Goal: Information Seeking & Learning: Learn about a topic

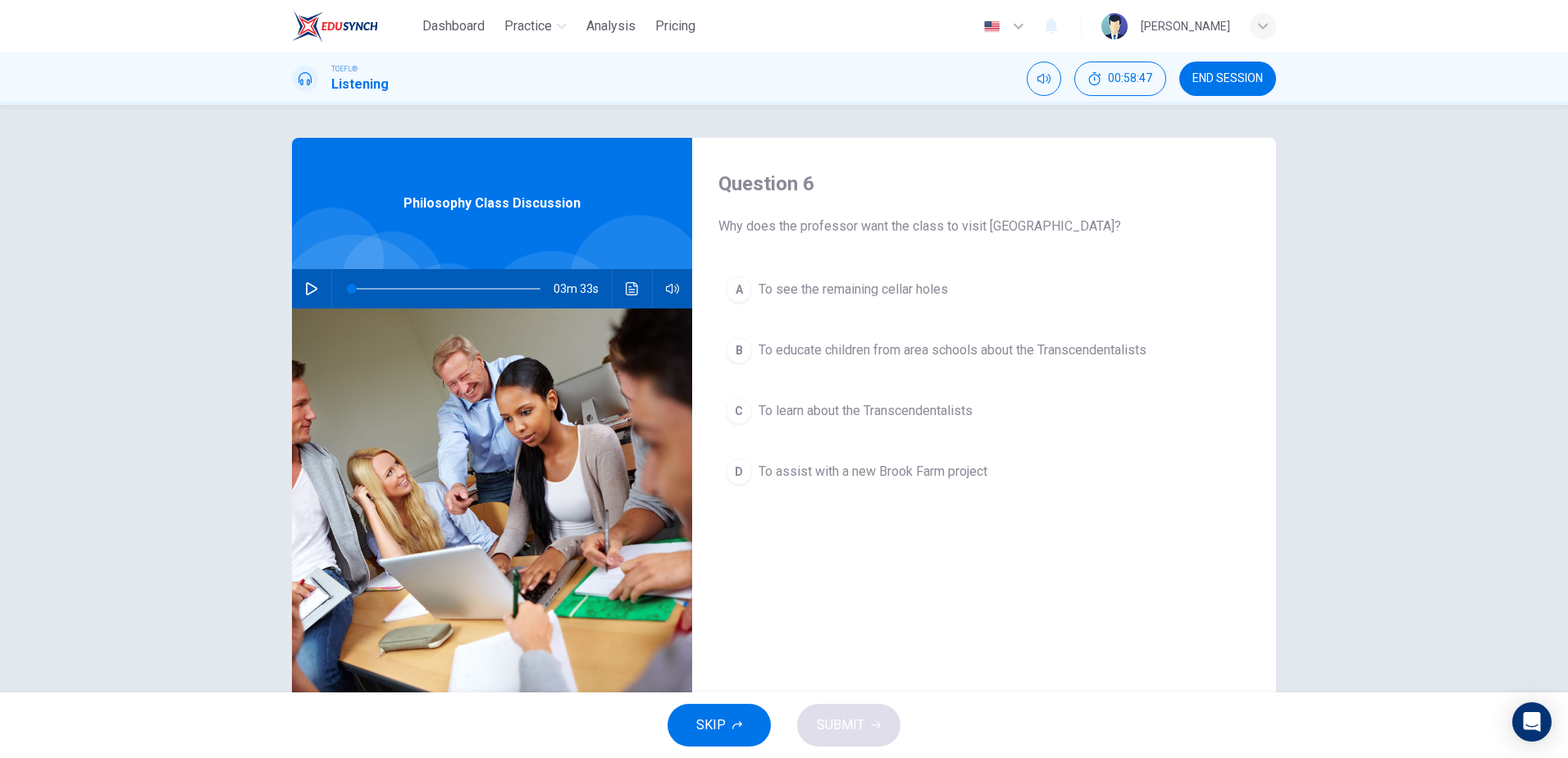
click at [857, 345] on span "To educate children from area schools about the Transcendentalists" at bounding box center [952, 350] width 388 height 20
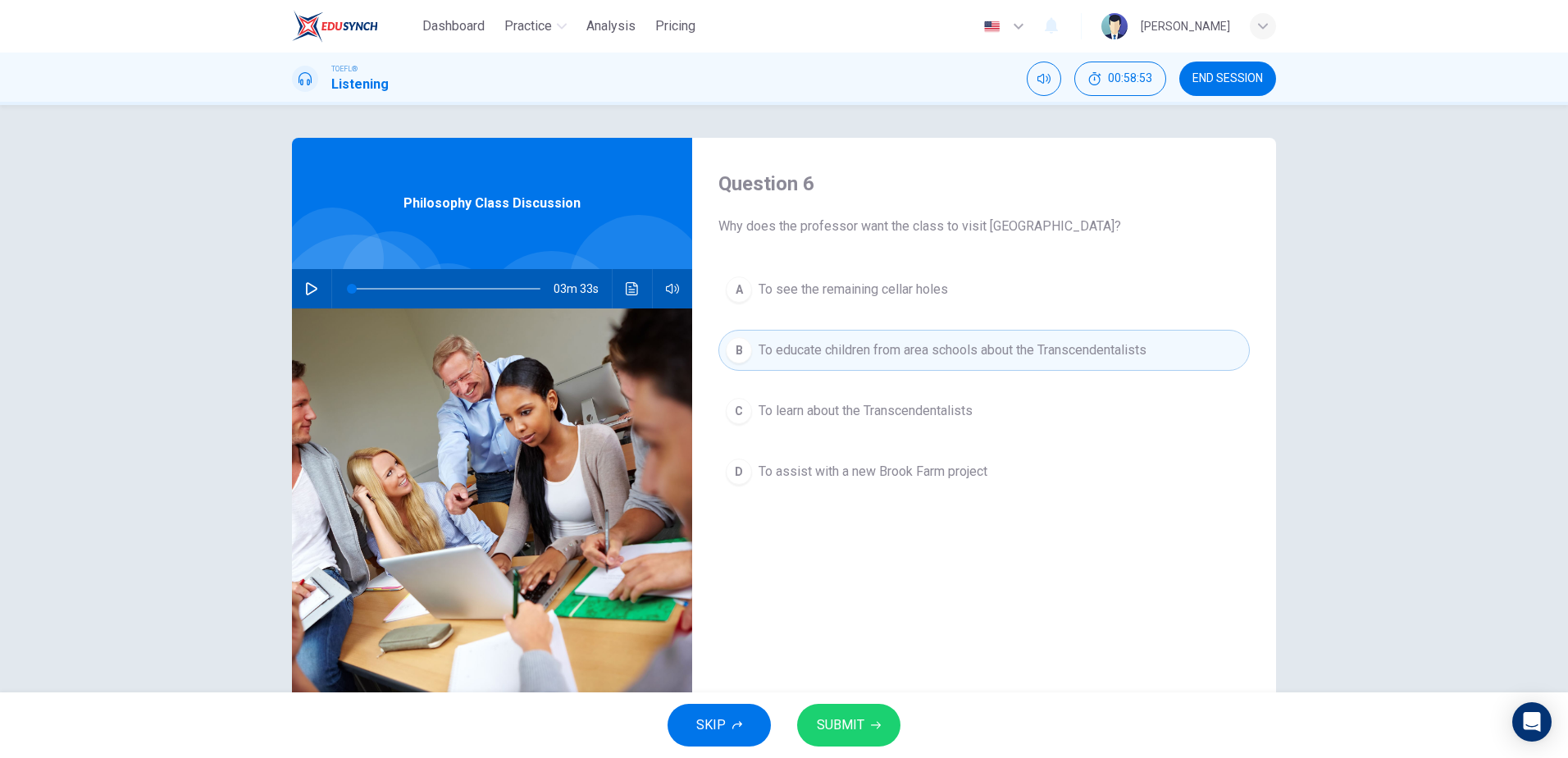
click at [873, 476] on span "To assist with a new Brook Farm project" at bounding box center [873, 471] width 229 height 20
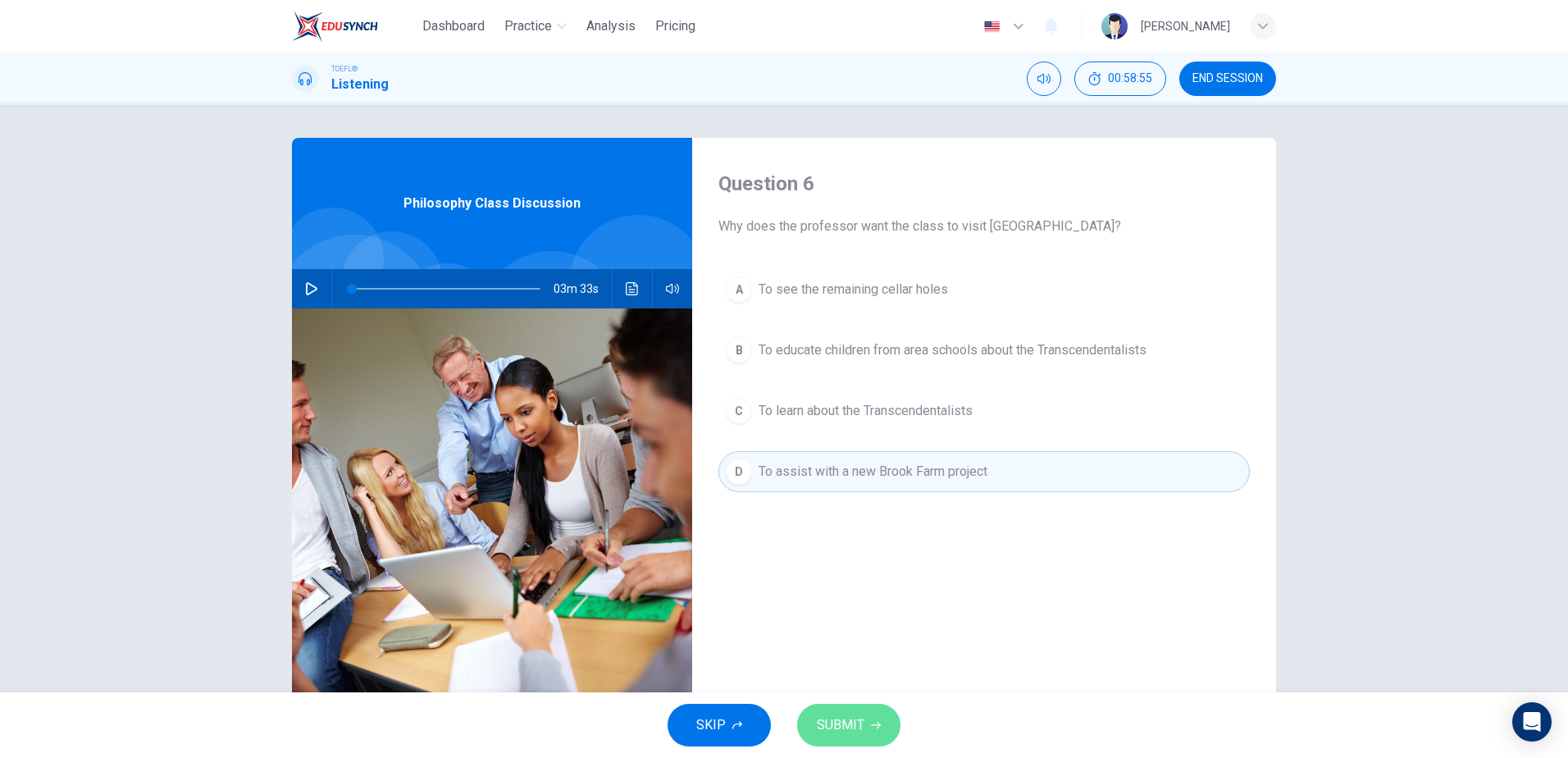
click at [848, 721] on span "SUBMIT" at bounding box center [840, 725] width 48 height 23
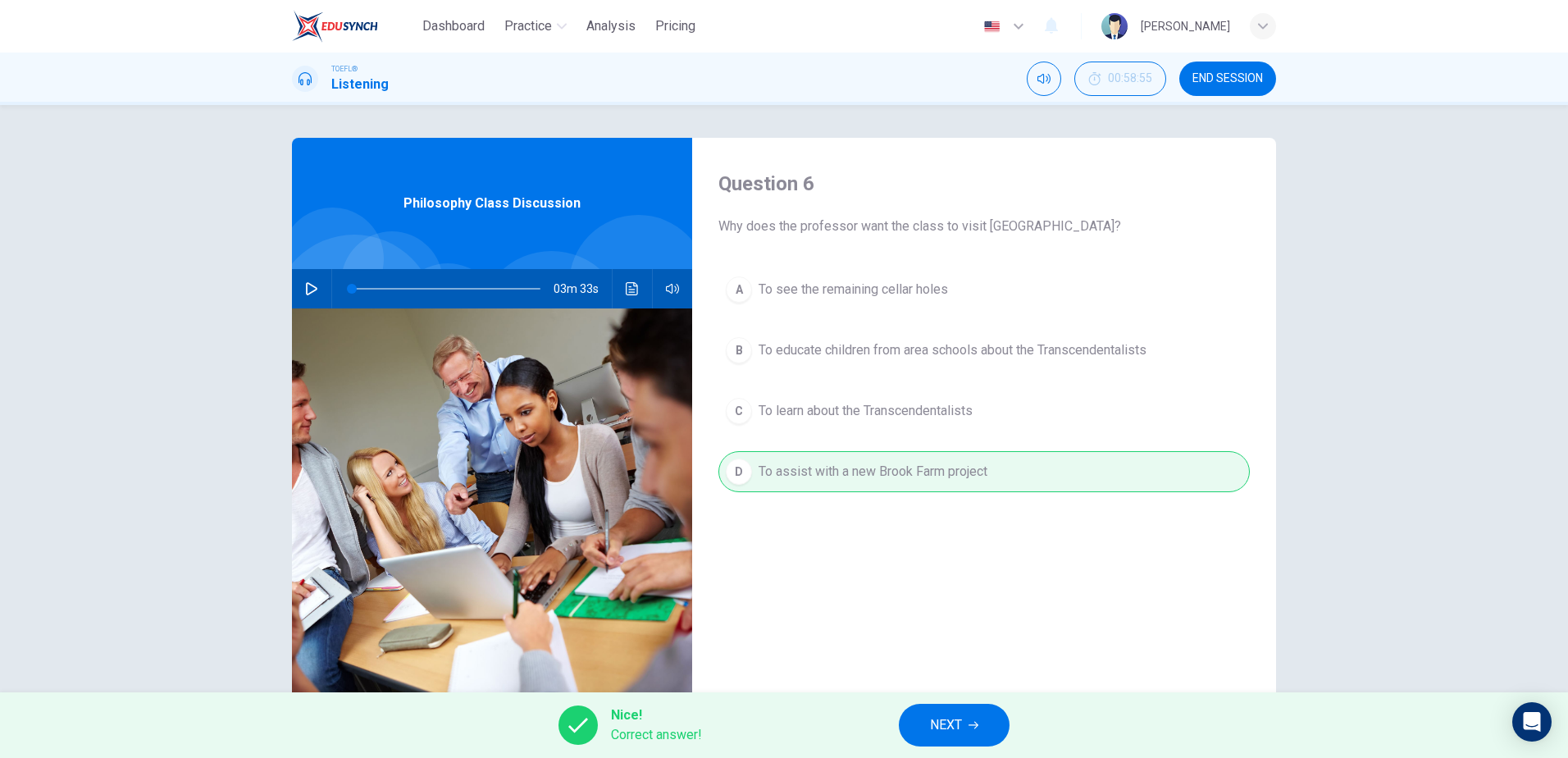
click at [947, 721] on span "NEXT" at bounding box center [945, 725] width 32 height 23
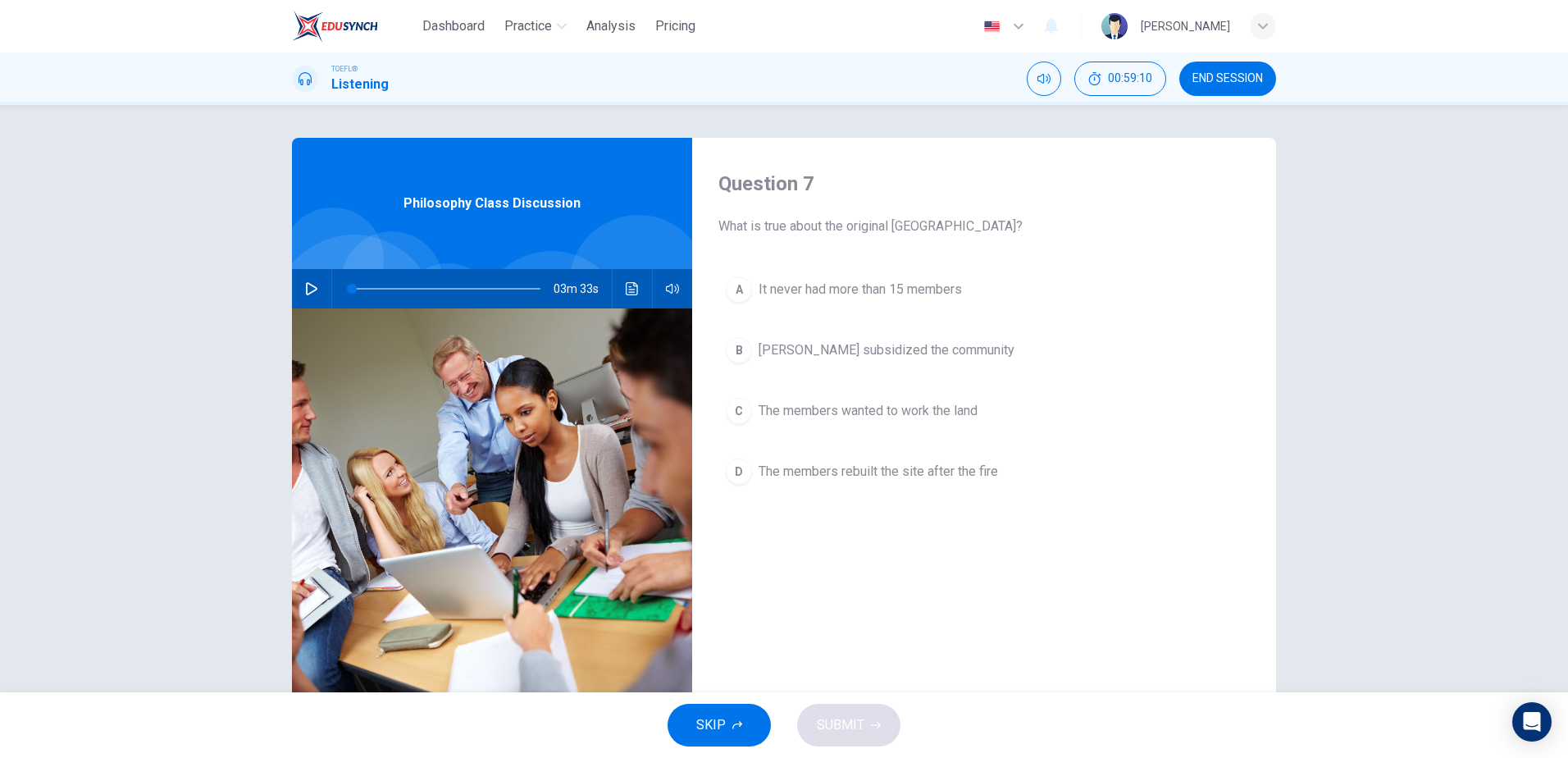
click at [736, 357] on div "B" at bounding box center [739, 350] width 26 height 26
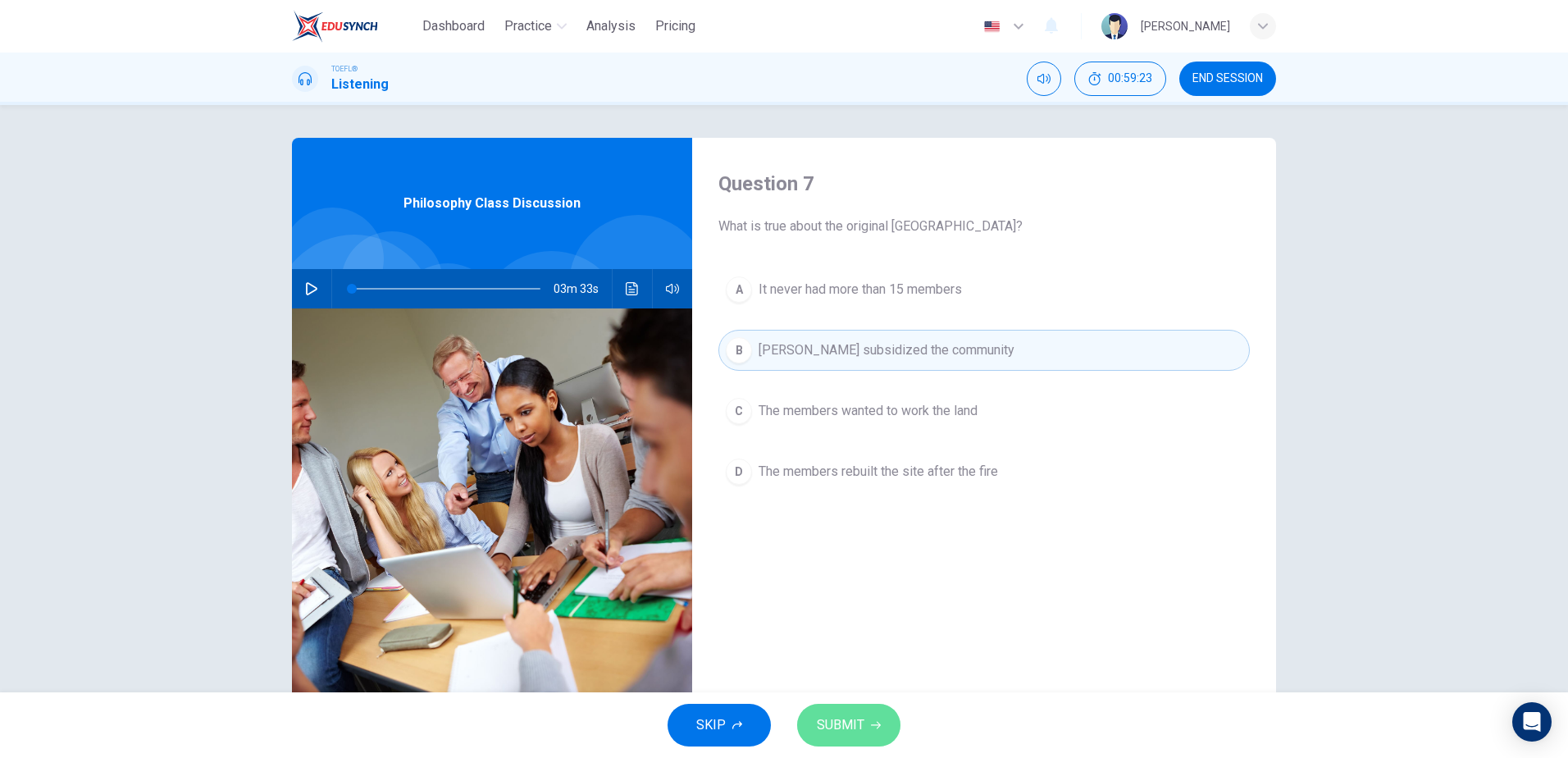
click at [851, 719] on span "SUBMIT" at bounding box center [840, 725] width 48 height 23
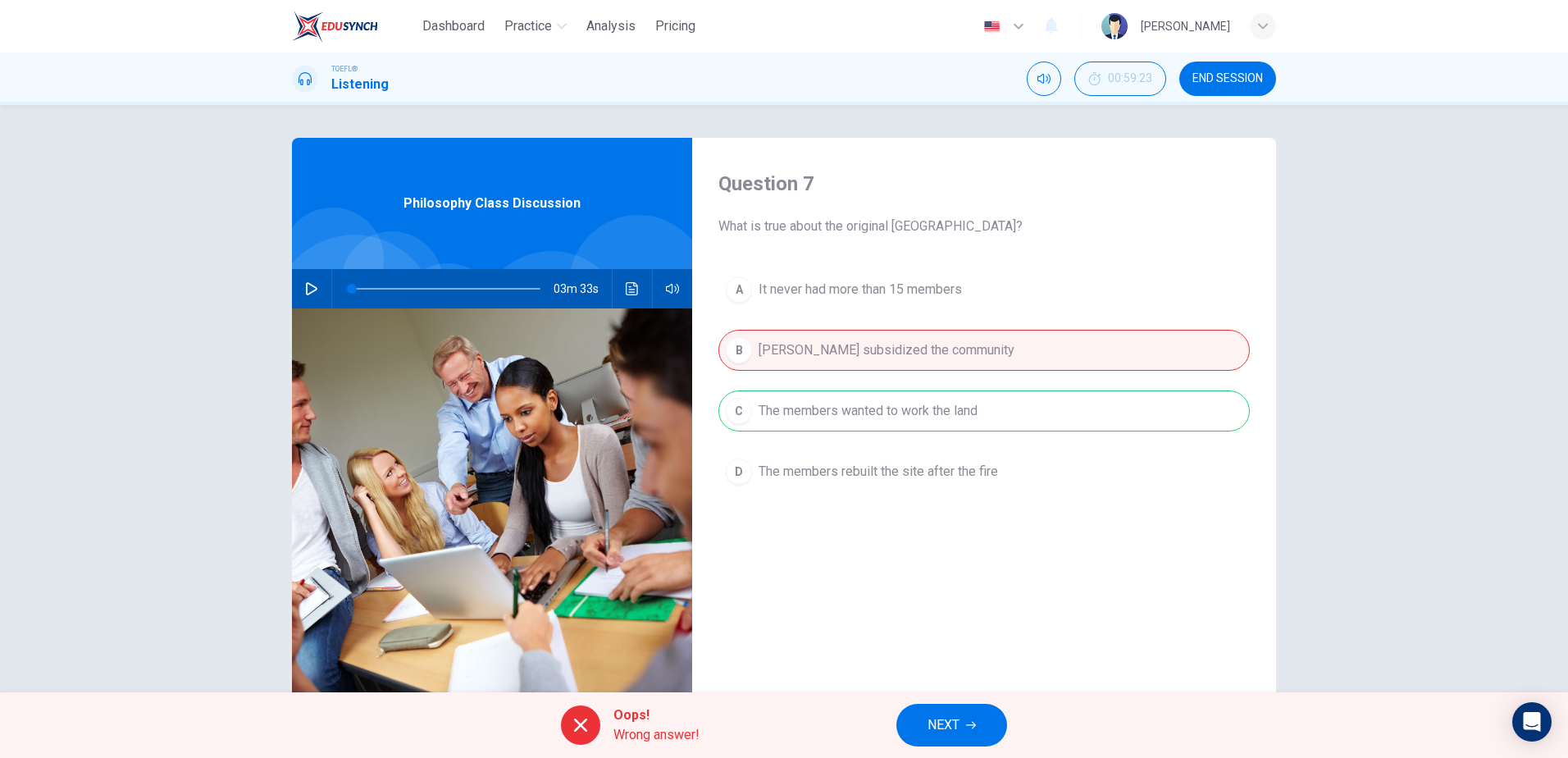
click at [950, 715] on span "NEXT" at bounding box center [943, 725] width 32 height 23
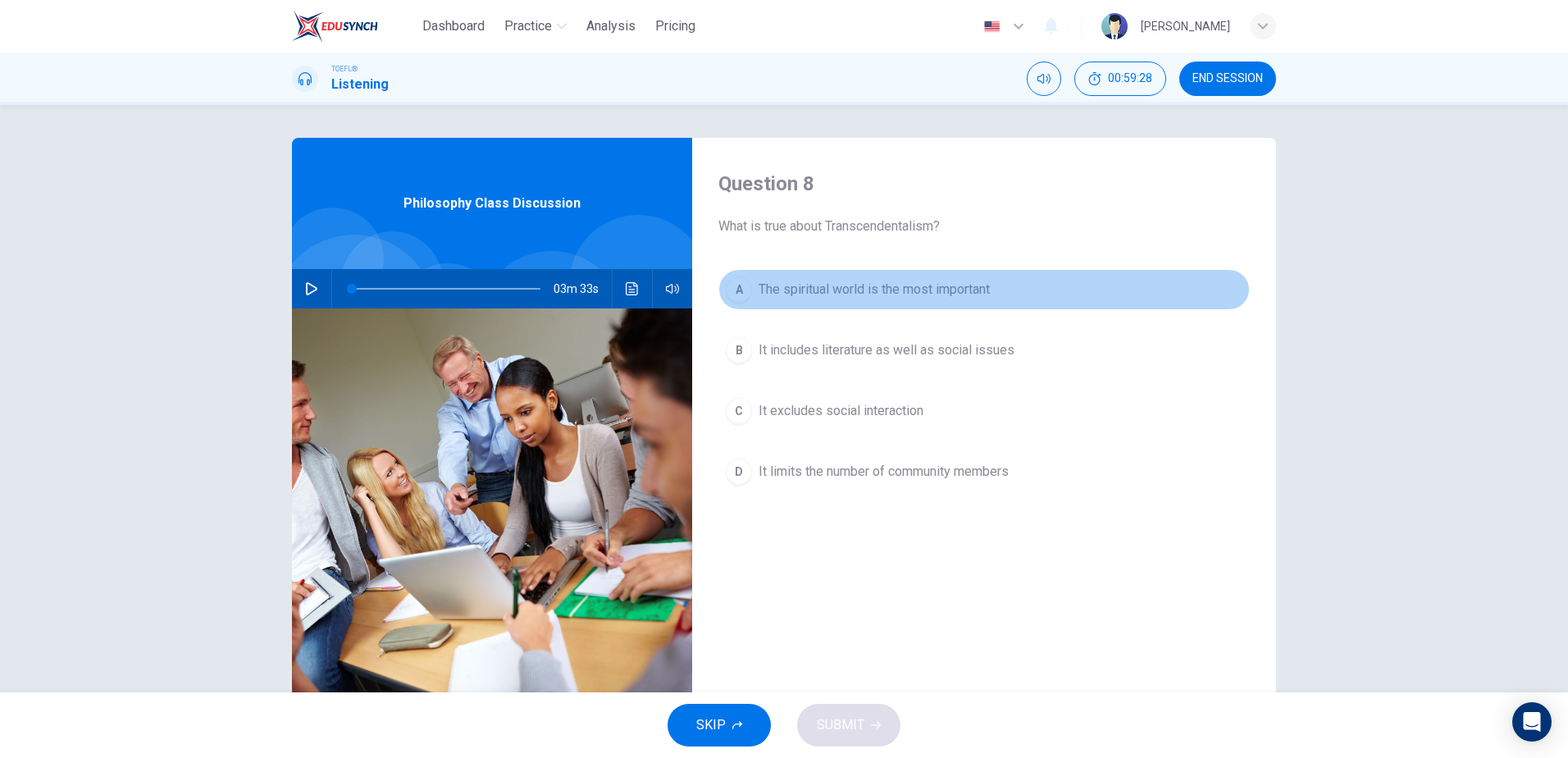
click at [826, 291] on span "The spiritual world is the most important" at bounding box center [874, 289] width 231 height 20
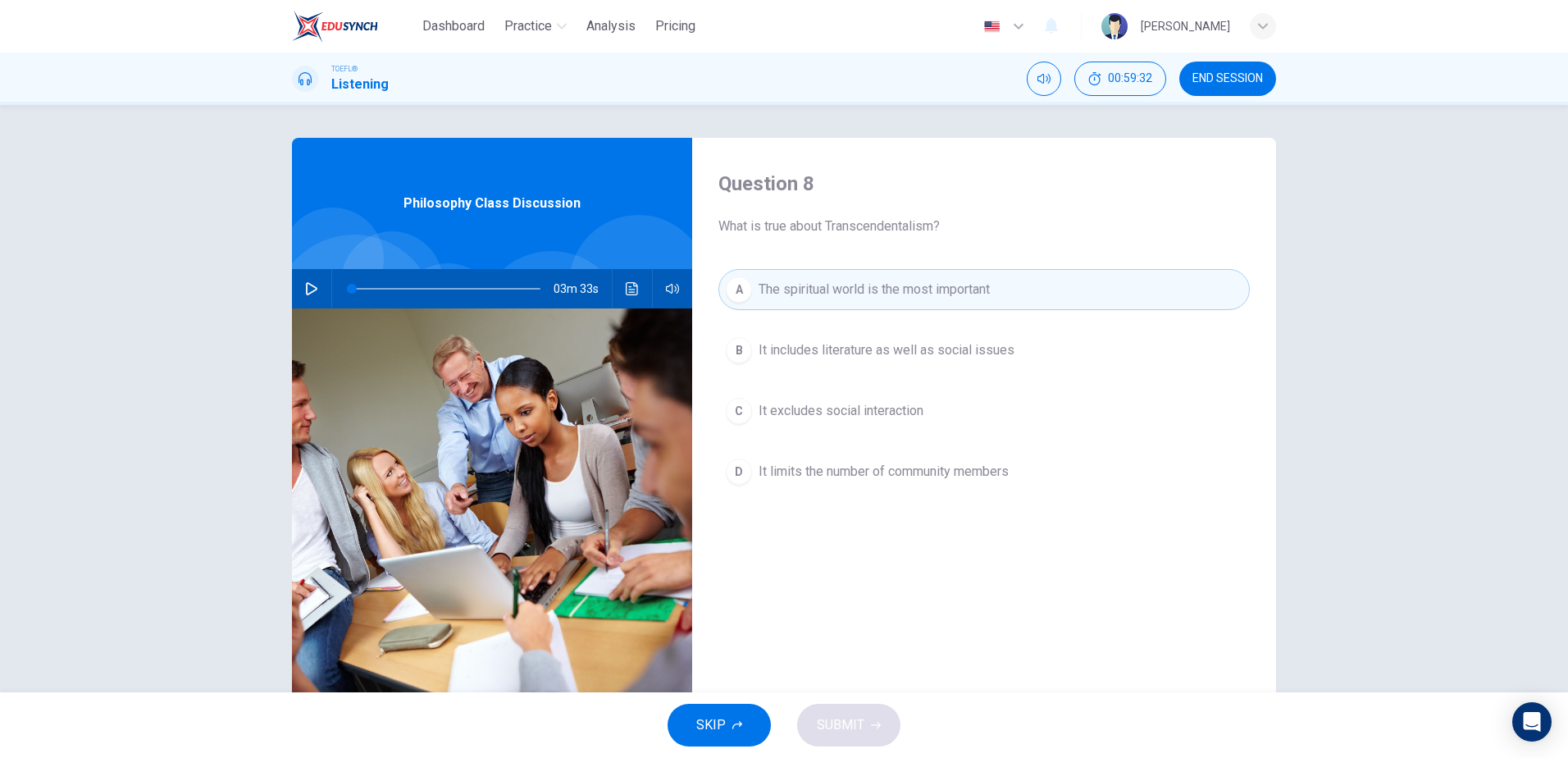
click at [790, 295] on span "The spiritual world is the most important" at bounding box center [874, 289] width 231 height 20
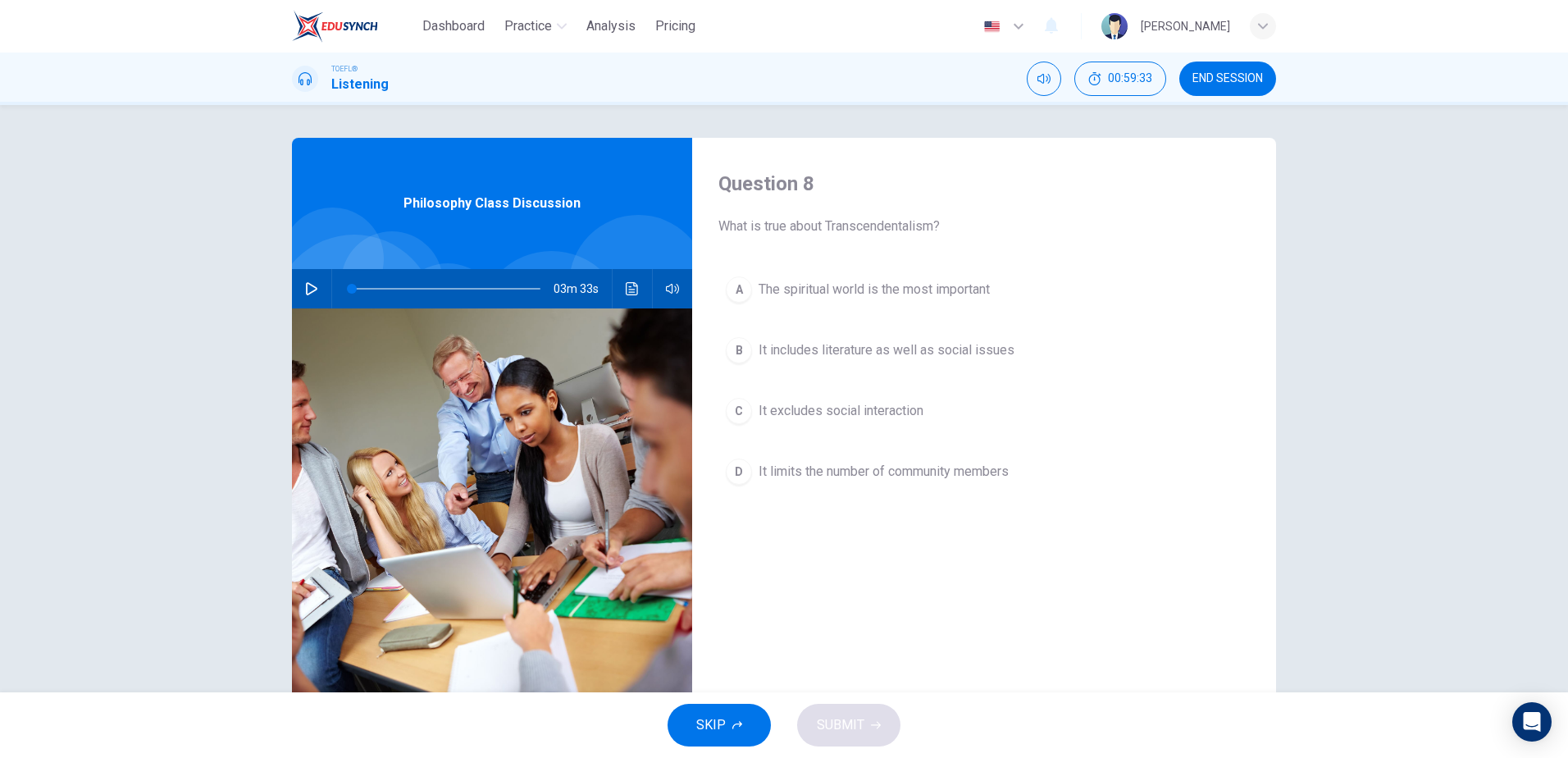
click at [790, 295] on span "The spiritual world is the most important" at bounding box center [874, 289] width 231 height 20
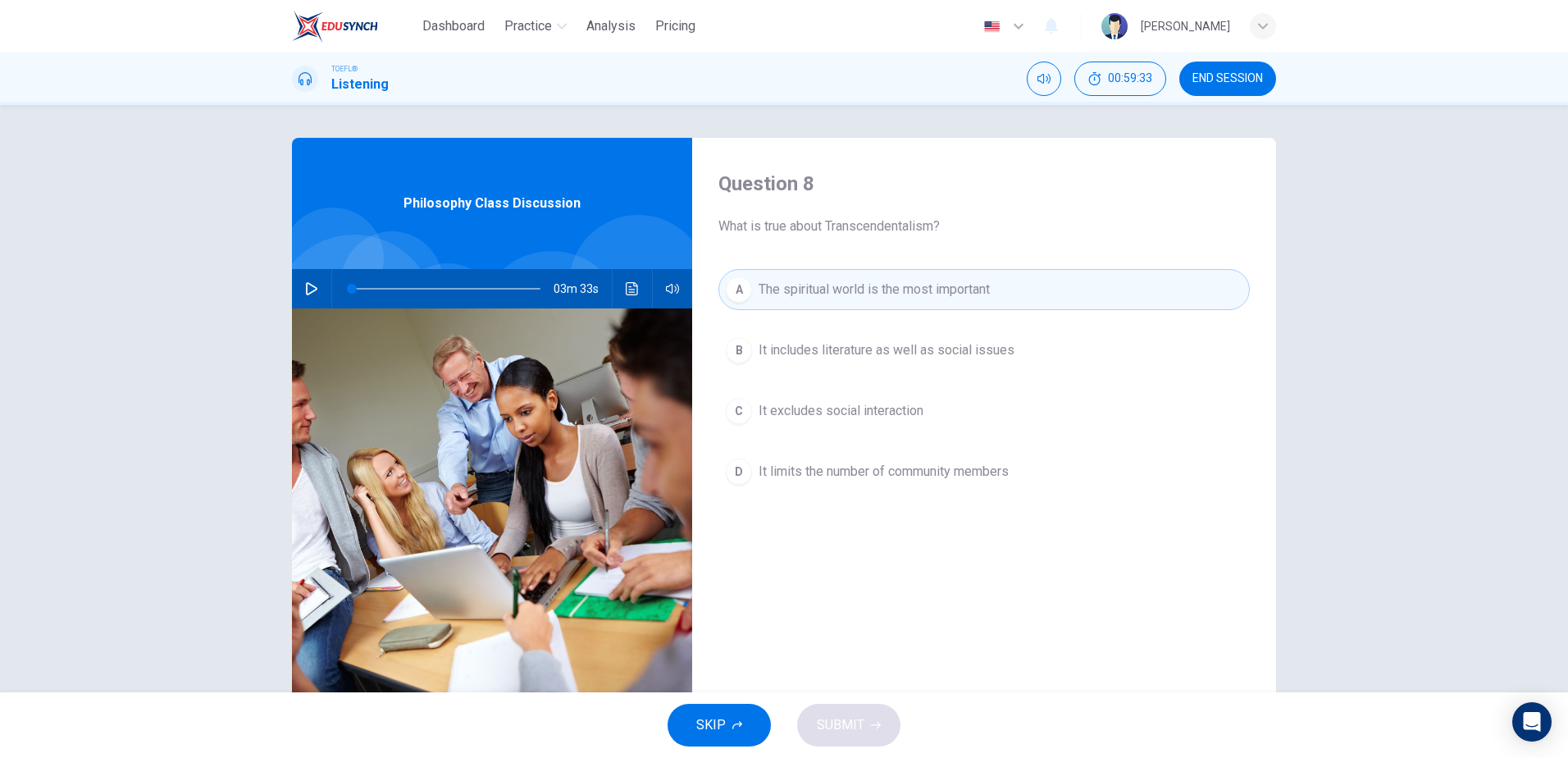
click at [790, 295] on span "The spiritual world is the most important" at bounding box center [874, 289] width 231 height 20
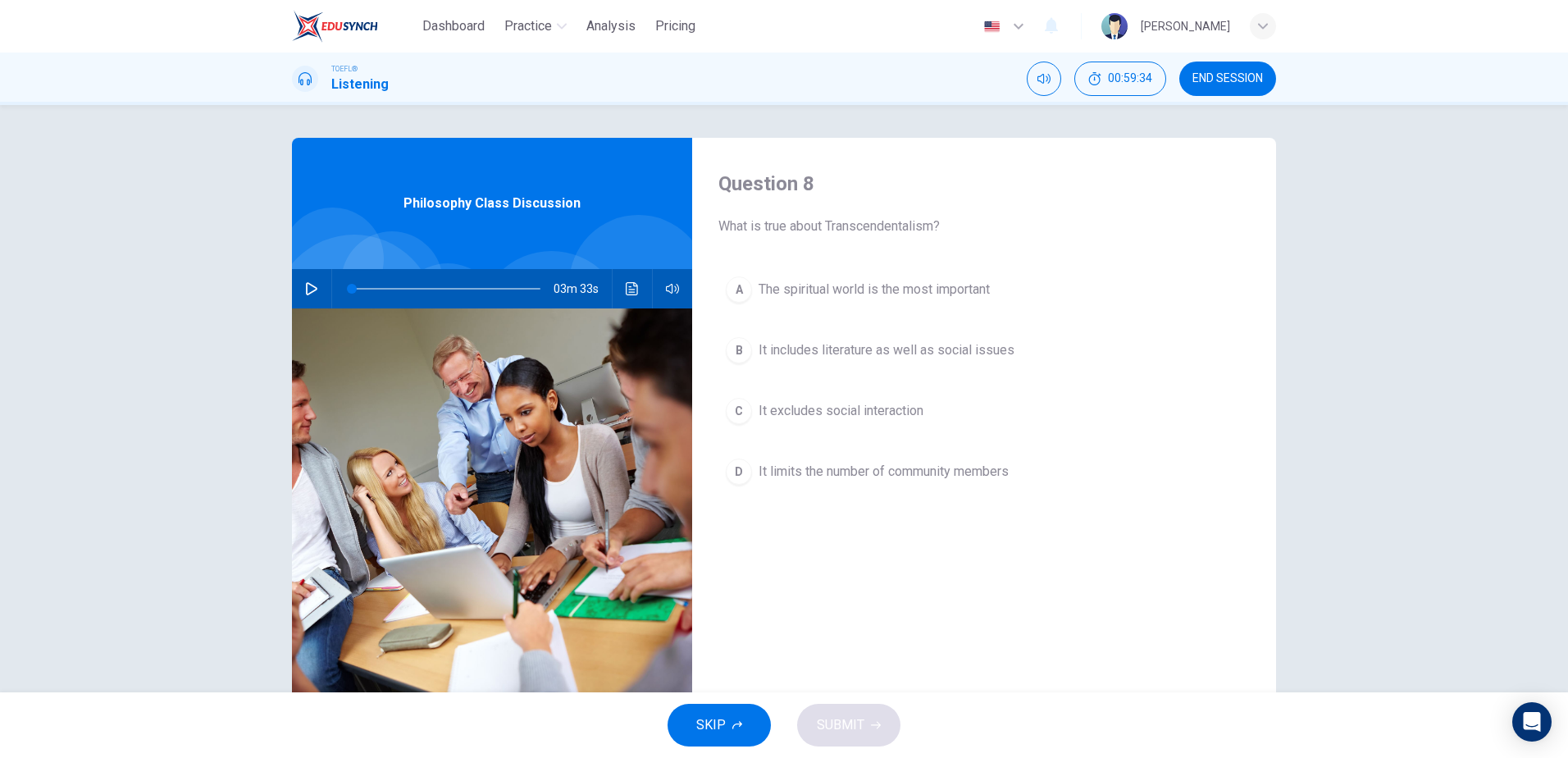
click at [840, 719] on div "SKIP SUBMIT" at bounding box center [784, 725] width 1568 height 66
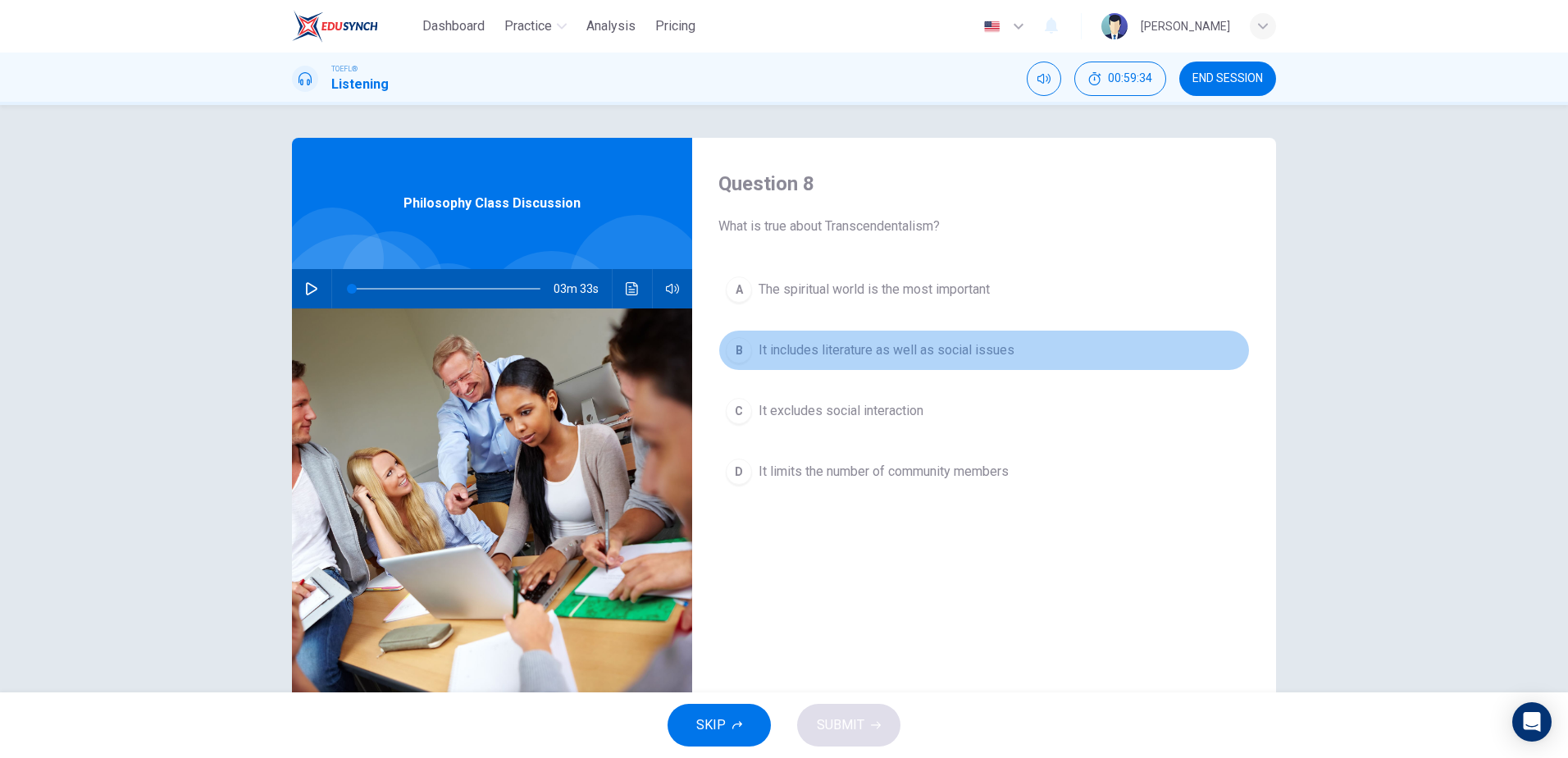
click at [763, 343] on span "It includes literature as well as social issues" at bounding box center [886, 350] width 255 height 20
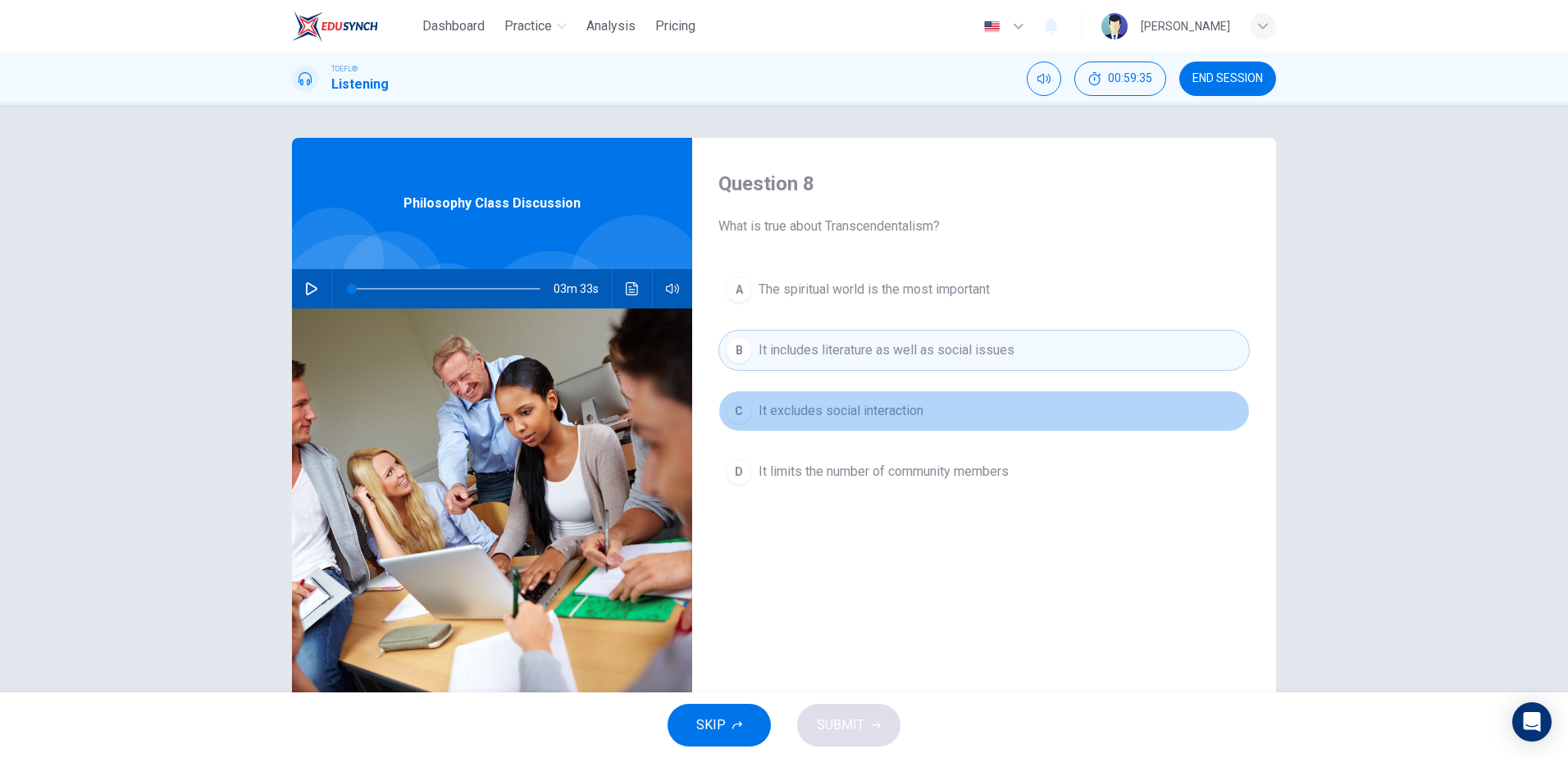
click at [833, 396] on button "C It excludes social interaction" at bounding box center [984, 411] width 532 height 41
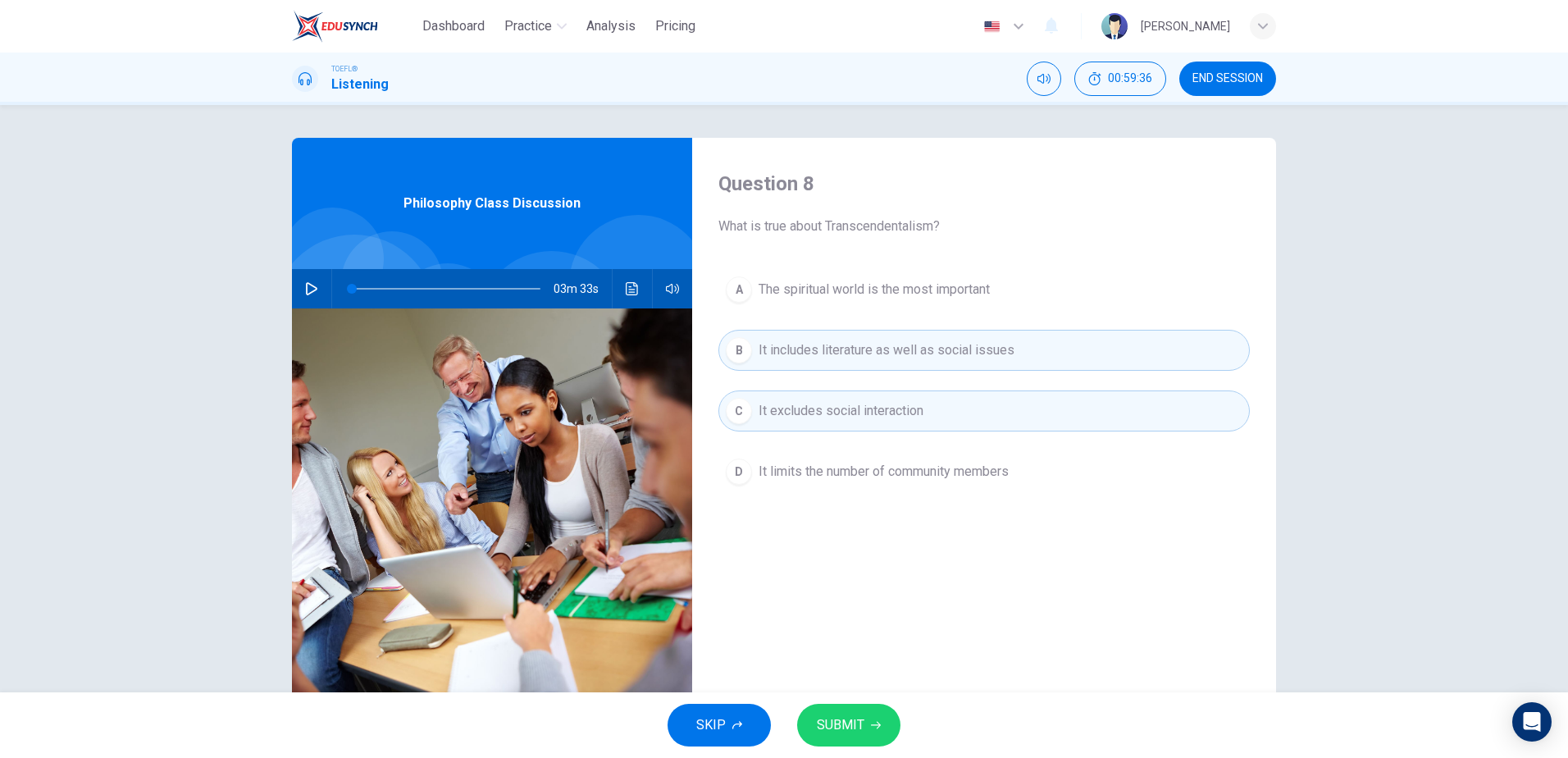
click at [847, 483] on button "D It limits the number of community members" at bounding box center [984, 471] width 532 height 41
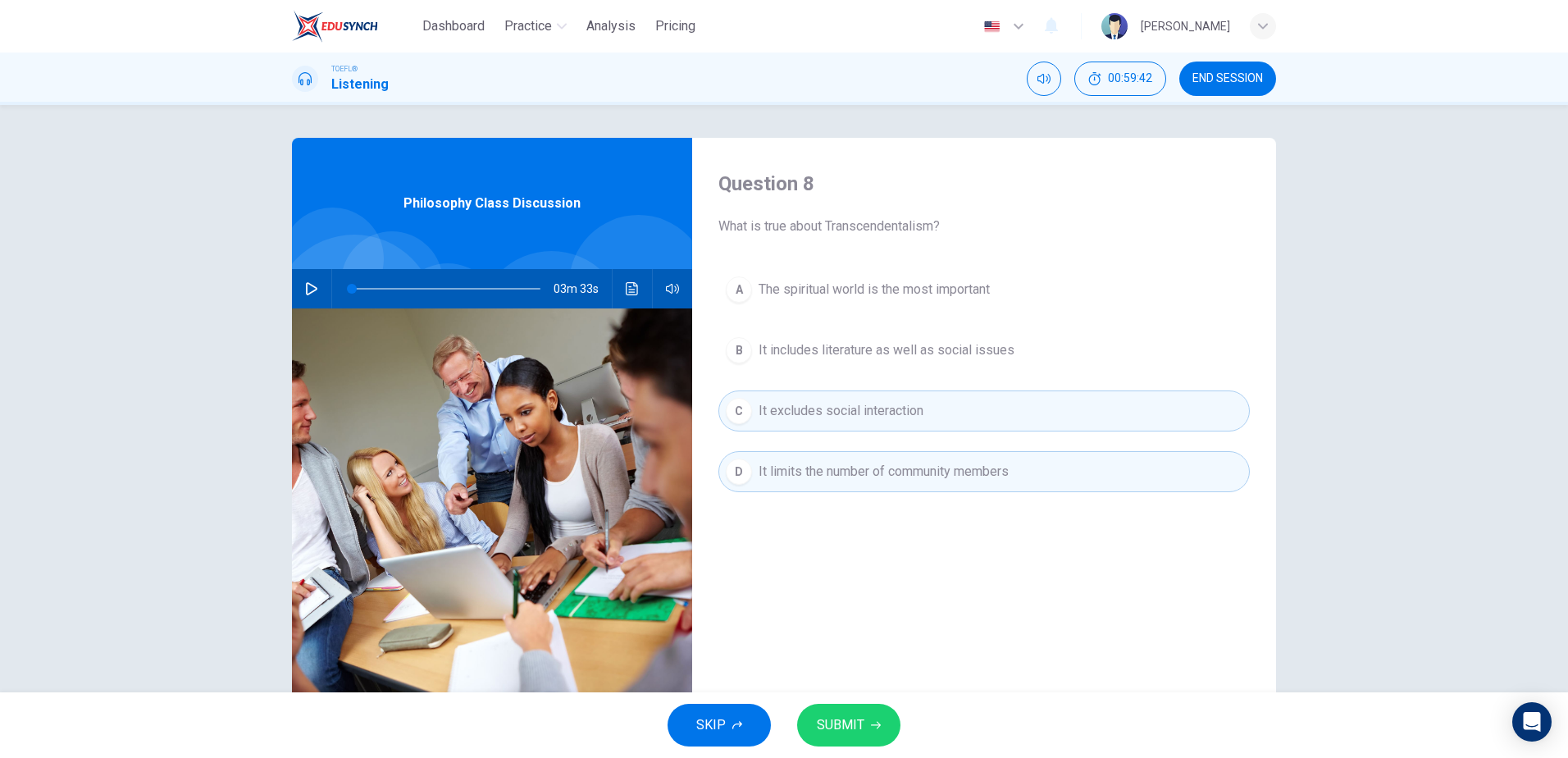
click at [834, 351] on span "It includes literature as well as social issues" at bounding box center [886, 350] width 255 height 20
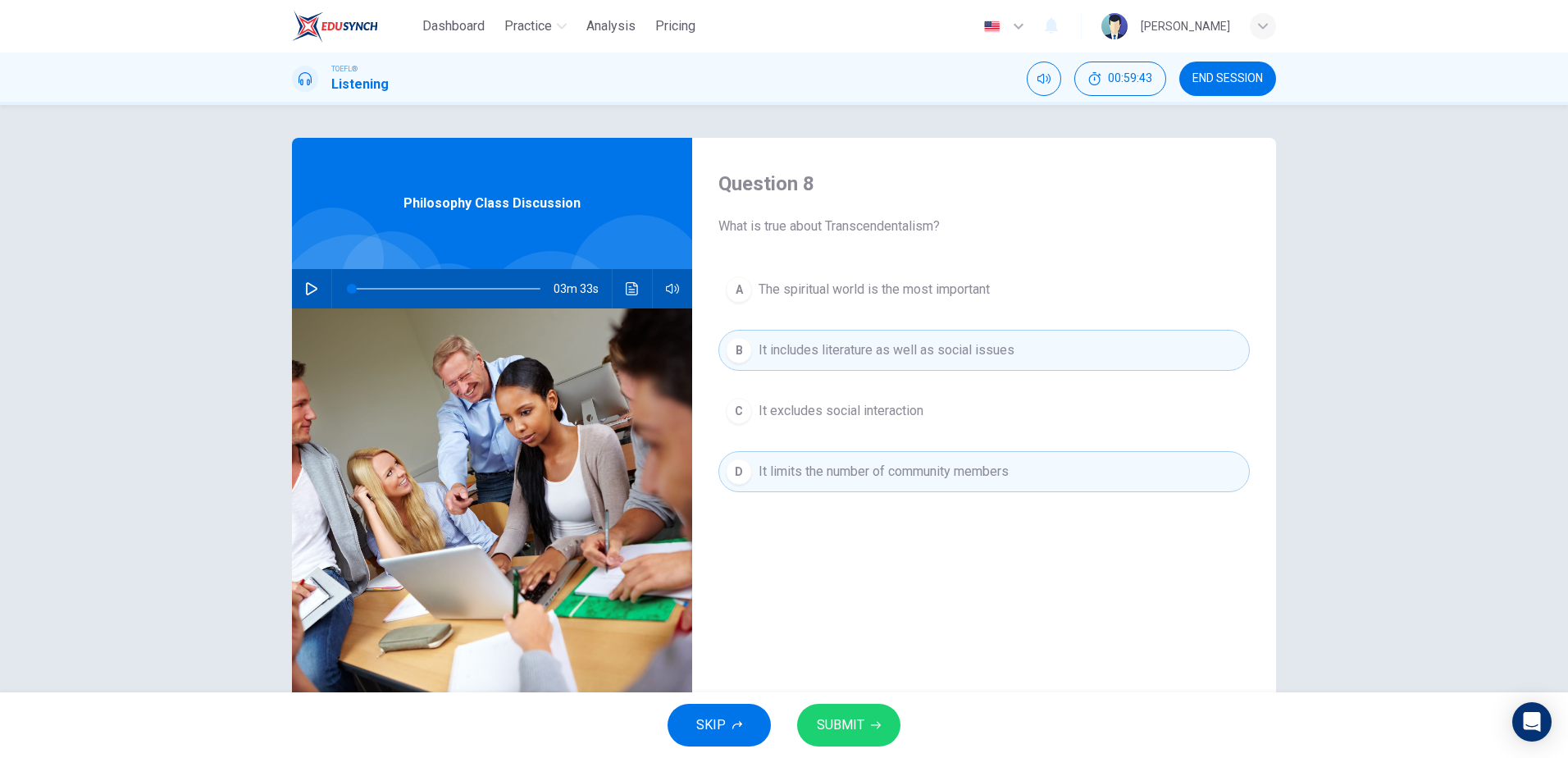
click at [844, 275] on button "A The spiritual world is the most important" at bounding box center [984, 289] width 532 height 41
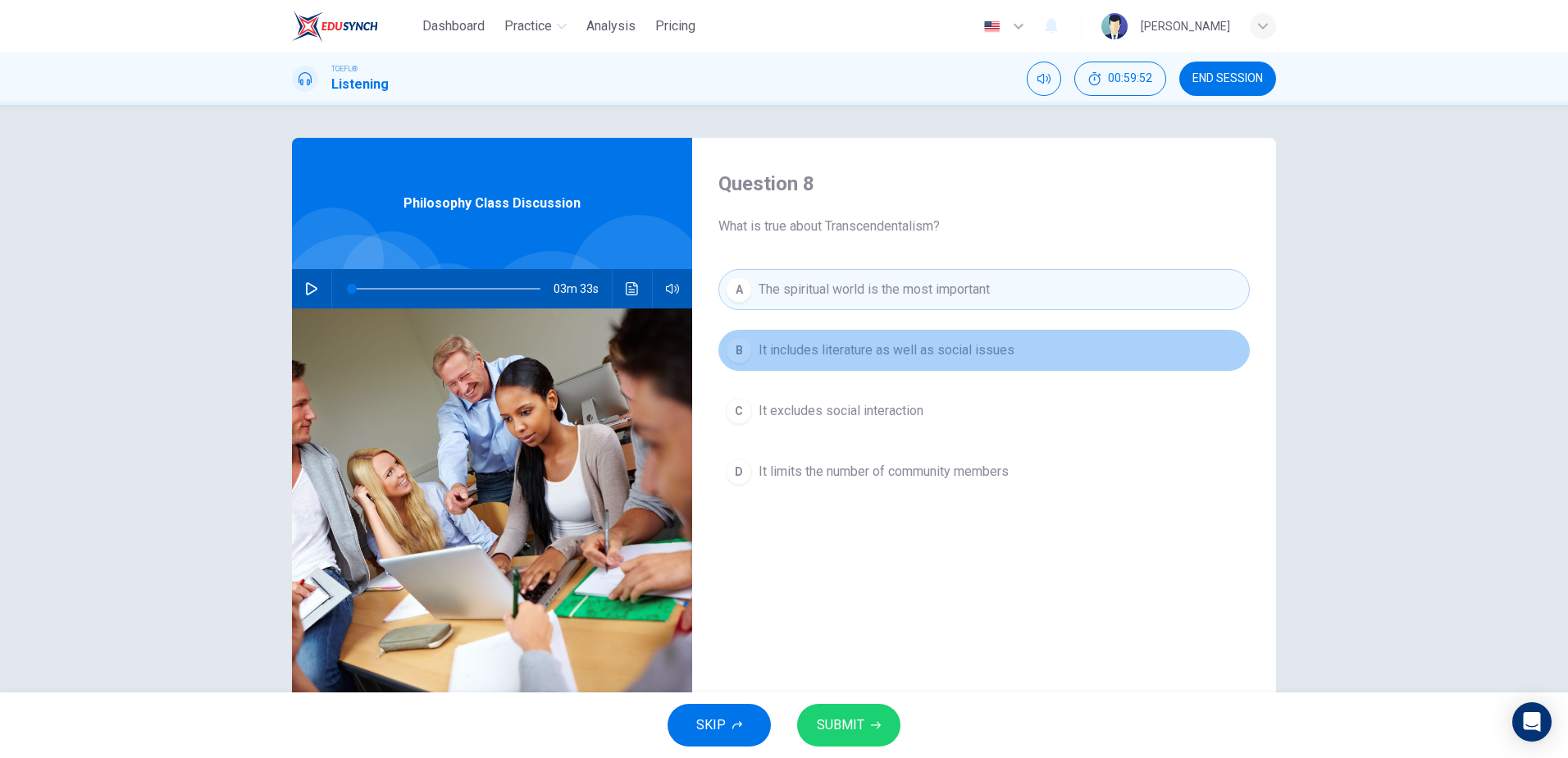
click at [850, 348] on span "It includes literature as well as social issues" at bounding box center [886, 350] width 255 height 20
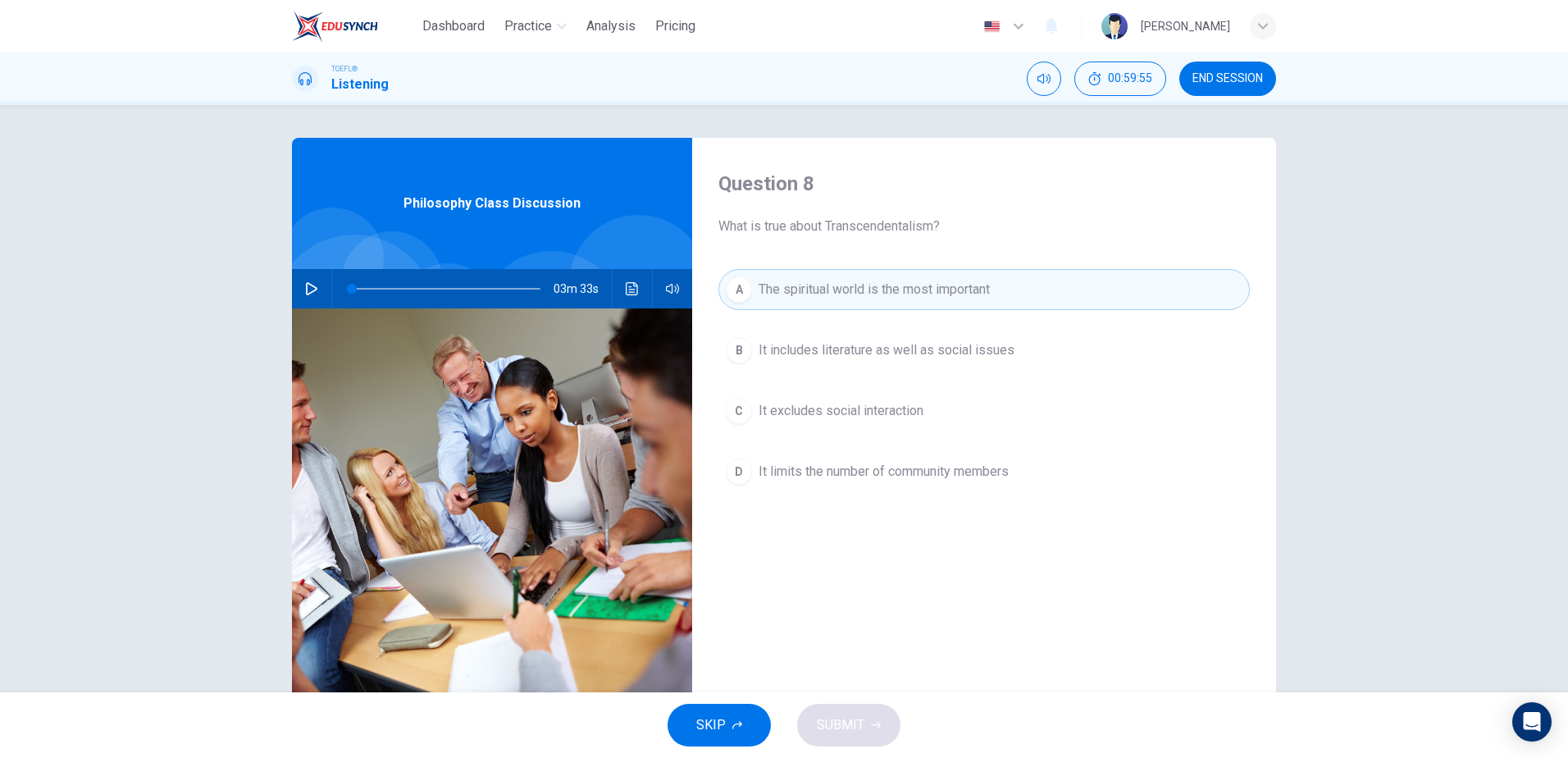
click at [868, 477] on span "It limits the number of community members" at bounding box center [883, 471] width 250 height 20
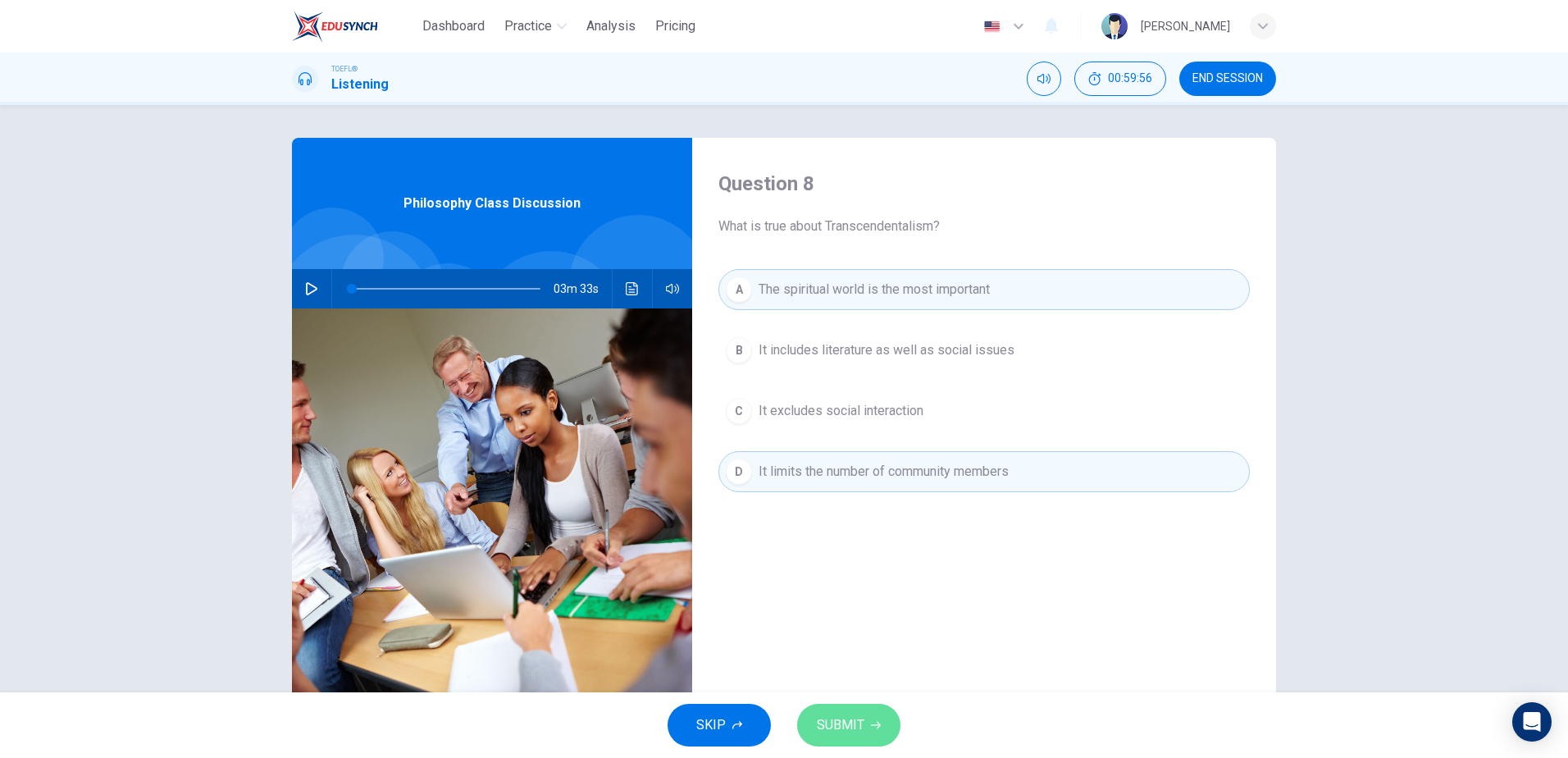
click at [852, 723] on span "SUBMIT" at bounding box center [840, 725] width 48 height 23
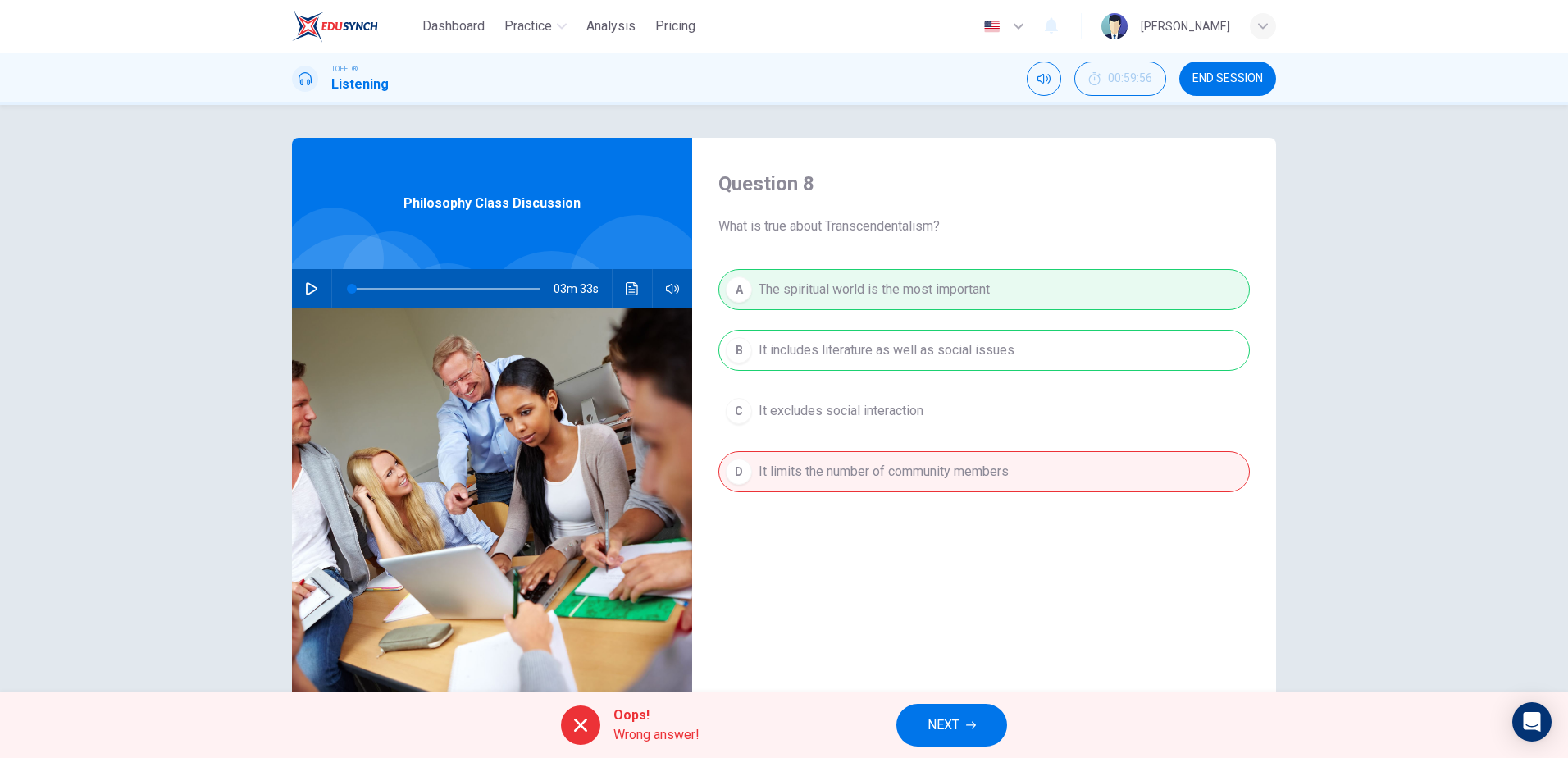
click at [954, 721] on span "NEXT" at bounding box center [943, 725] width 32 height 23
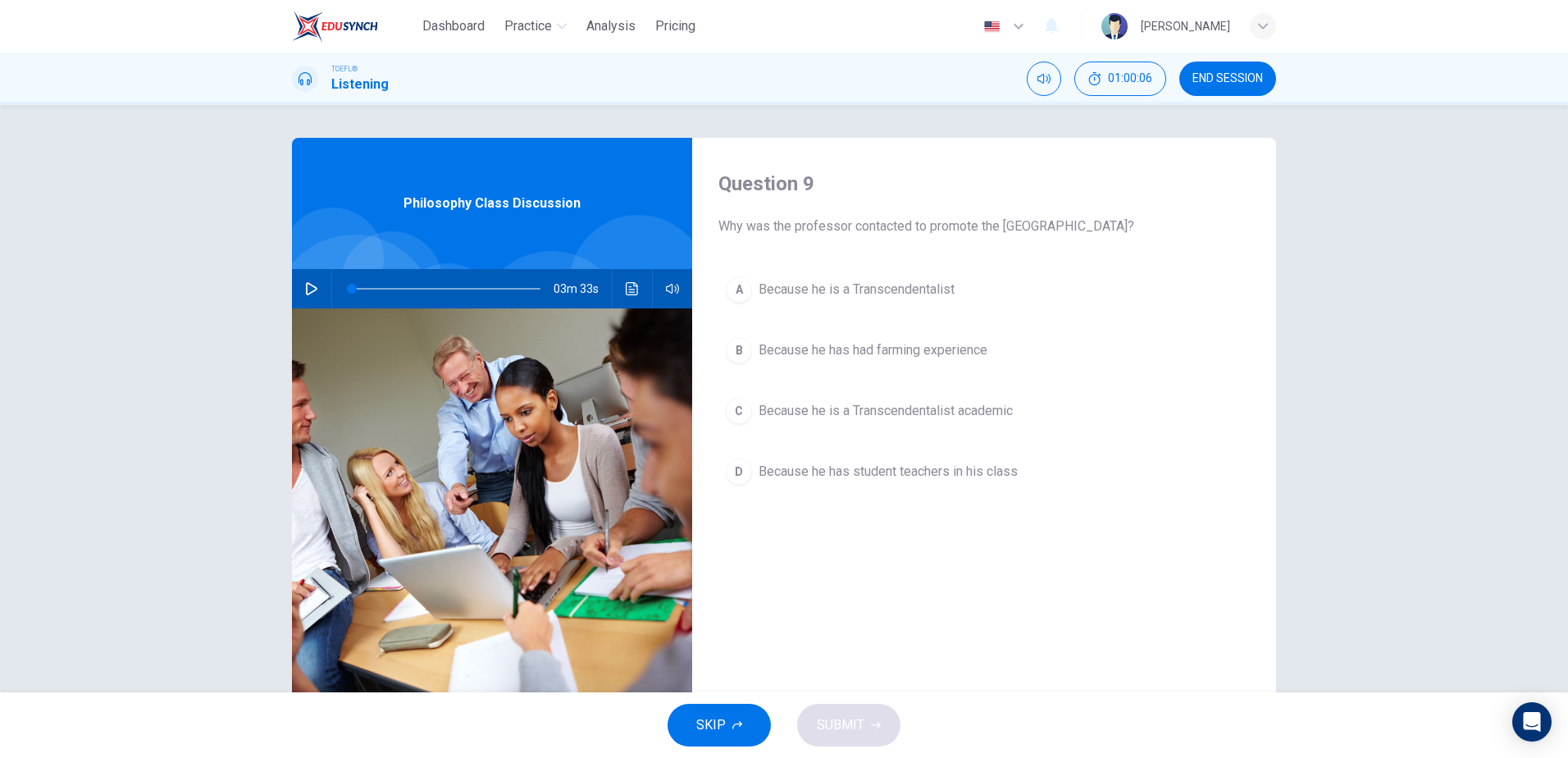
click at [823, 407] on span "Because he is a Transcendentalist academic" at bounding box center [886, 411] width 255 height 20
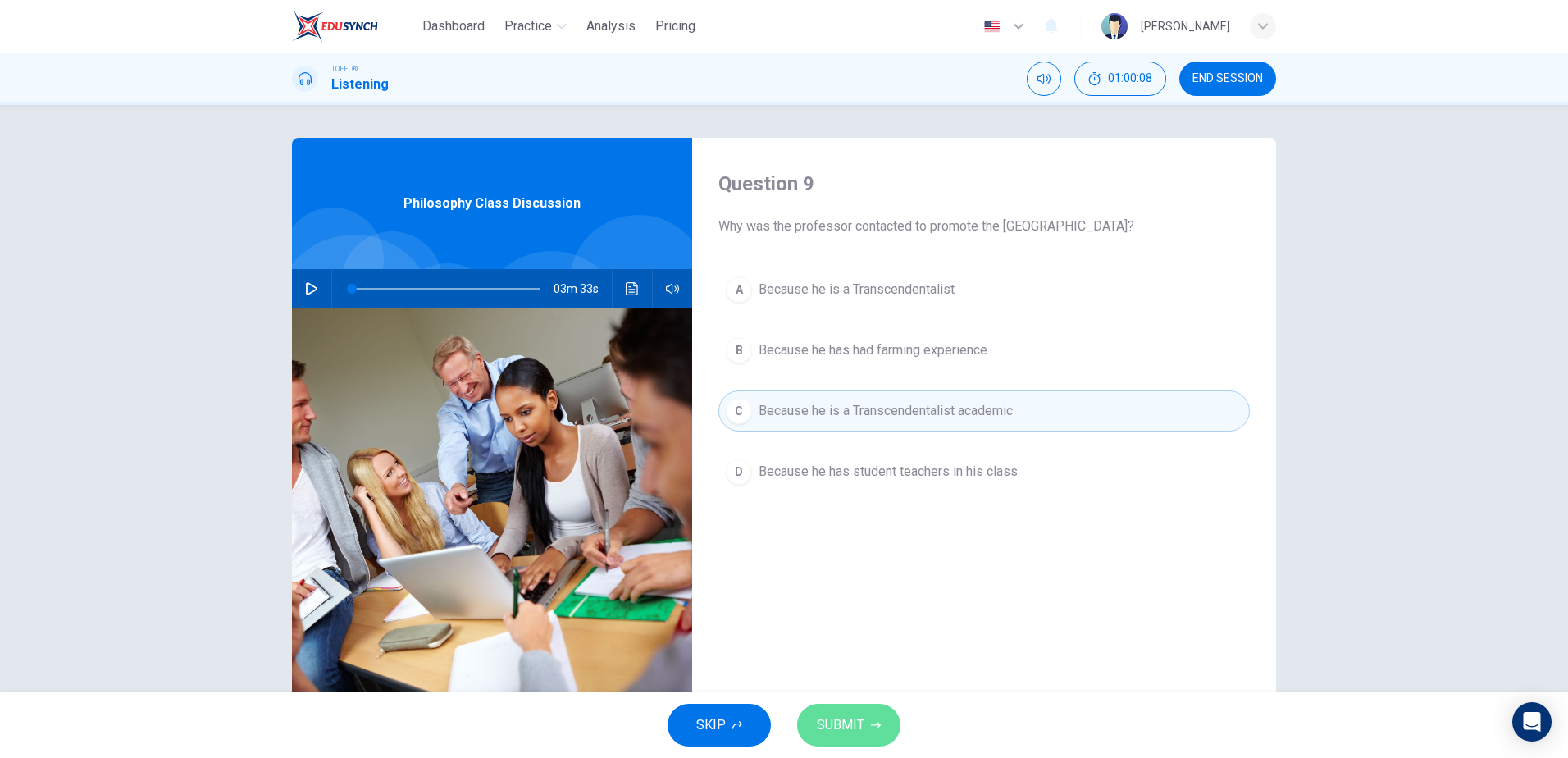
click at [836, 721] on span "SUBMIT" at bounding box center [840, 725] width 48 height 23
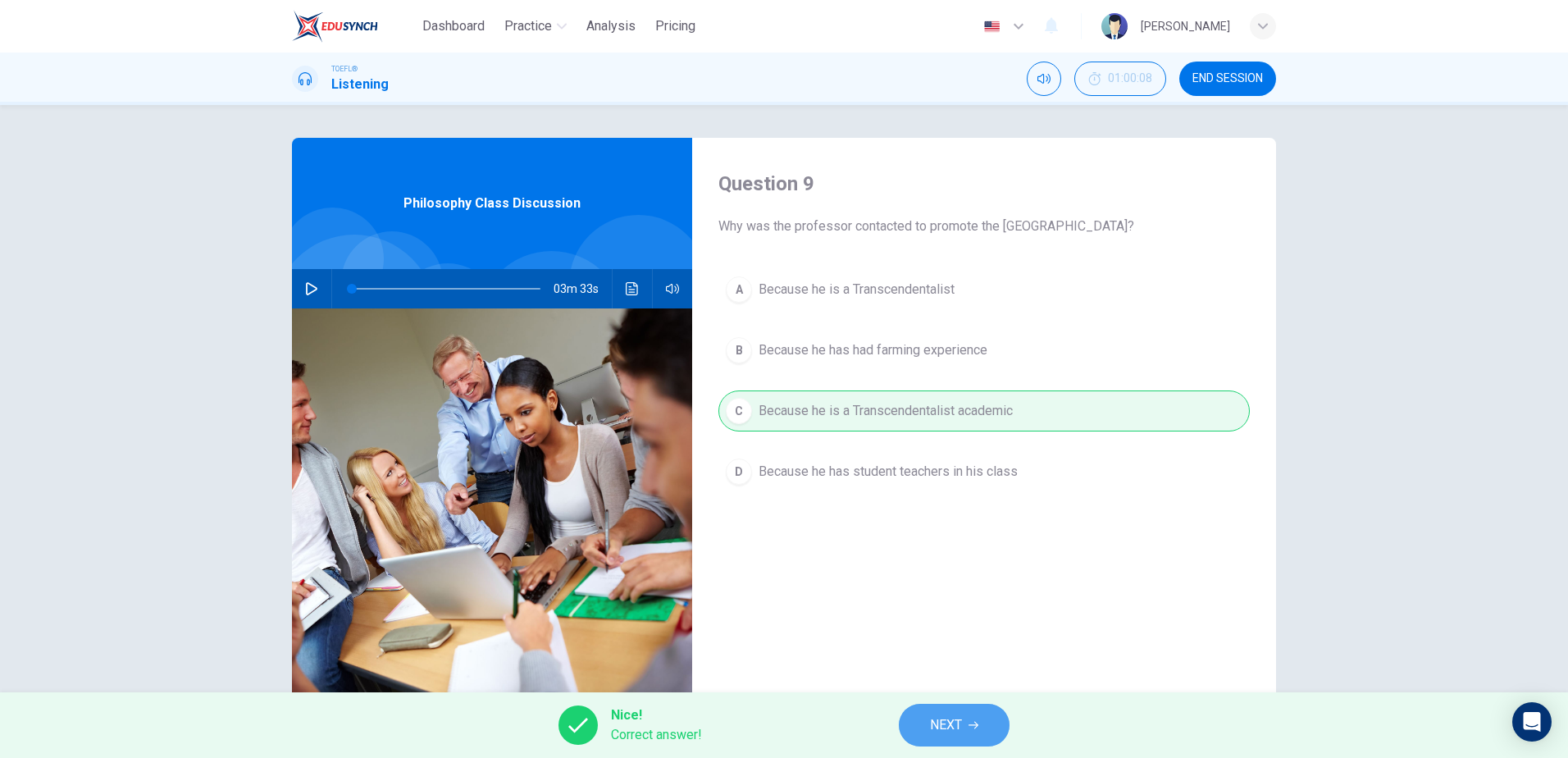
click at [937, 726] on span "NEXT" at bounding box center [945, 725] width 32 height 23
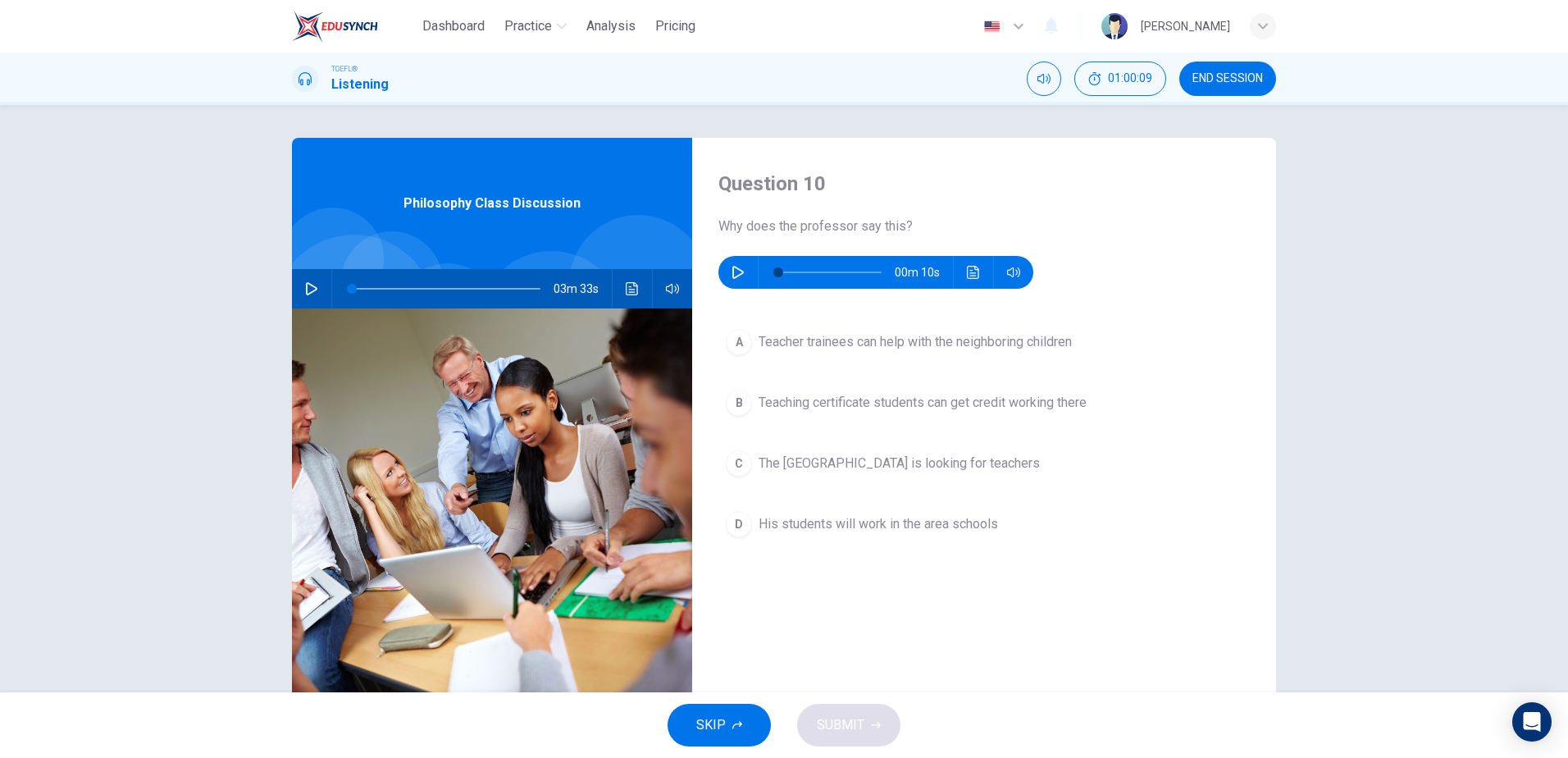
click at [739, 270] on icon "button" at bounding box center [738, 272] width 13 height 13
type input "38"
drag, startPoint x: 842, startPoint y: 271, endPoint x: 740, endPoint y: 272, distance: 102.0
click at [740, 272] on div "00m 09s" at bounding box center [876, 272] width 315 height 33
click at [737, 273] on icon "button" at bounding box center [738, 272] width 13 height 13
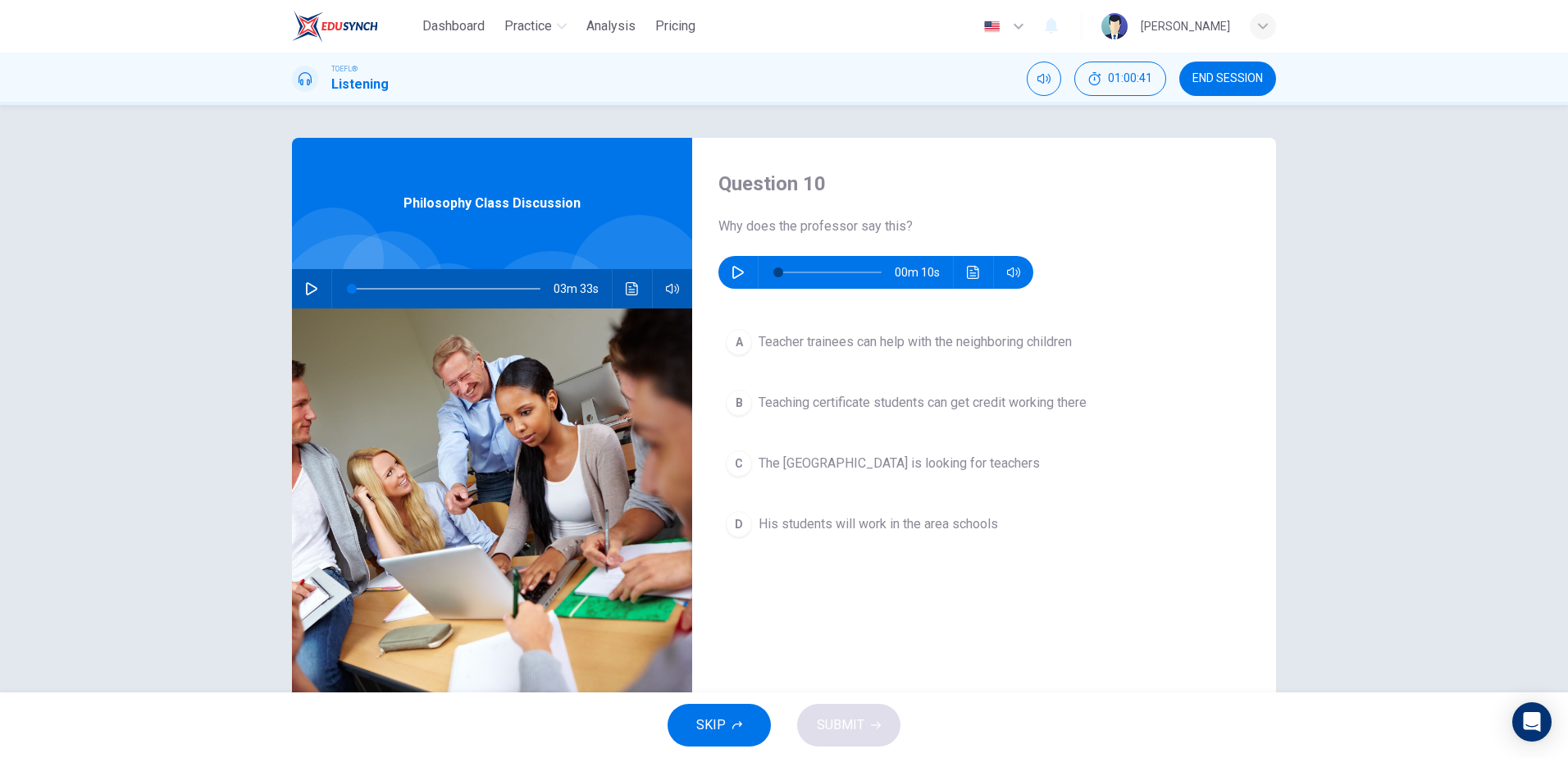
click at [732, 273] on icon "button" at bounding box center [738, 272] width 13 height 13
type input "0"
click at [785, 344] on span "Teacher trainees can help with the neighboring children" at bounding box center [915, 342] width 313 height 20
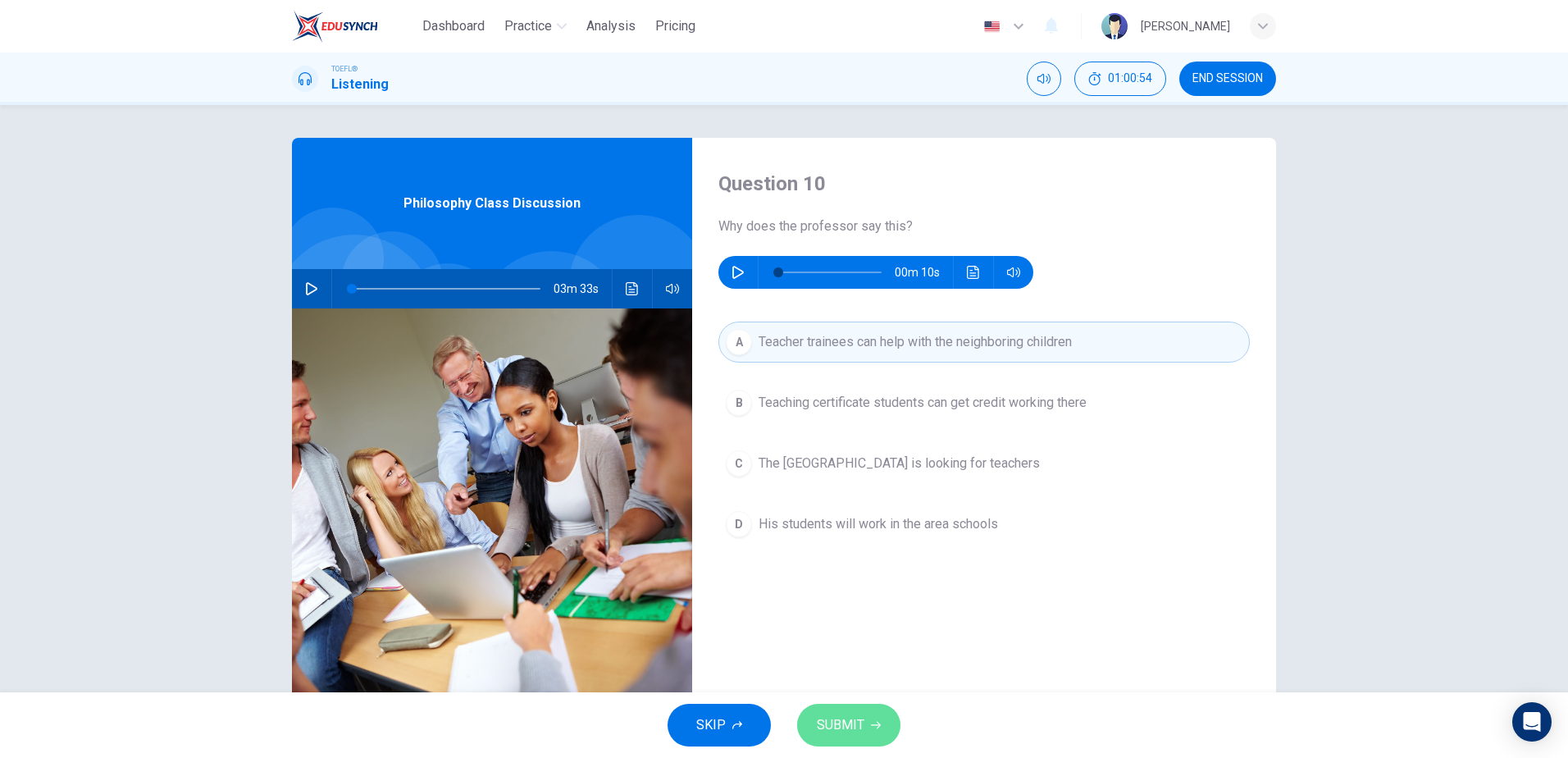
click at [843, 719] on span "SUBMIT" at bounding box center [840, 725] width 48 height 23
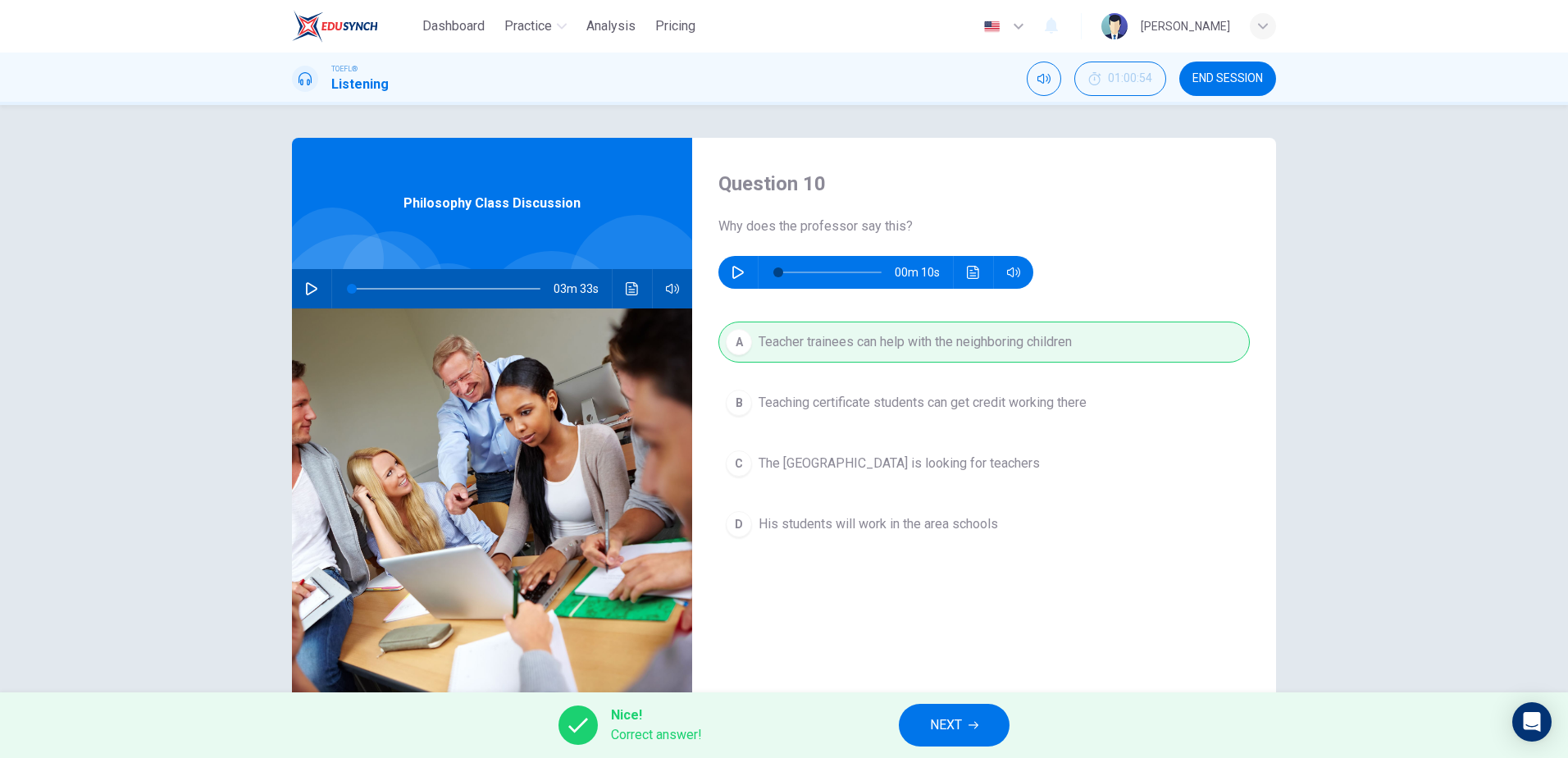
click at [971, 728] on icon "button" at bounding box center [972, 725] width 10 height 10
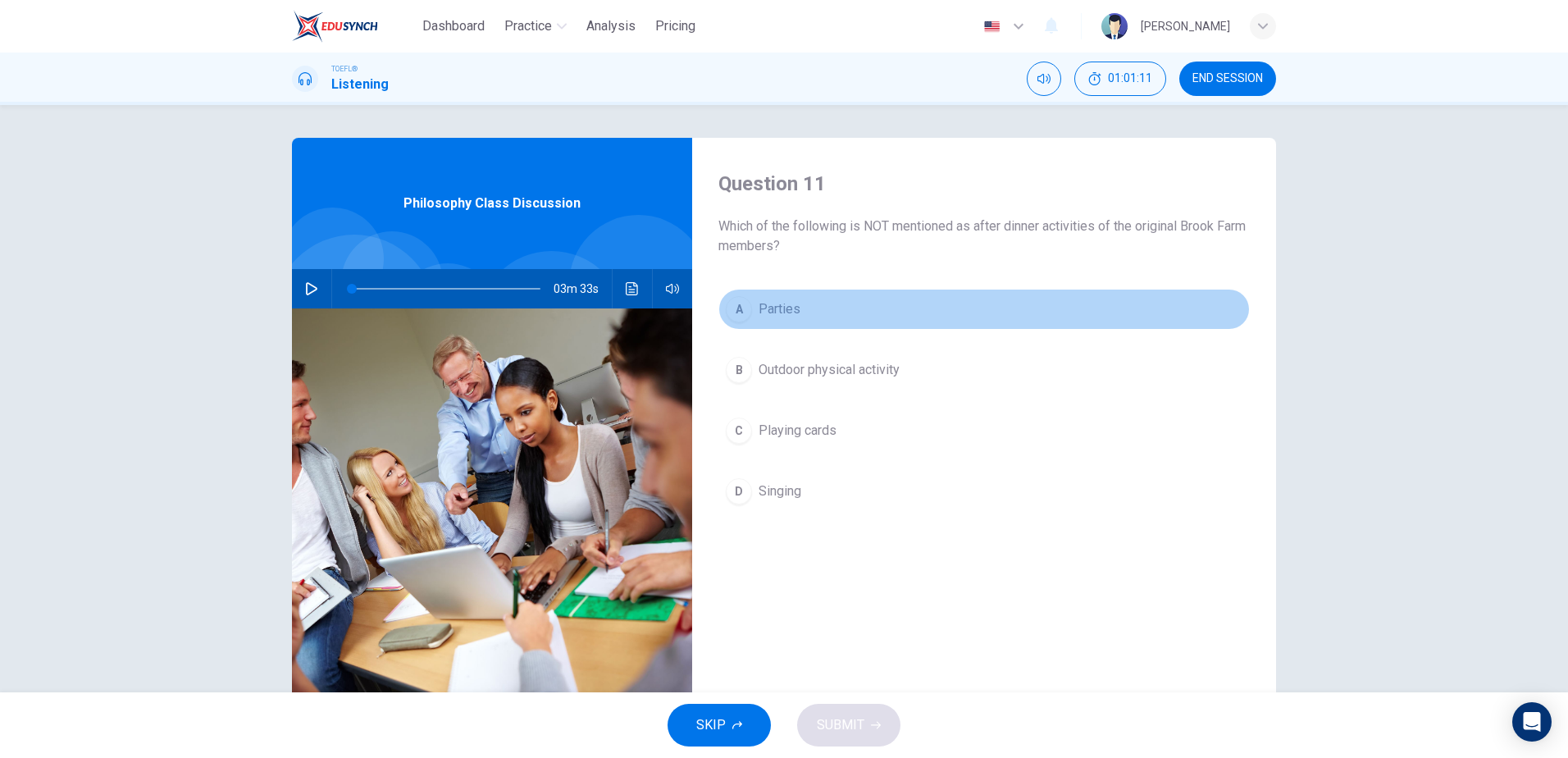
click at [773, 308] on span "Parties" at bounding box center [779, 309] width 42 height 20
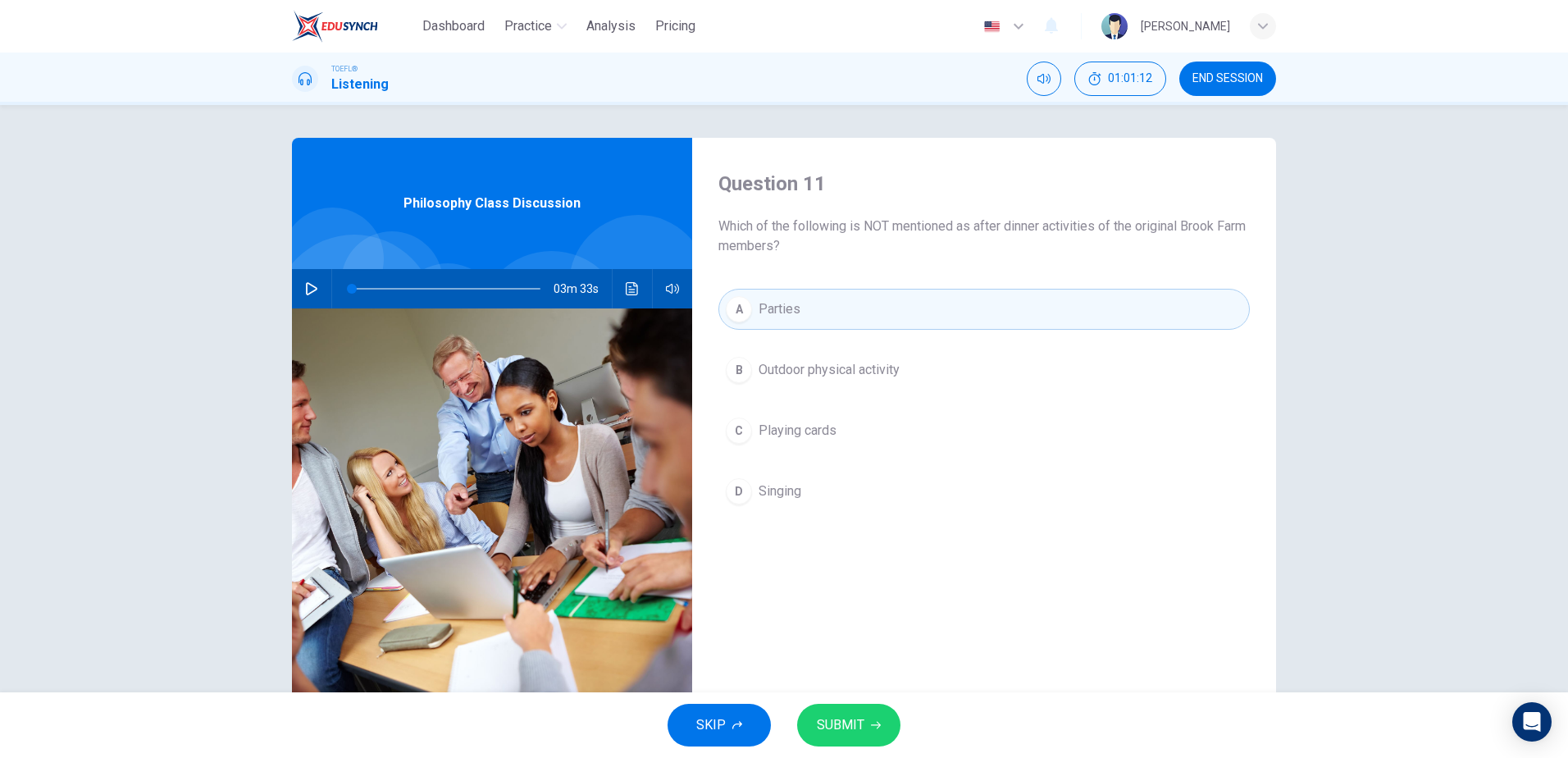
click at [847, 719] on span "SUBMIT" at bounding box center [840, 725] width 48 height 23
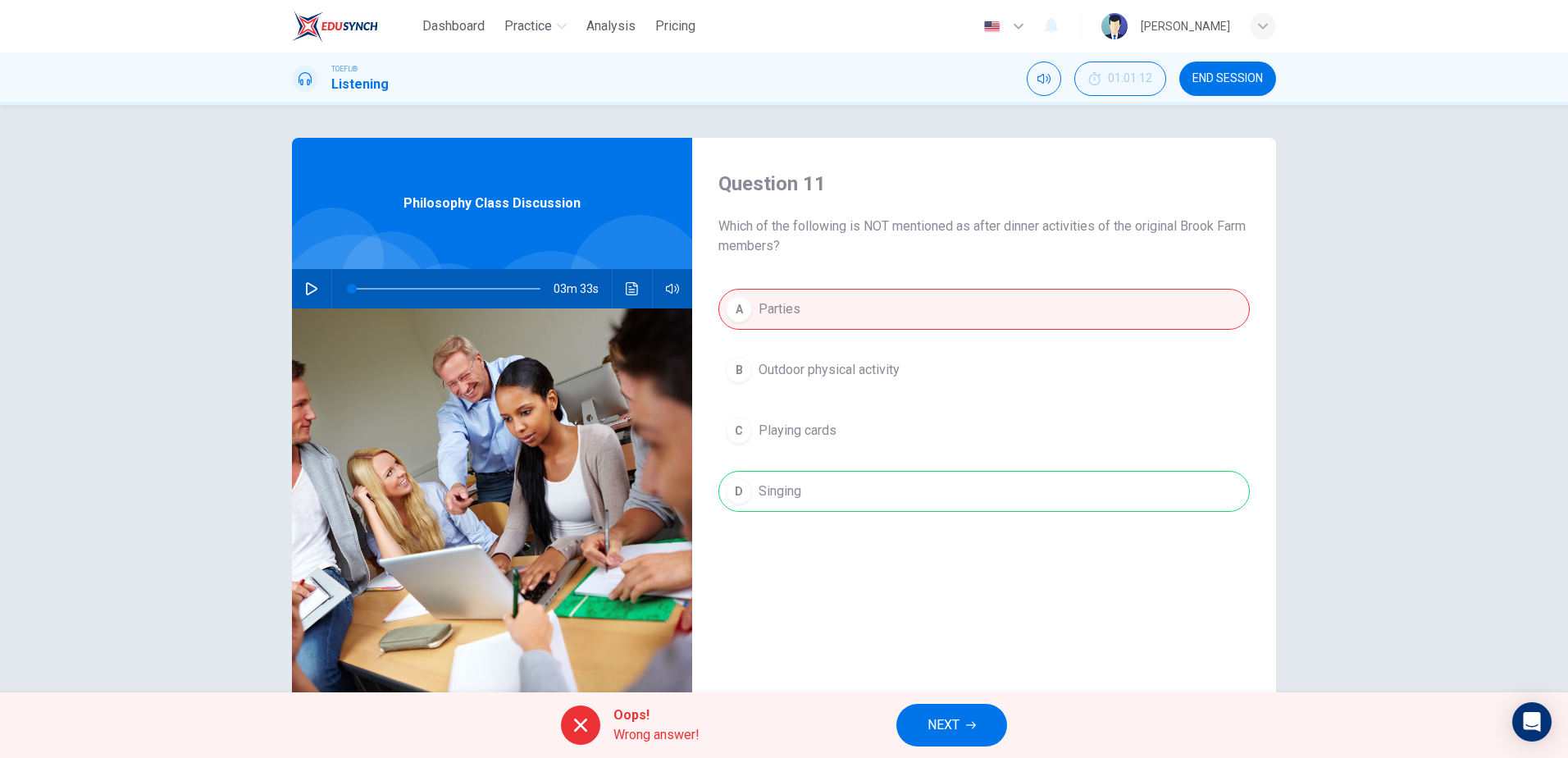
click at [945, 714] on span "NEXT" at bounding box center [943, 725] width 32 height 23
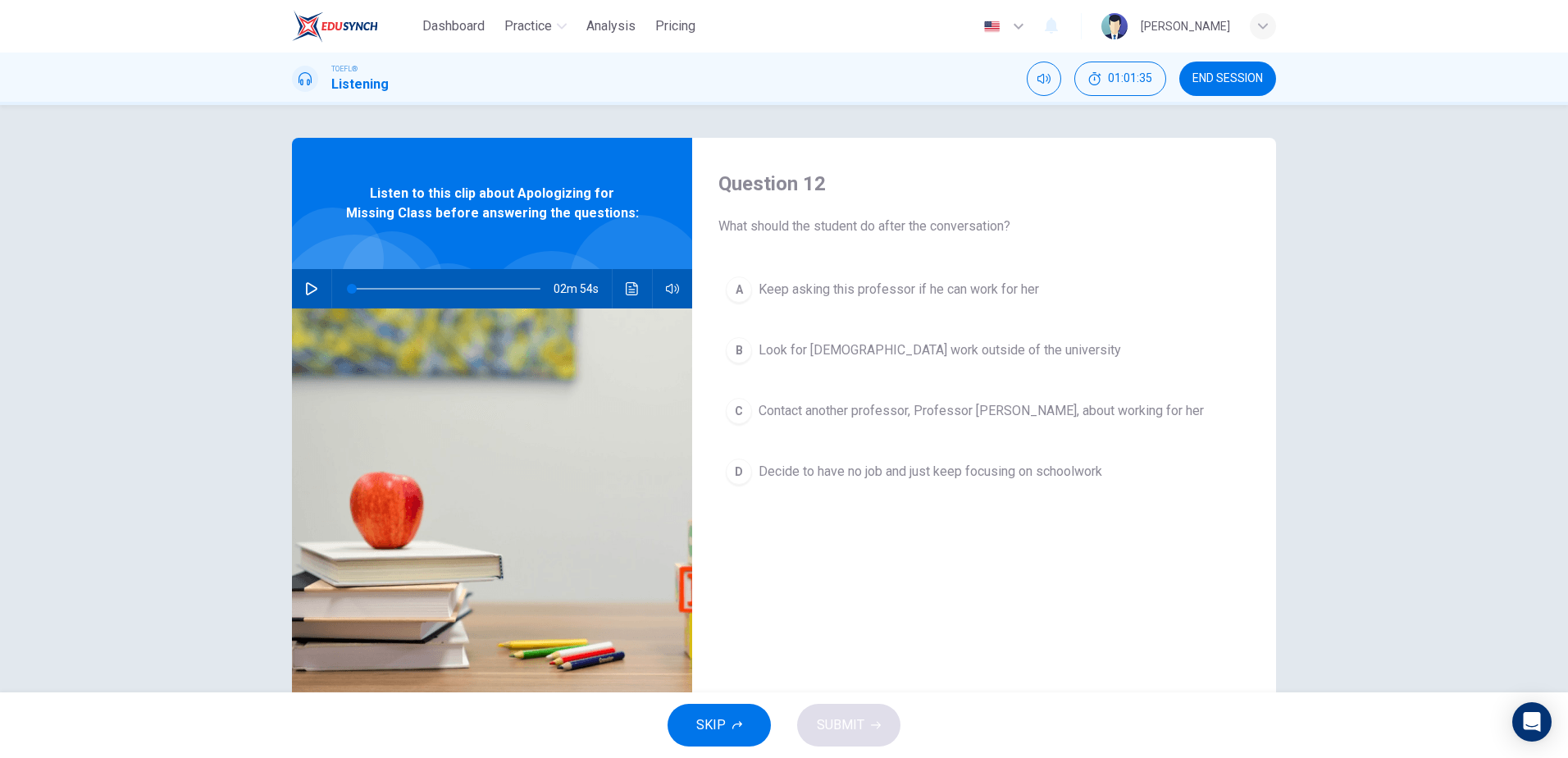
click at [292, 292] on div "02m 54s" at bounding box center [492, 288] width 400 height 39
click at [300, 288] on button "button" at bounding box center [312, 288] width 26 height 39
type input "1"
click at [313, 288] on icon "button" at bounding box center [311, 288] width 13 height 13
click at [310, 288] on icon "button" at bounding box center [311, 288] width 13 height 13
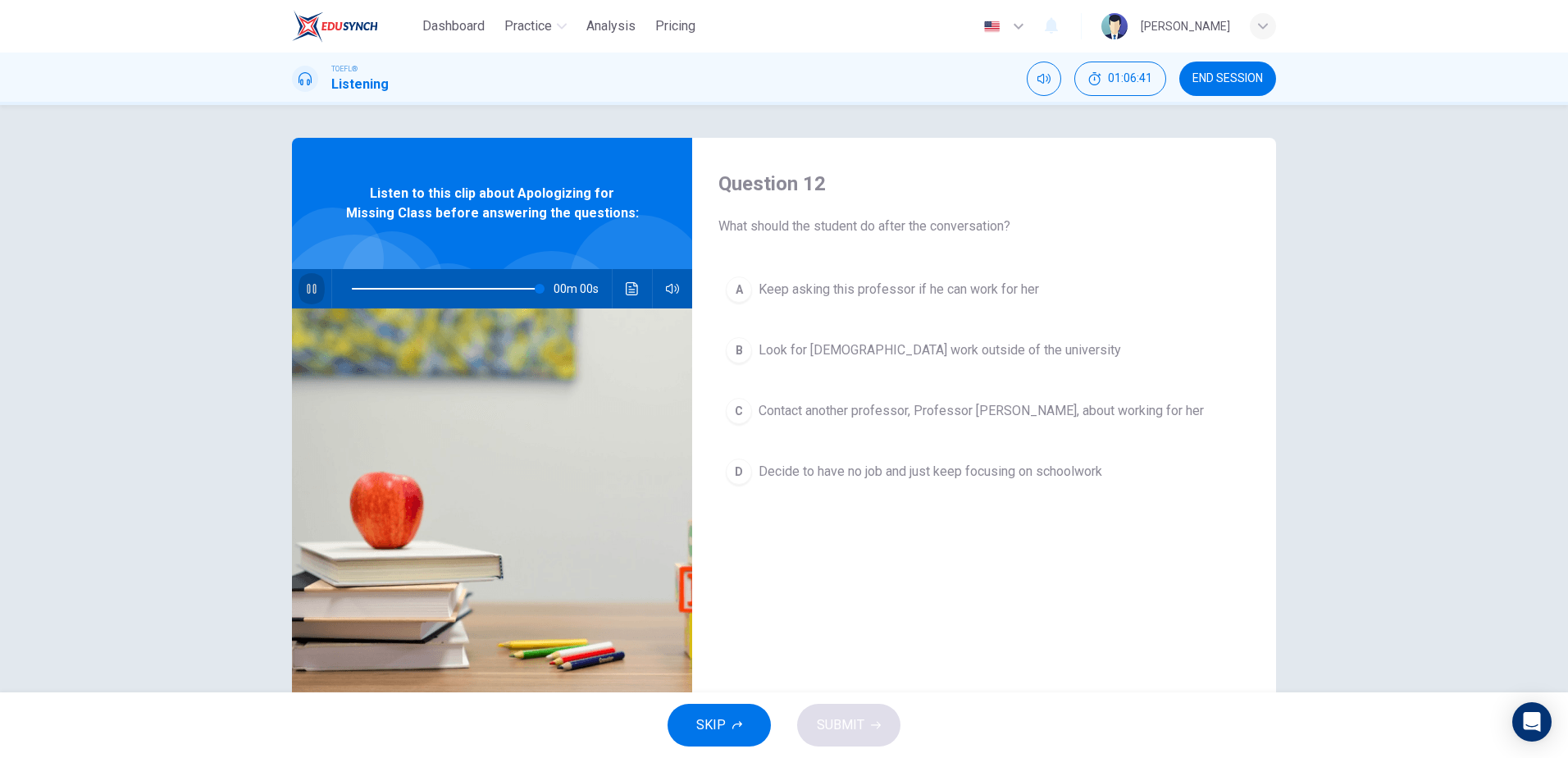
type input "0"
click at [752, 410] on button "C Contact another professor, Professor [PERSON_NAME], about working for her" at bounding box center [984, 411] width 532 height 41
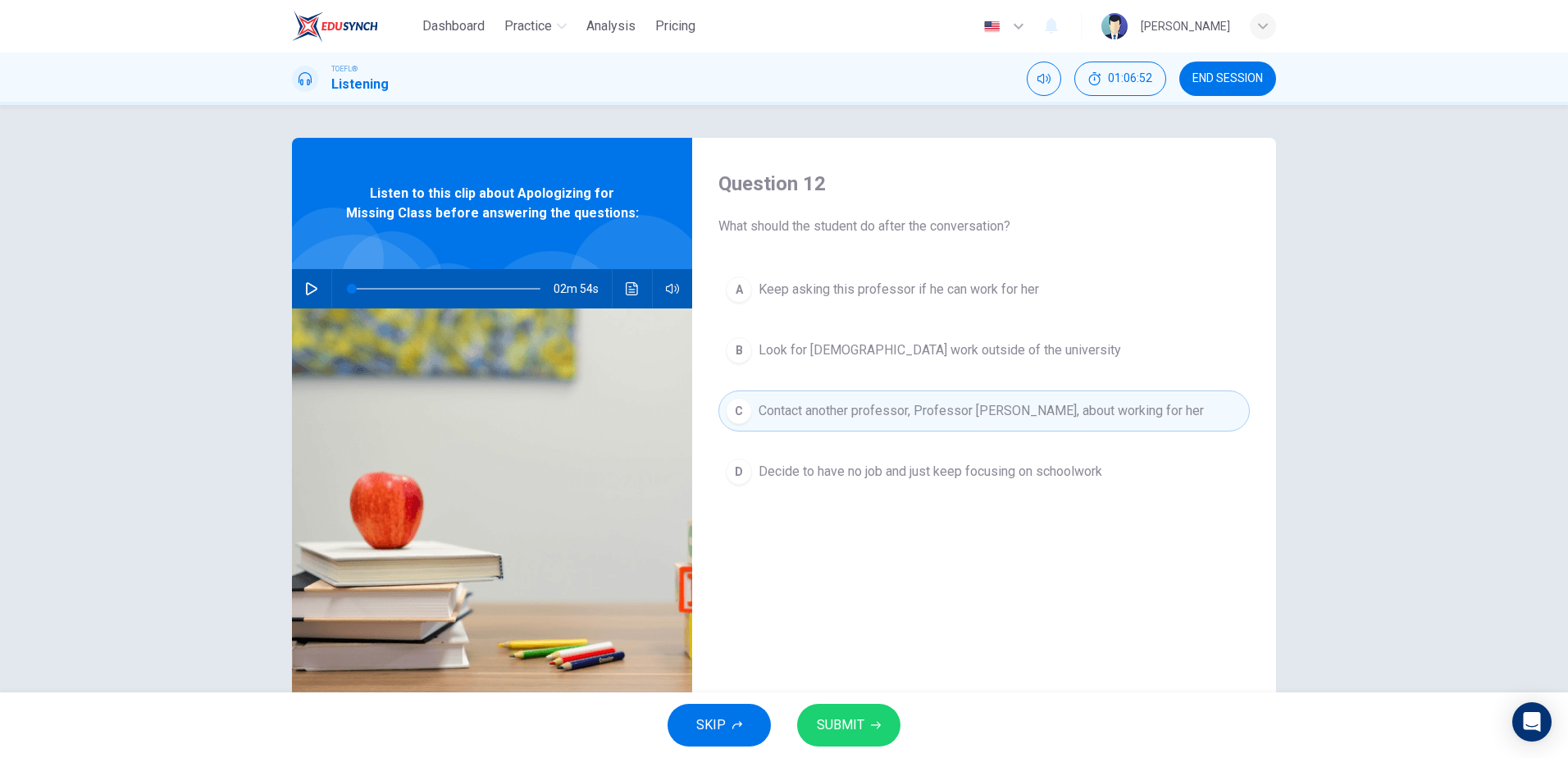
click at [855, 722] on span "SUBMIT" at bounding box center [840, 725] width 48 height 23
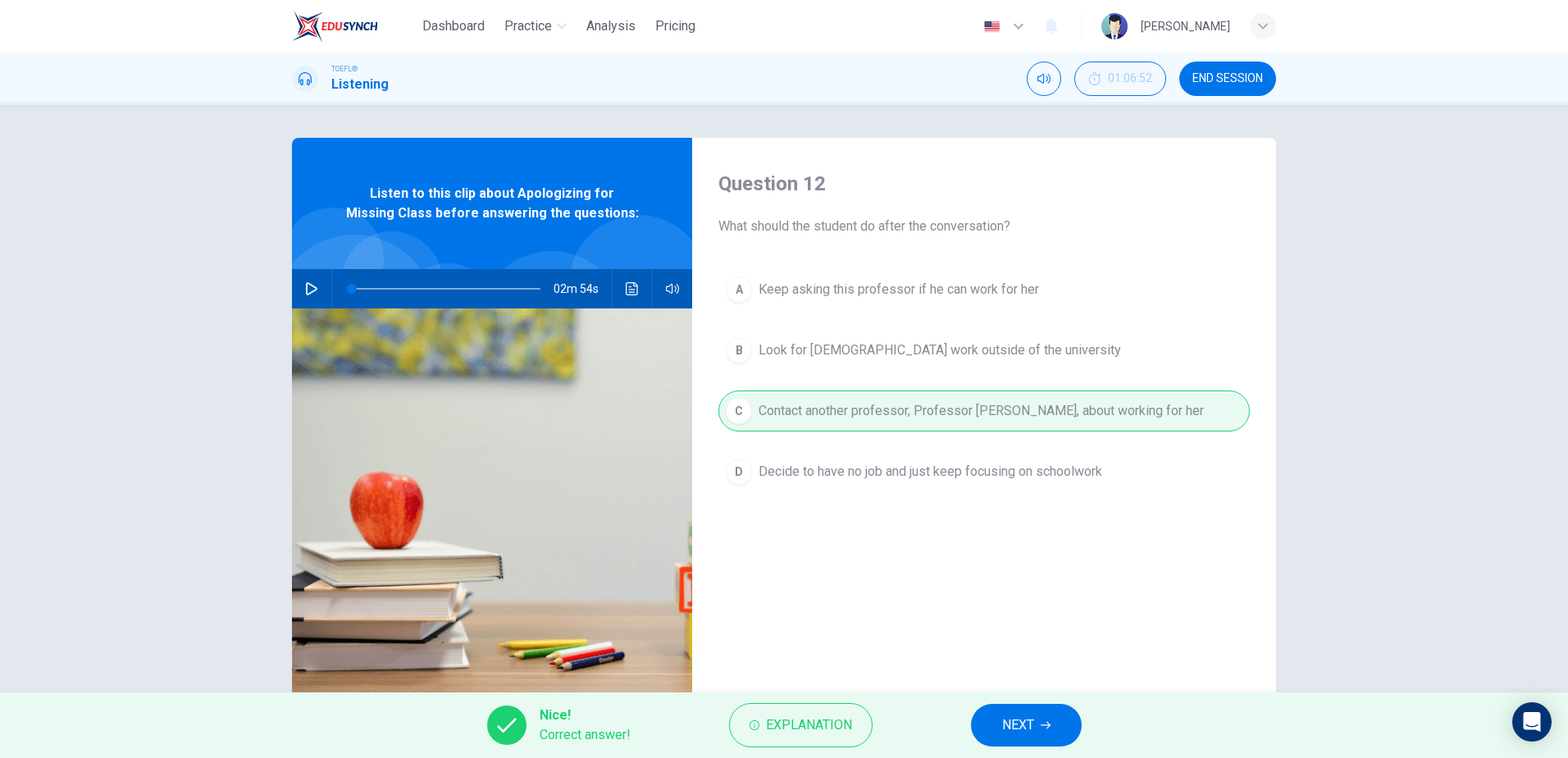
click at [1025, 722] on span "NEXT" at bounding box center [1017, 725] width 32 height 23
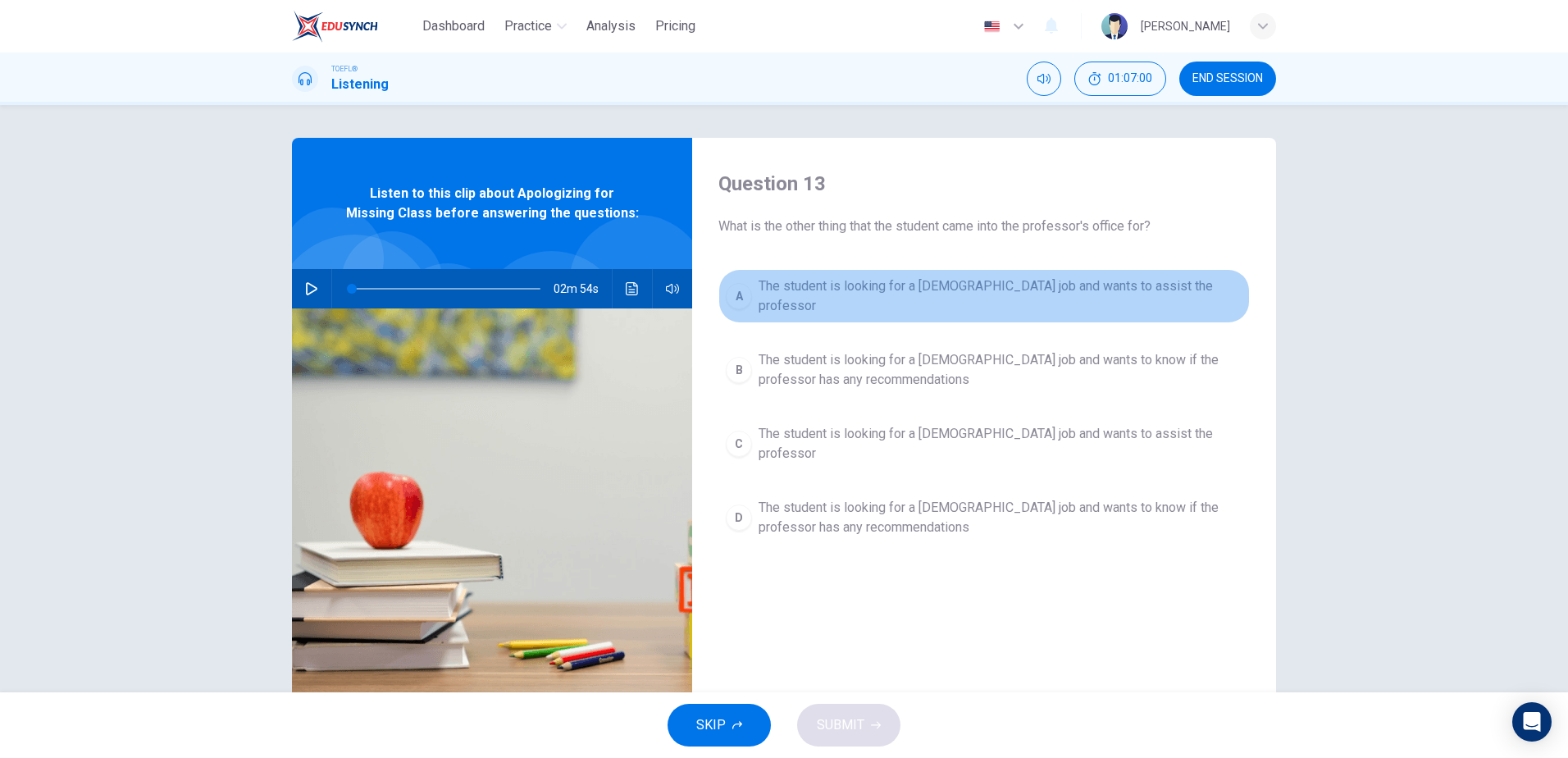
click at [745, 289] on div "A" at bounding box center [739, 296] width 26 height 26
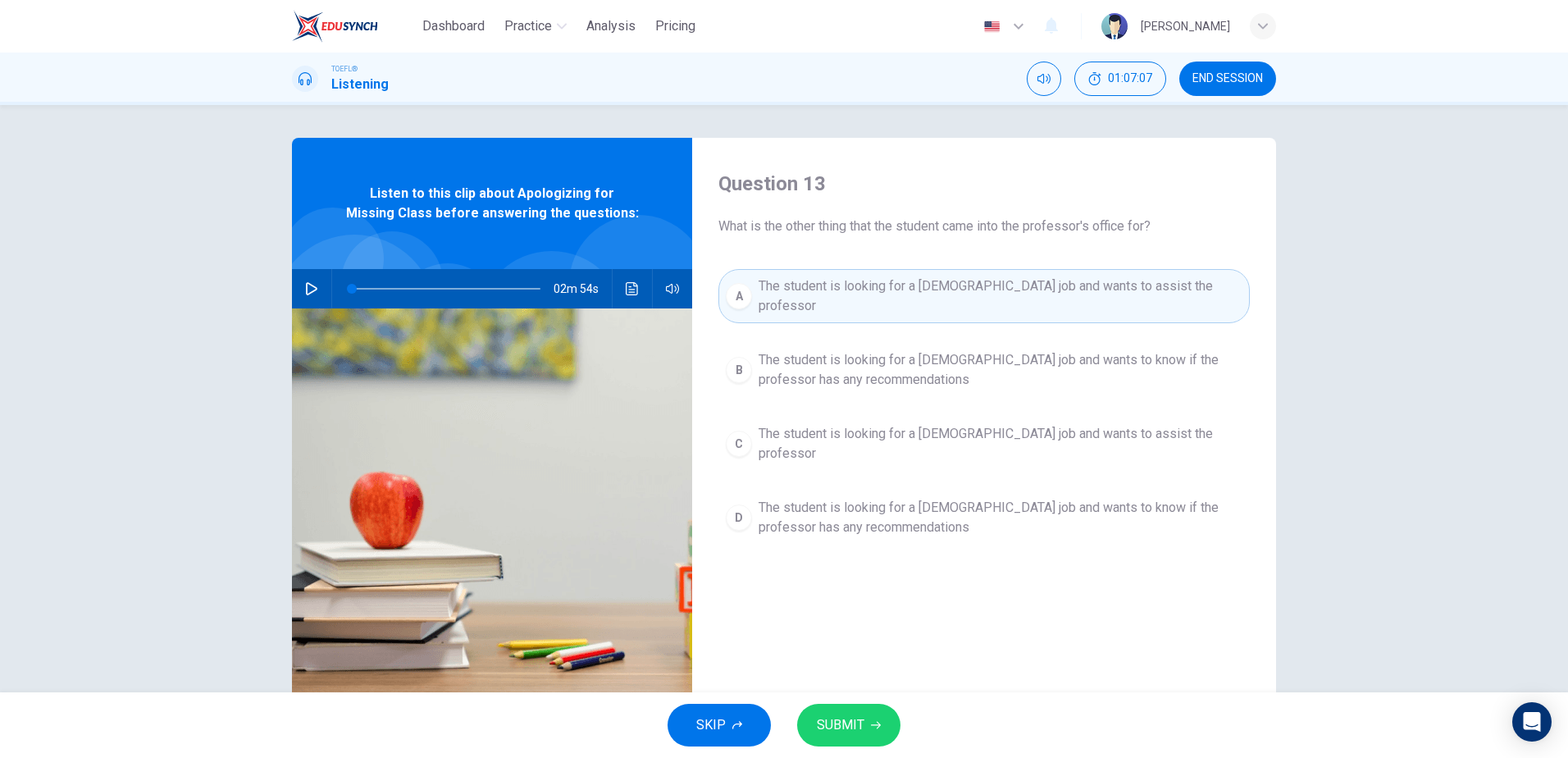
click at [855, 721] on span "SUBMIT" at bounding box center [840, 725] width 48 height 23
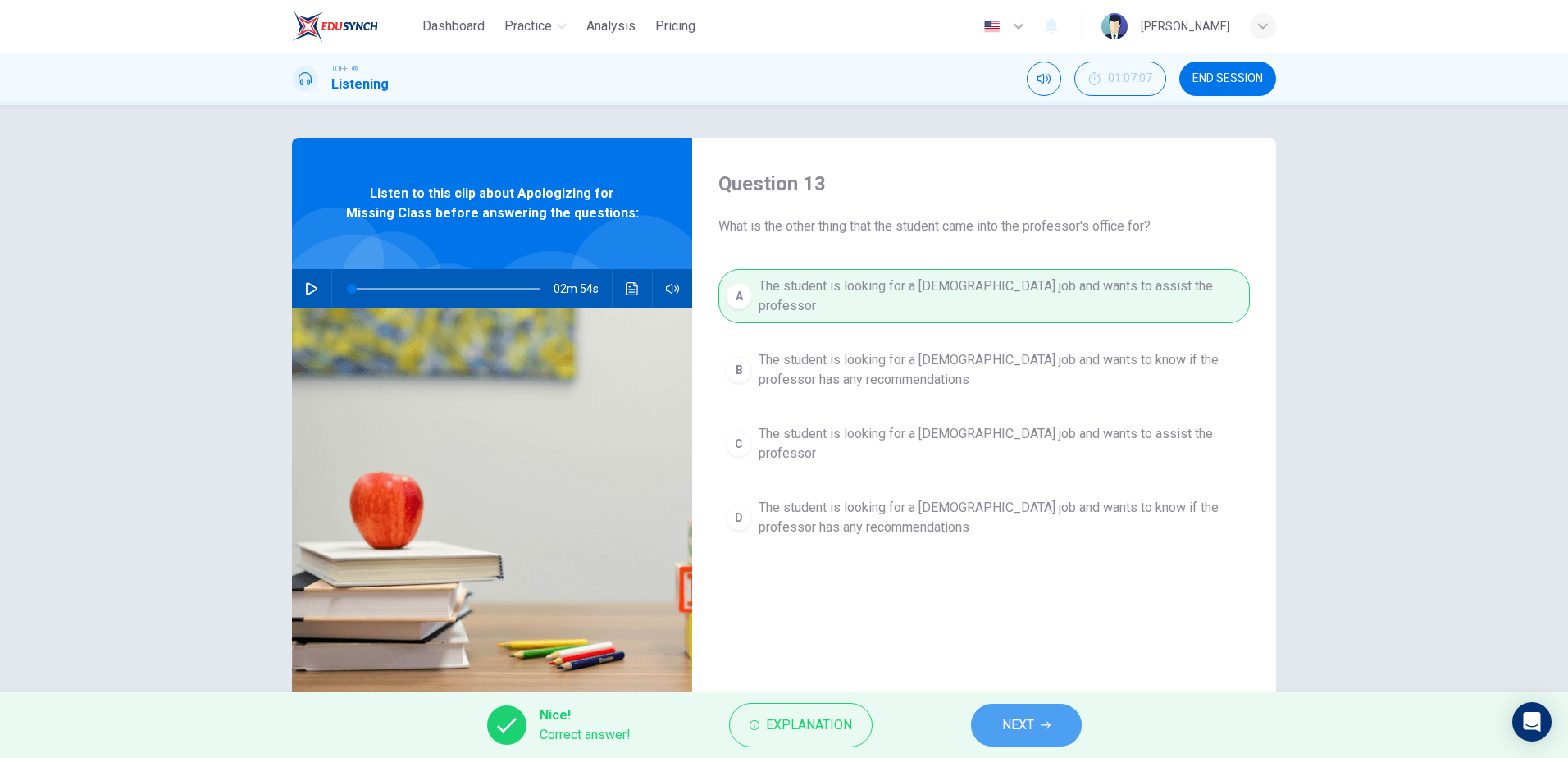
click at [1029, 721] on span "NEXT" at bounding box center [1017, 725] width 32 height 23
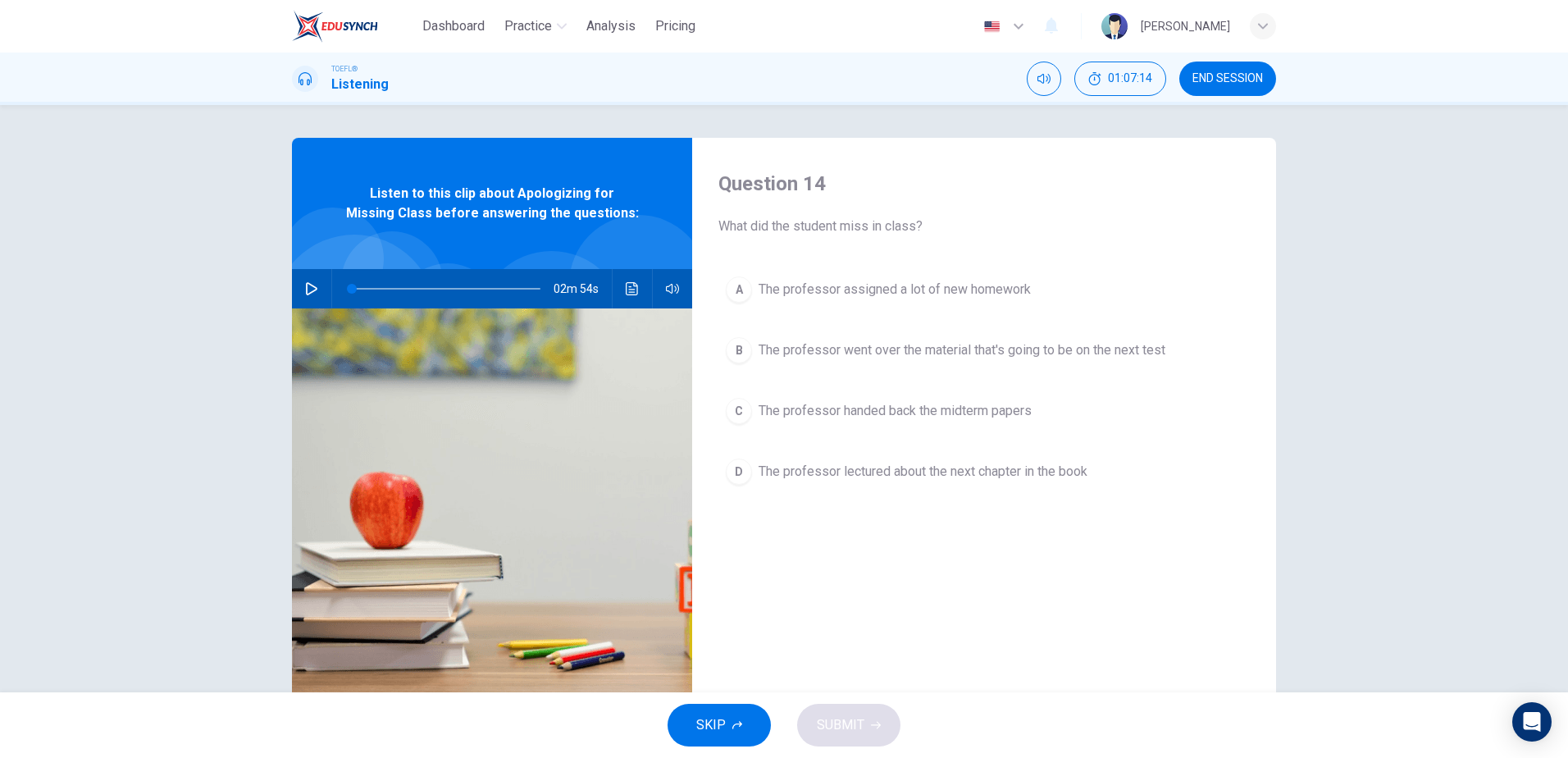
drag, startPoint x: 745, startPoint y: 229, endPoint x: 938, endPoint y: 226, distance: 193.0
click at [938, 226] on span "What did the student miss in class?" at bounding box center [984, 226] width 532 height 20
click at [743, 405] on div "C" at bounding box center [739, 411] width 26 height 26
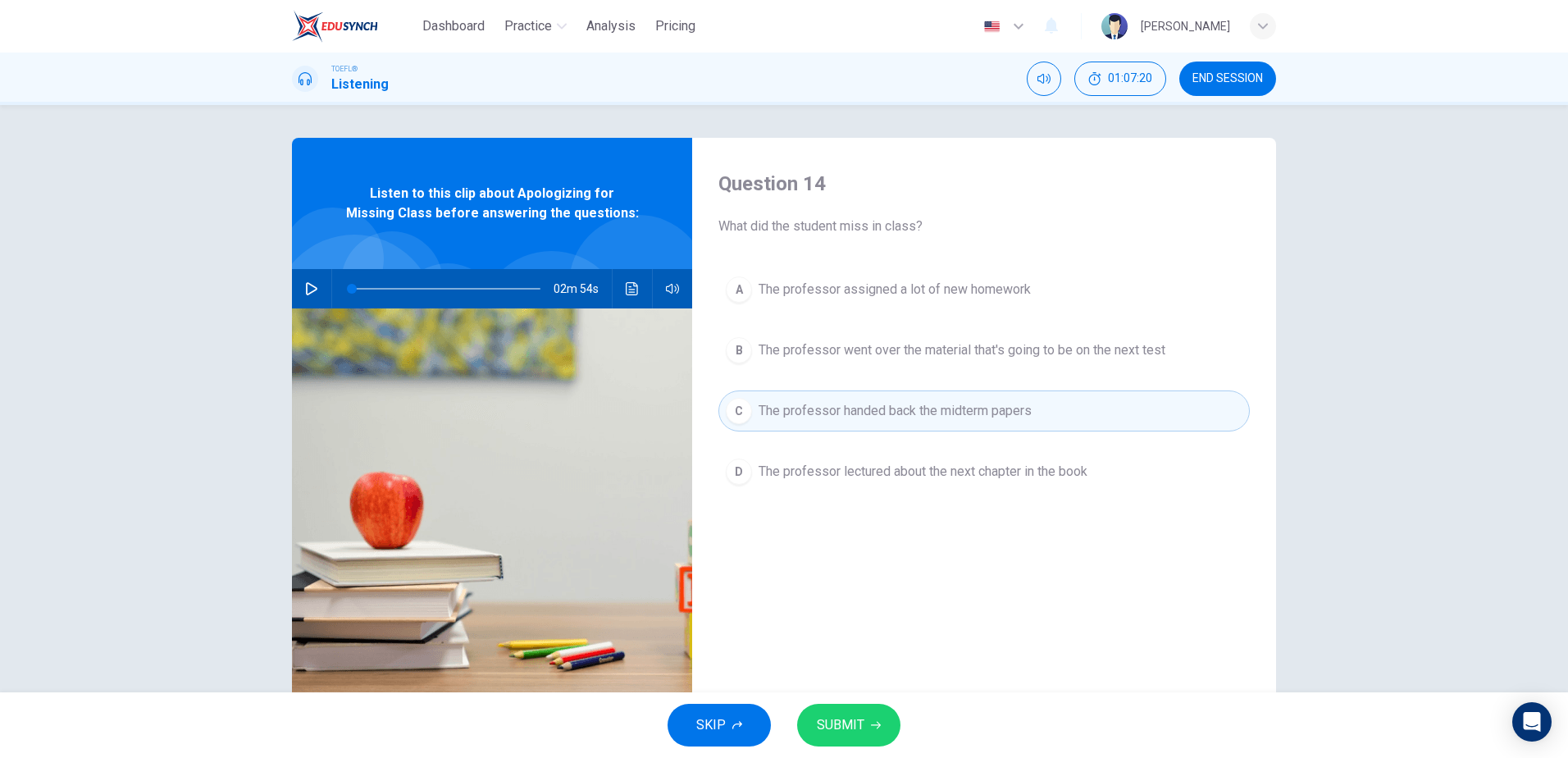
click at [855, 718] on span "SUBMIT" at bounding box center [840, 725] width 48 height 23
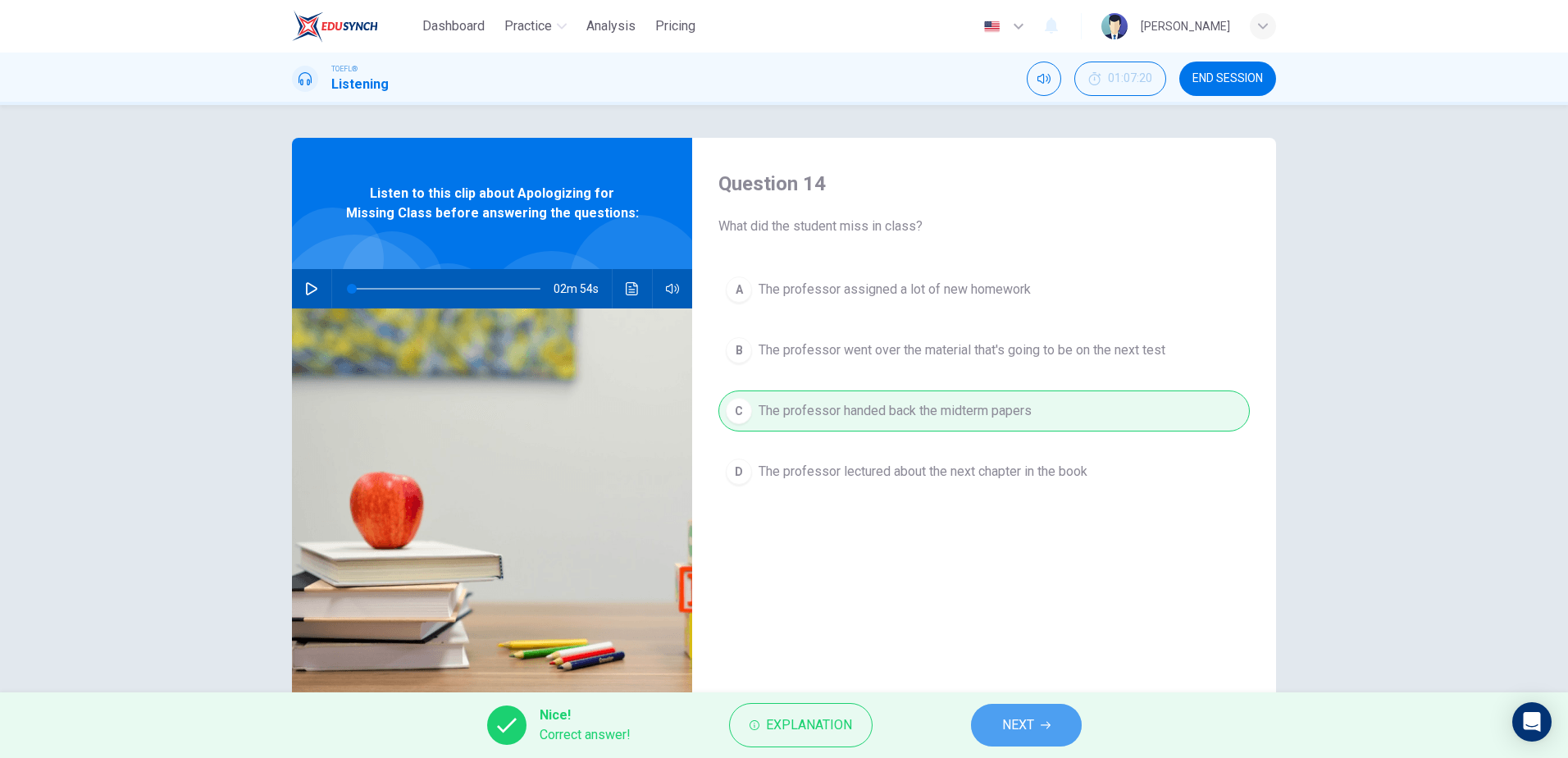
click at [1054, 720] on button "NEXT" at bounding box center [1026, 725] width 111 height 42
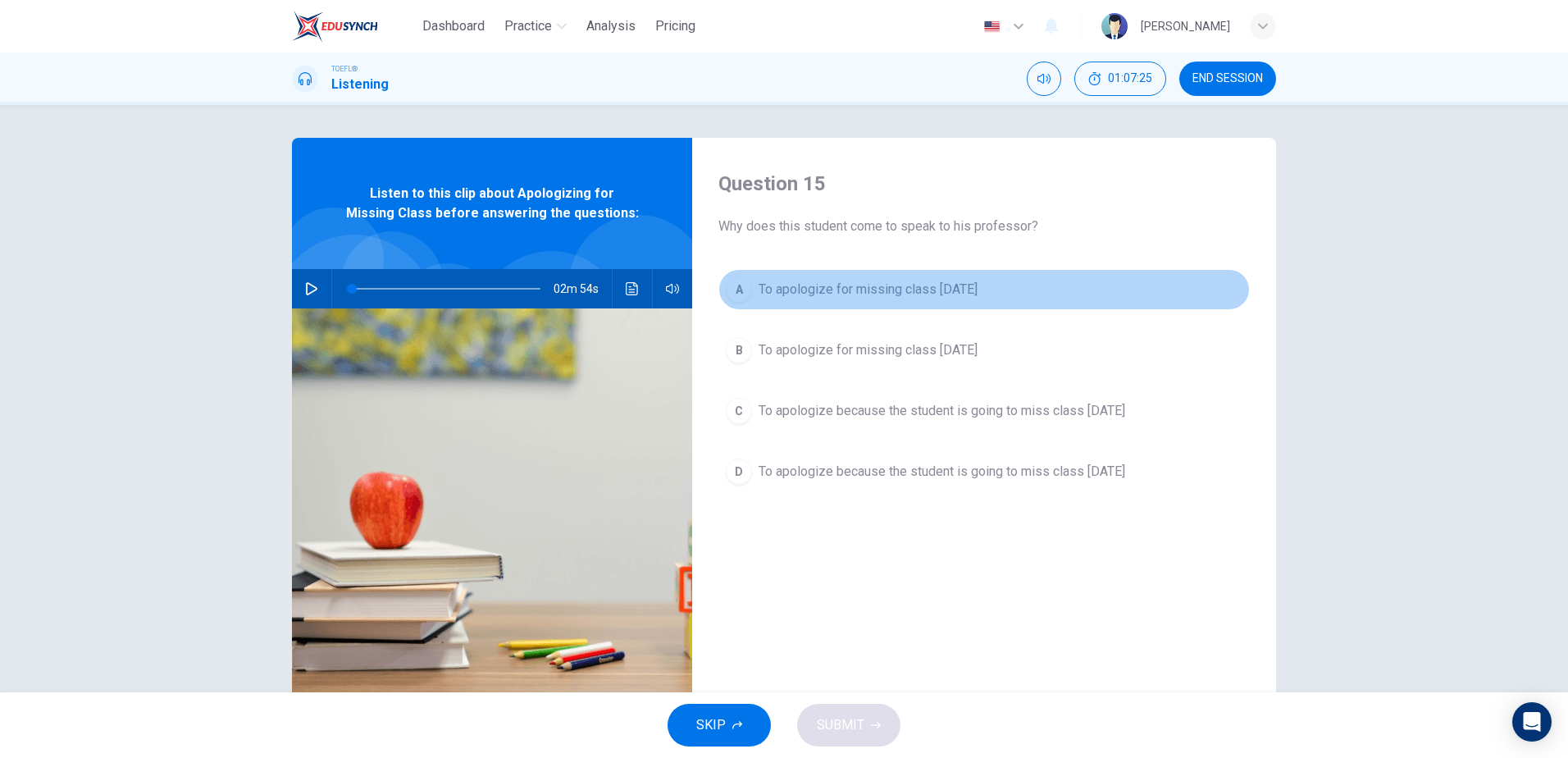
click at [856, 295] on span "To apologize for missing class [DATE]" at bounding box center [868, 289] width 219 height 20
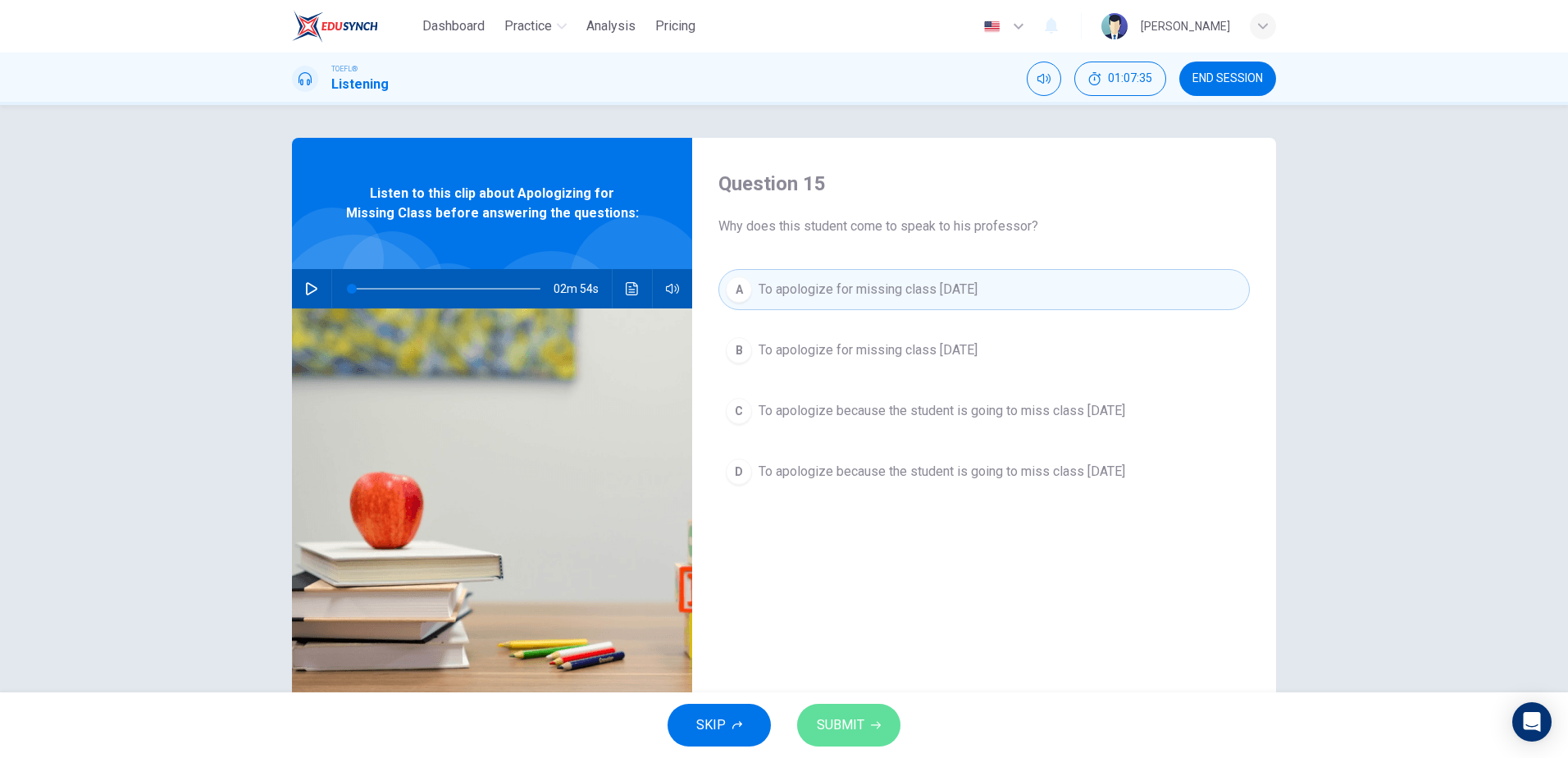
click at [860, 710] on button "SUBMIT" at bounding box center [849, 725] width 103 height 42
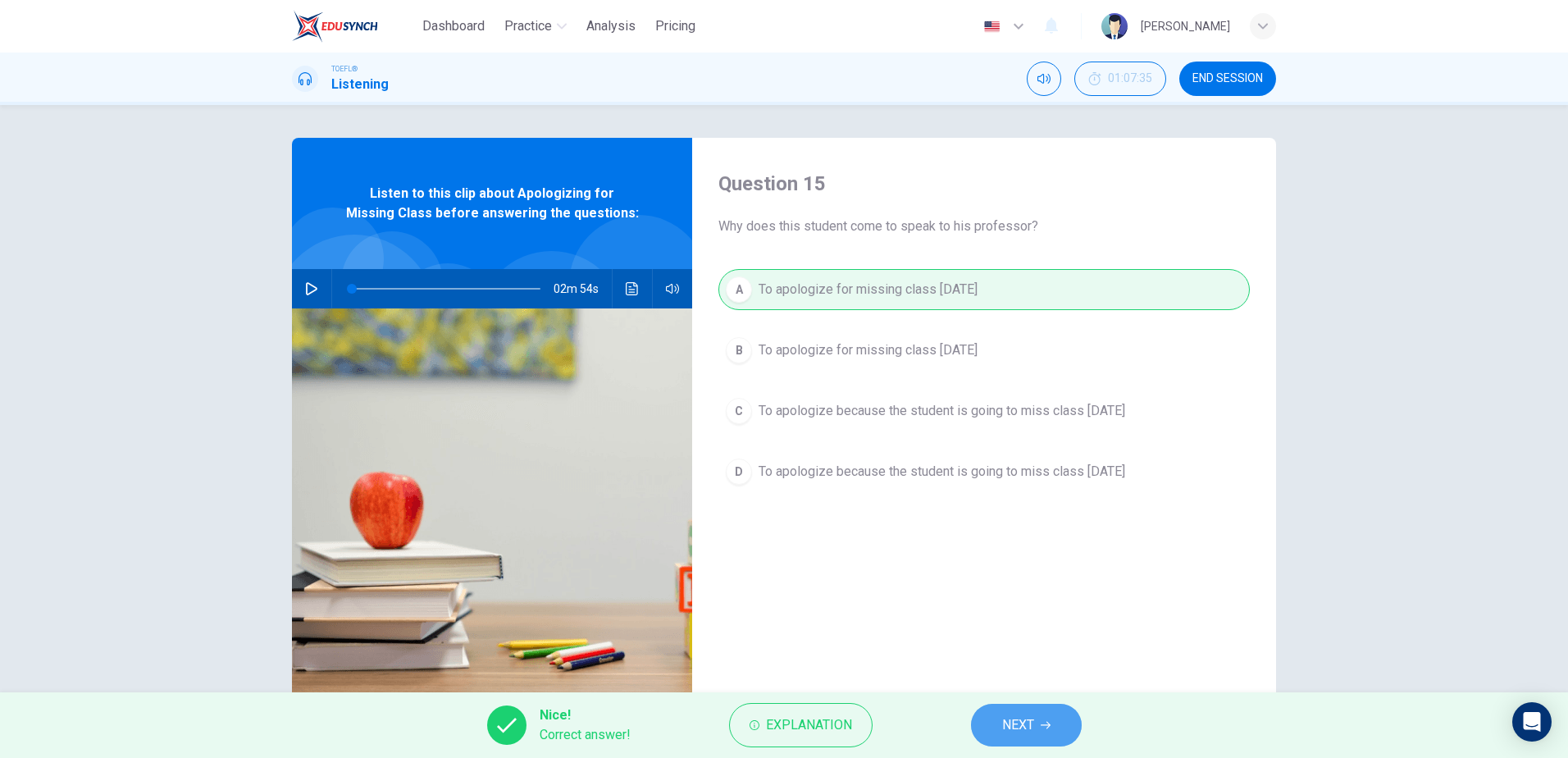
click at [1027, 713] on button "NEXT" at bounding box center [1026, 725] width 111 height 42
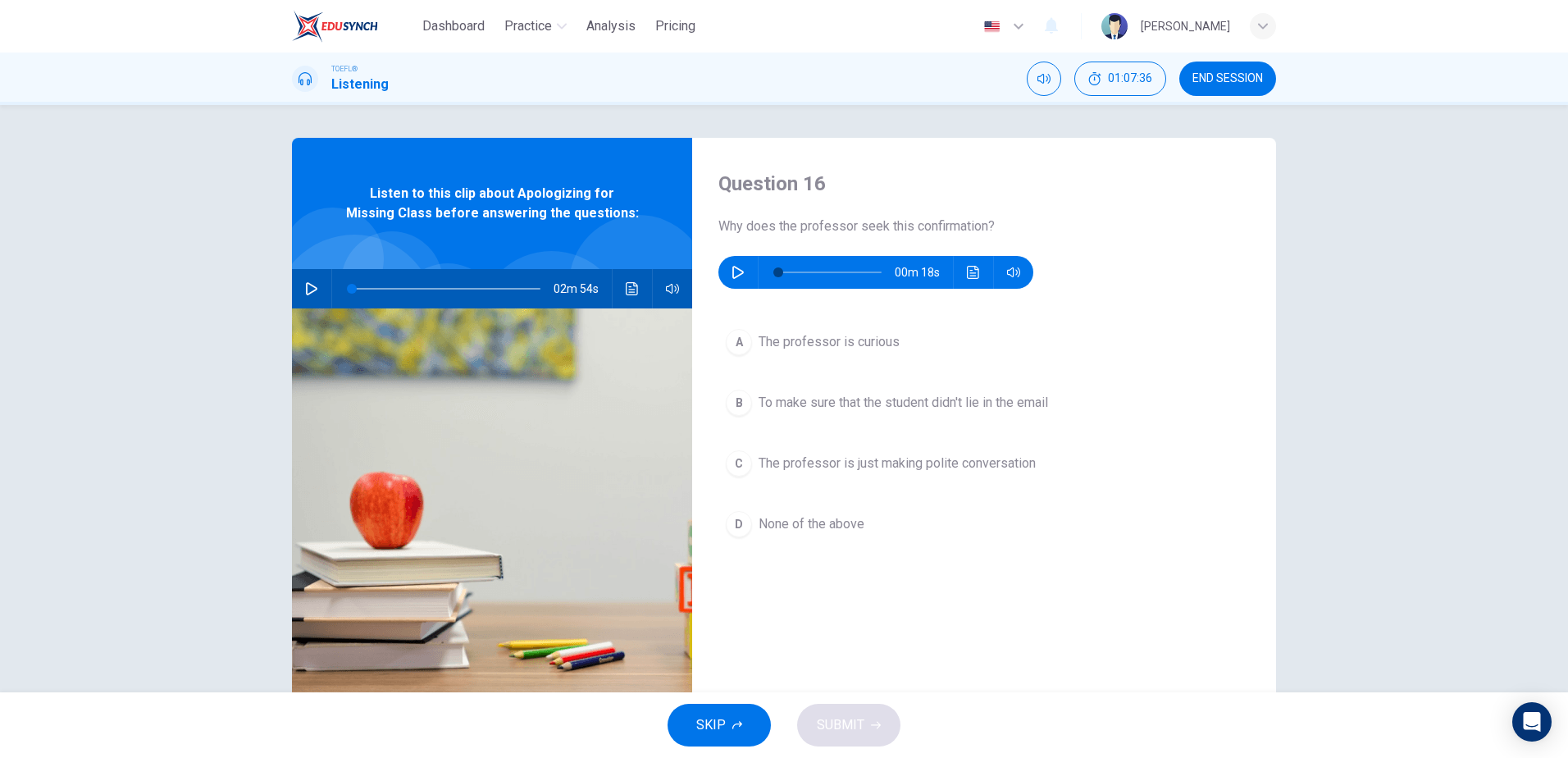
click at [725, 269] on button "button" at bounding box center [738, 272] width 26 height 33
click at [729, 398] on div "B" at bounding box center [739, 403] width 26 height 26
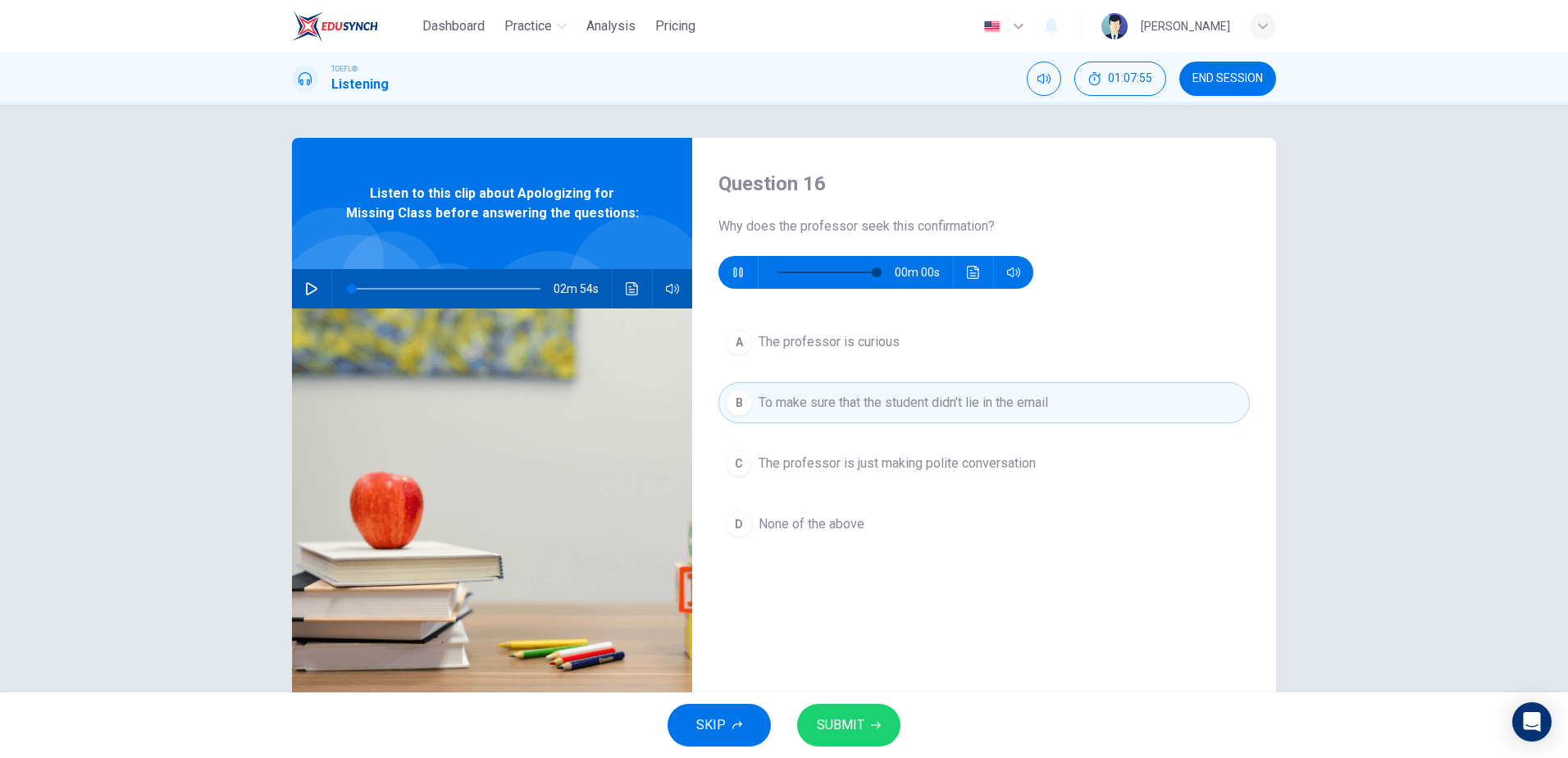
click at [846, 715] on span "SUBMIT" at bounding box center [840, 725] width 48 height 23
type input "0"
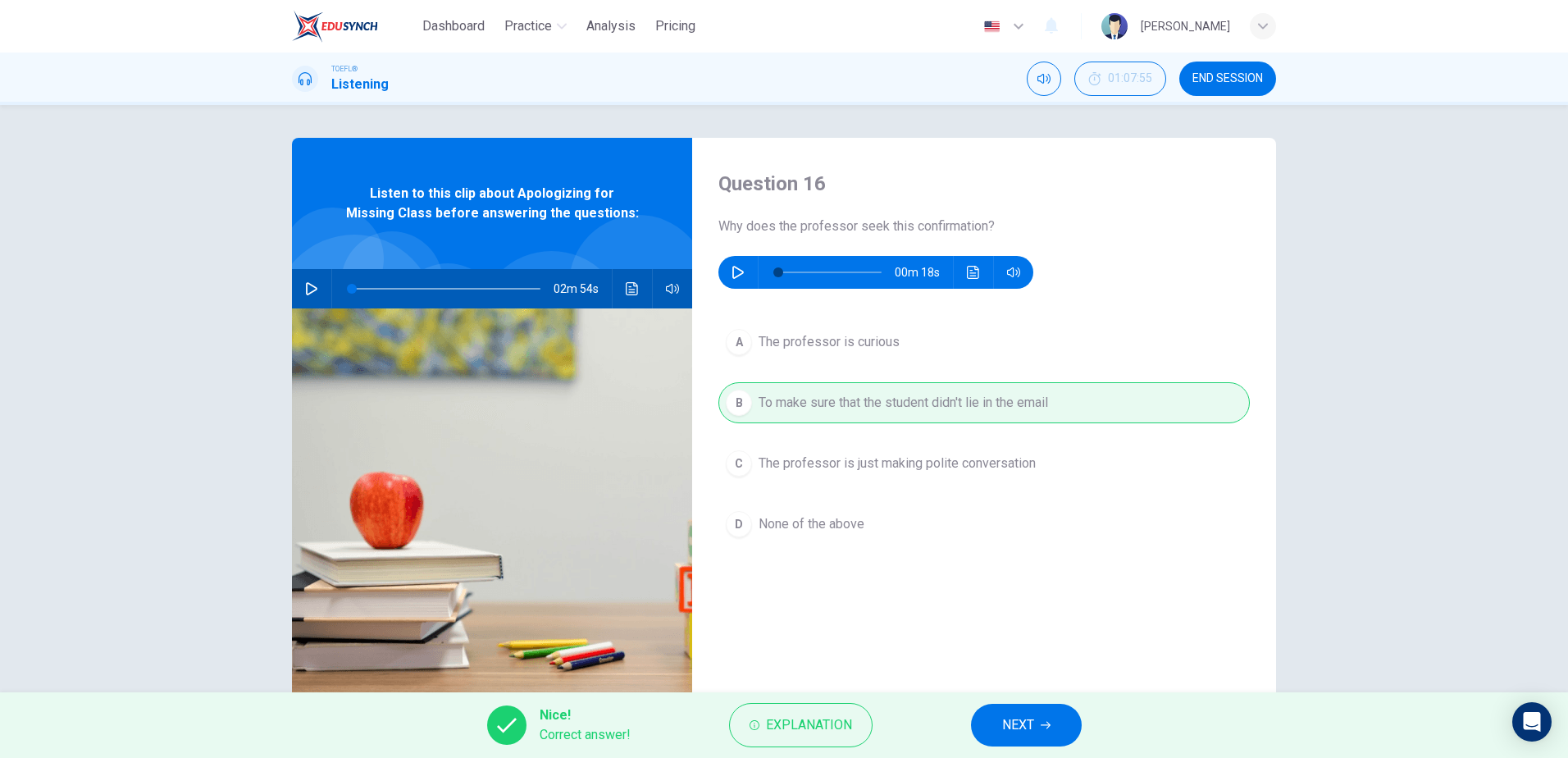
click at [1079, 731] on button "NEXT" at bounding box center [1026, 725] width 111 height 42
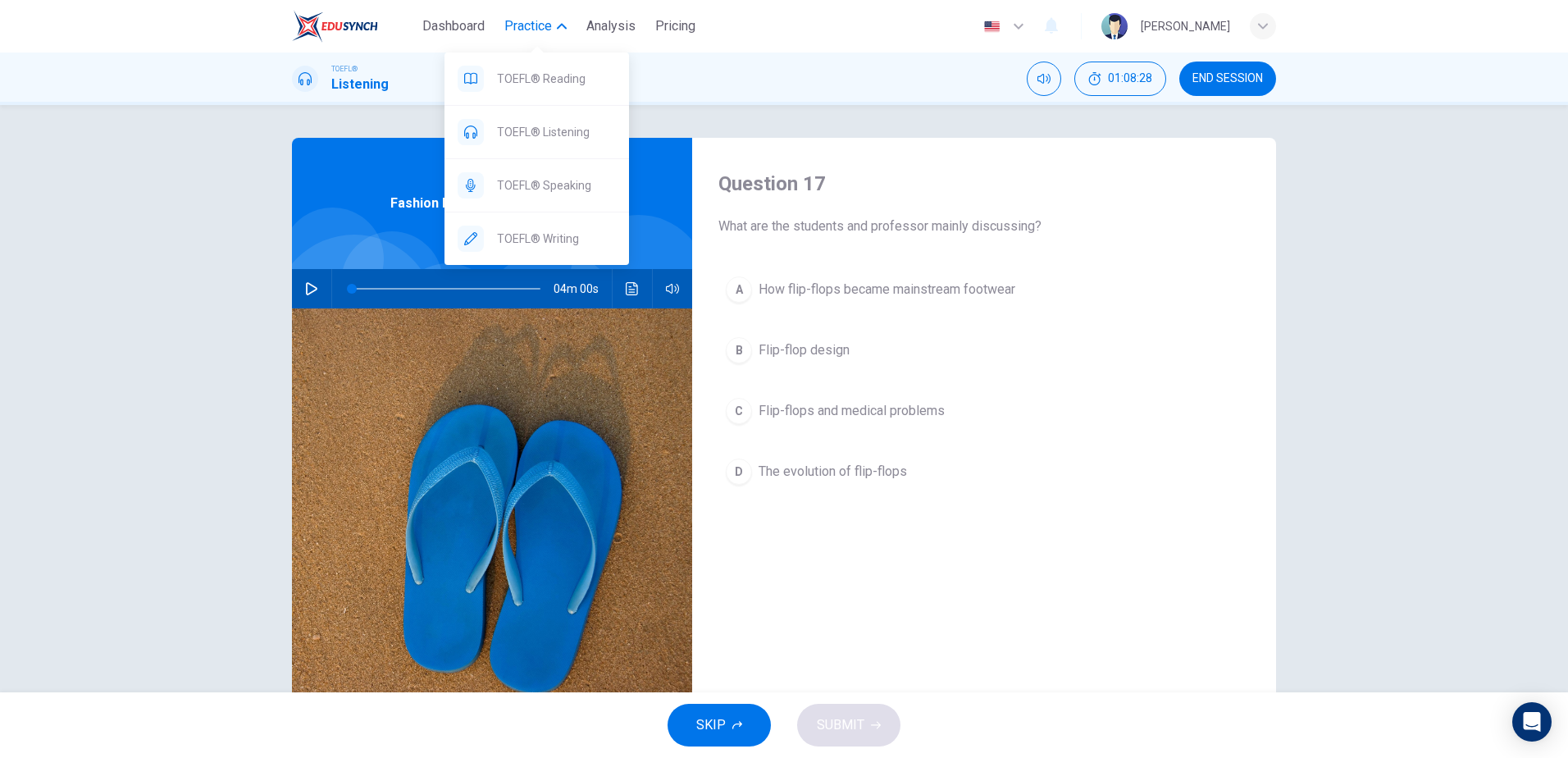
click at [545, 15] on button "Practice" at bounding box center [535, 26] width 75 height 29
click at [538, 132] on span "TOEFL® Listening" at bounding box center [556, 132] width 119 height 20
click at [551, 12] on button "Practice" at bounding box center [535, 26] width 75 height 29
click at [551, 225] on div "TOEFL® Writing" at bounding box center [536, 238] width 184 height 53
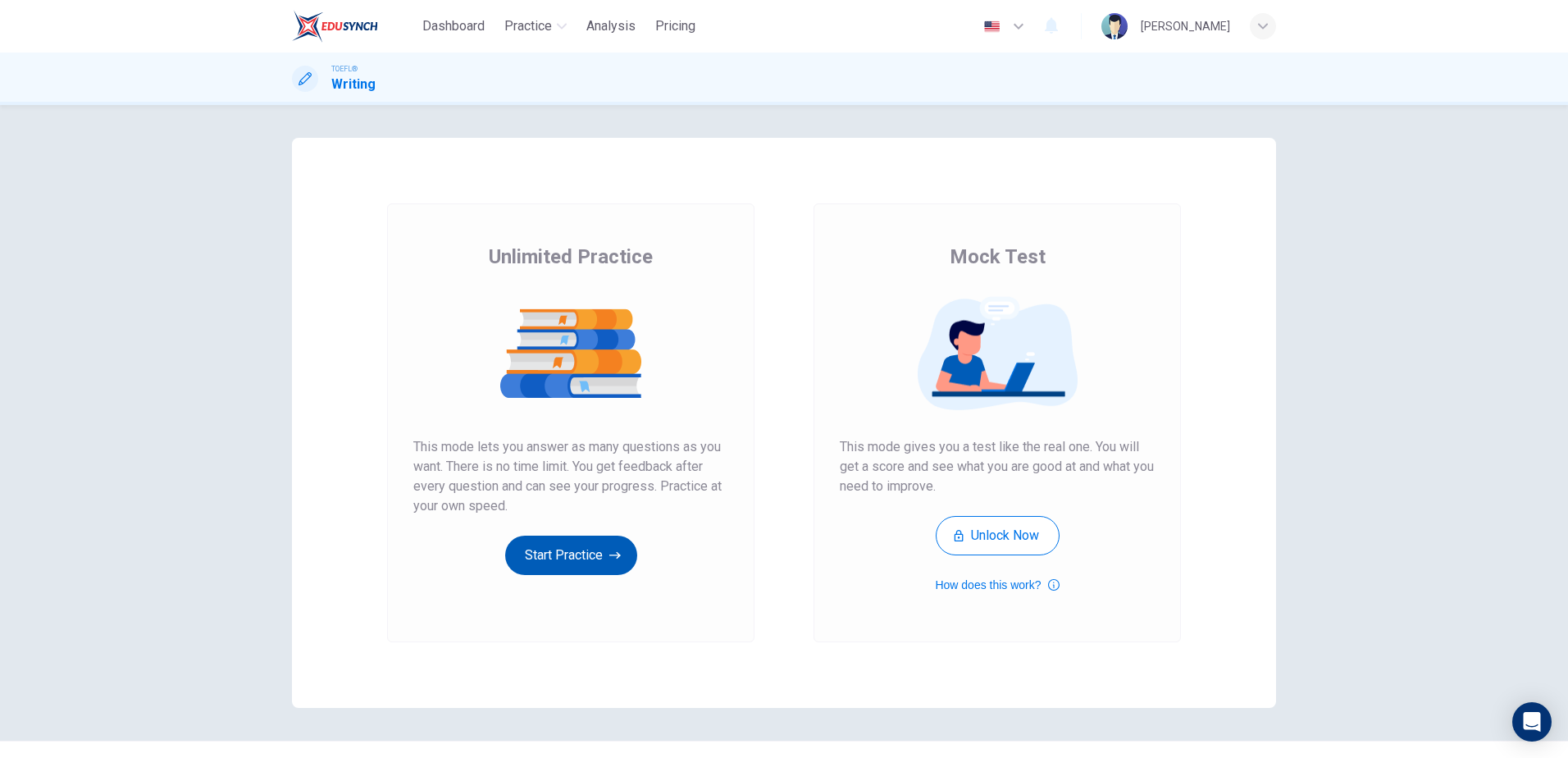
click at [555, 554] on button "Start Practice" at bounding box center [571, 554] width 132 height 39
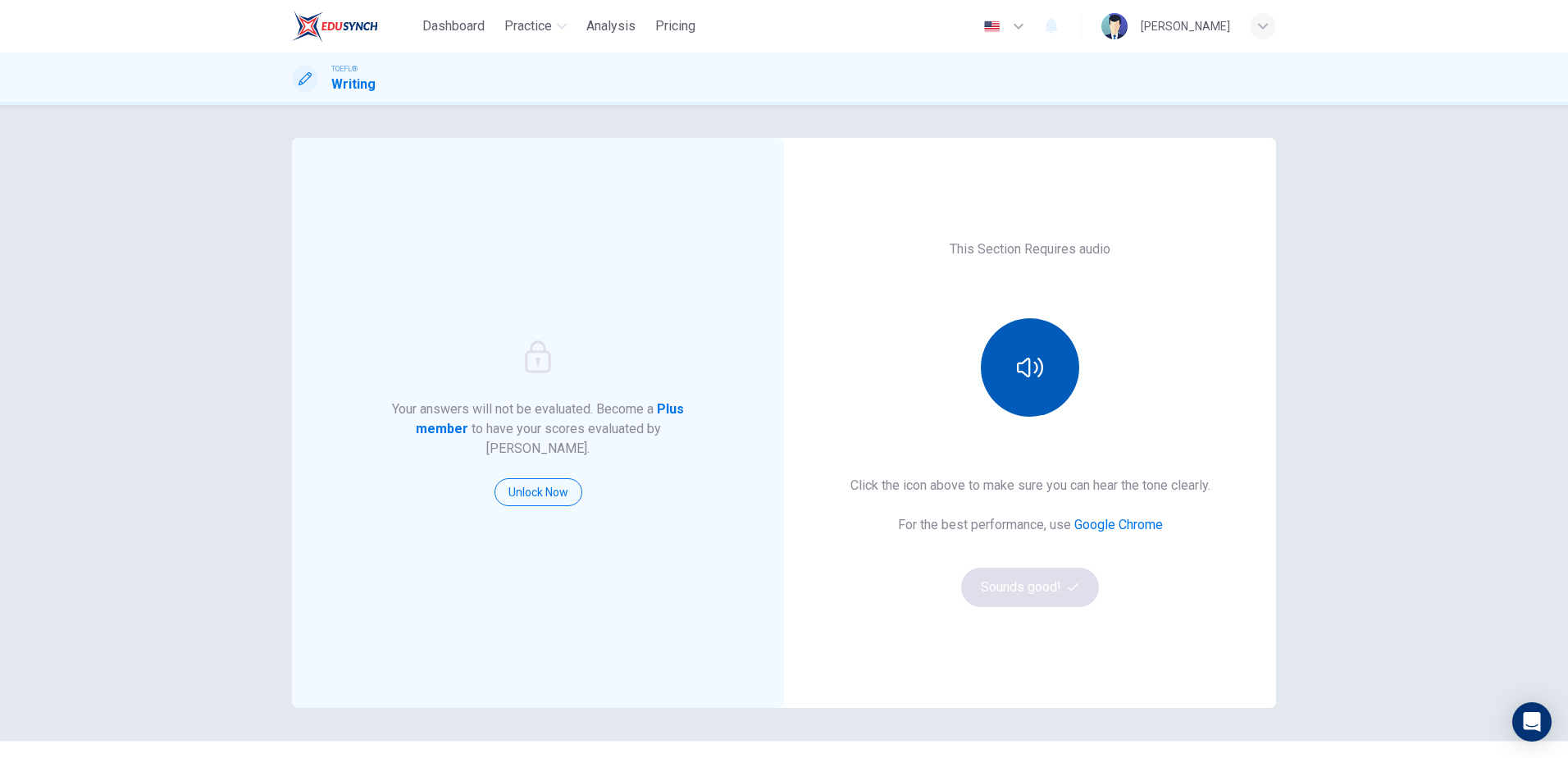
click at [1016, 373] on icon "button" at bounding box center [1029, 367] width 26 height 26
click at [1036, 593] on button "Sounds good!" at bounding box center [1029, 586] width 138 height 39
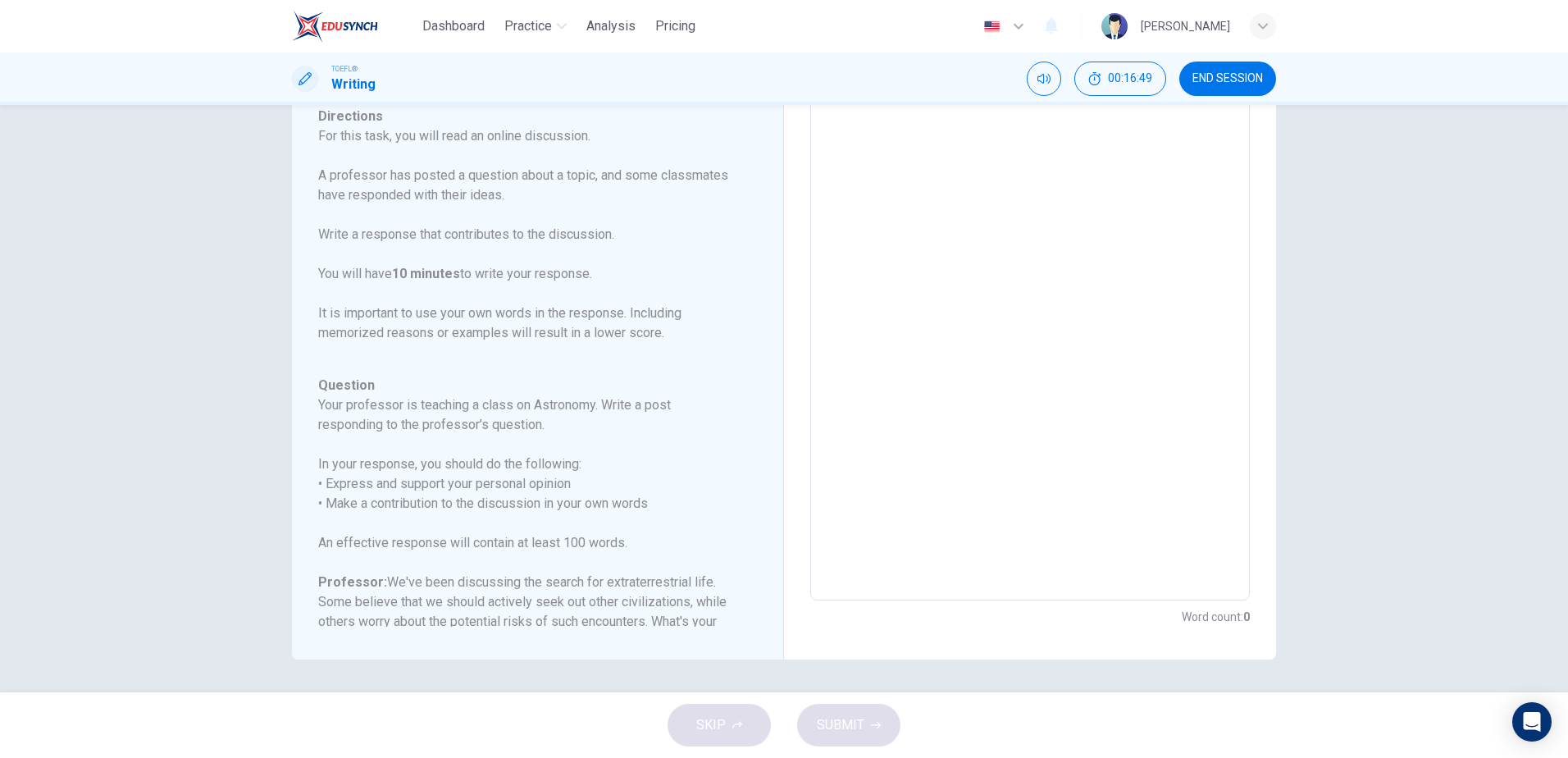
click at [926, 230] on textarea at bounding box center [1029, 327] width 416 height 521
click at [839, 290] on textarea at bounding box center [1029, 327] width 416 height 521
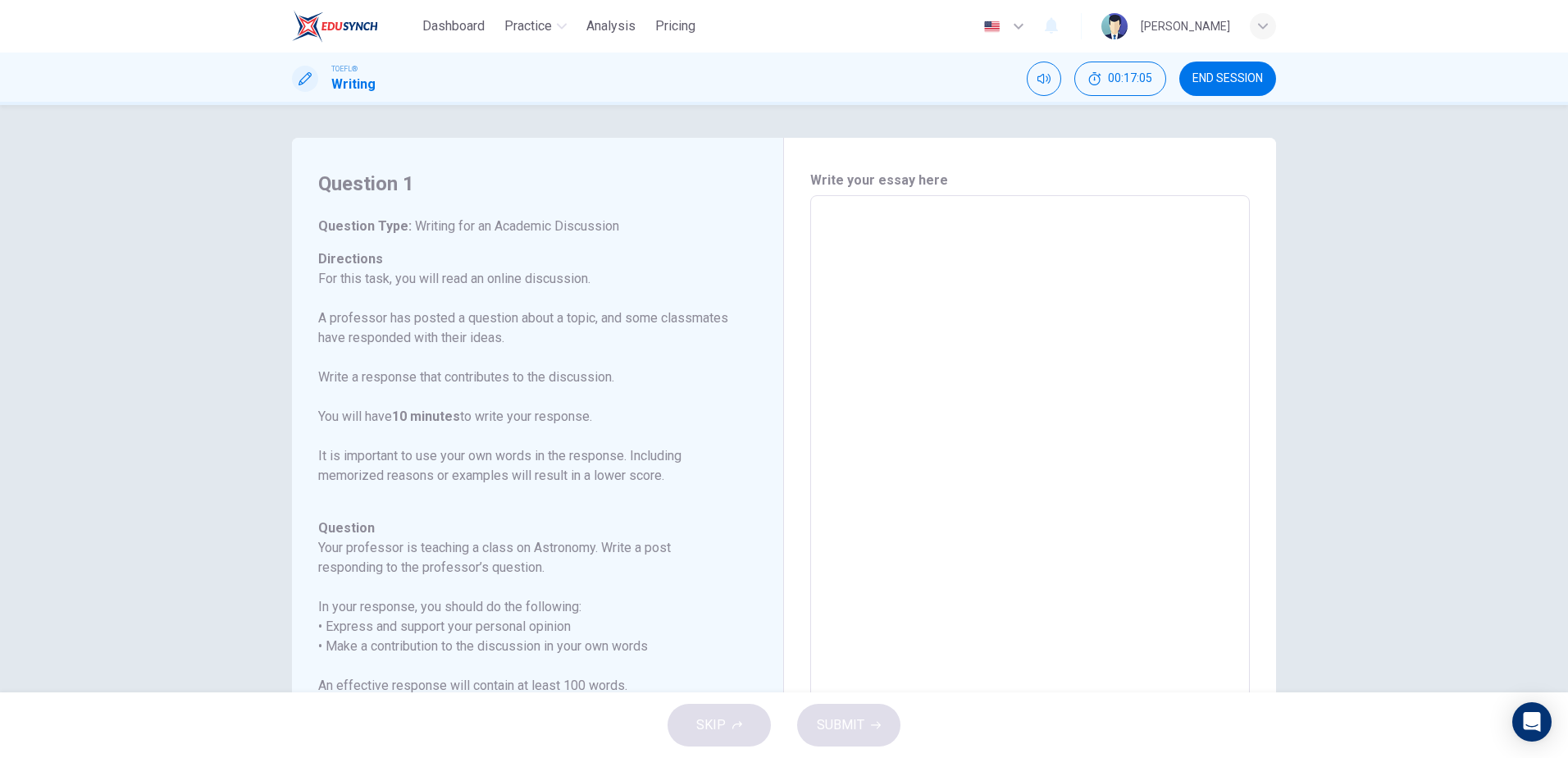
click at [855, 730] on div "SKIP SUBMIT" at bounding box center [784, 725] width 1568 height 66
click at [898, 269] on textarea at bounding box center [1029, 469] width 416 height 521
type textarea "d"
type textarea "x"
type textarea "dd"
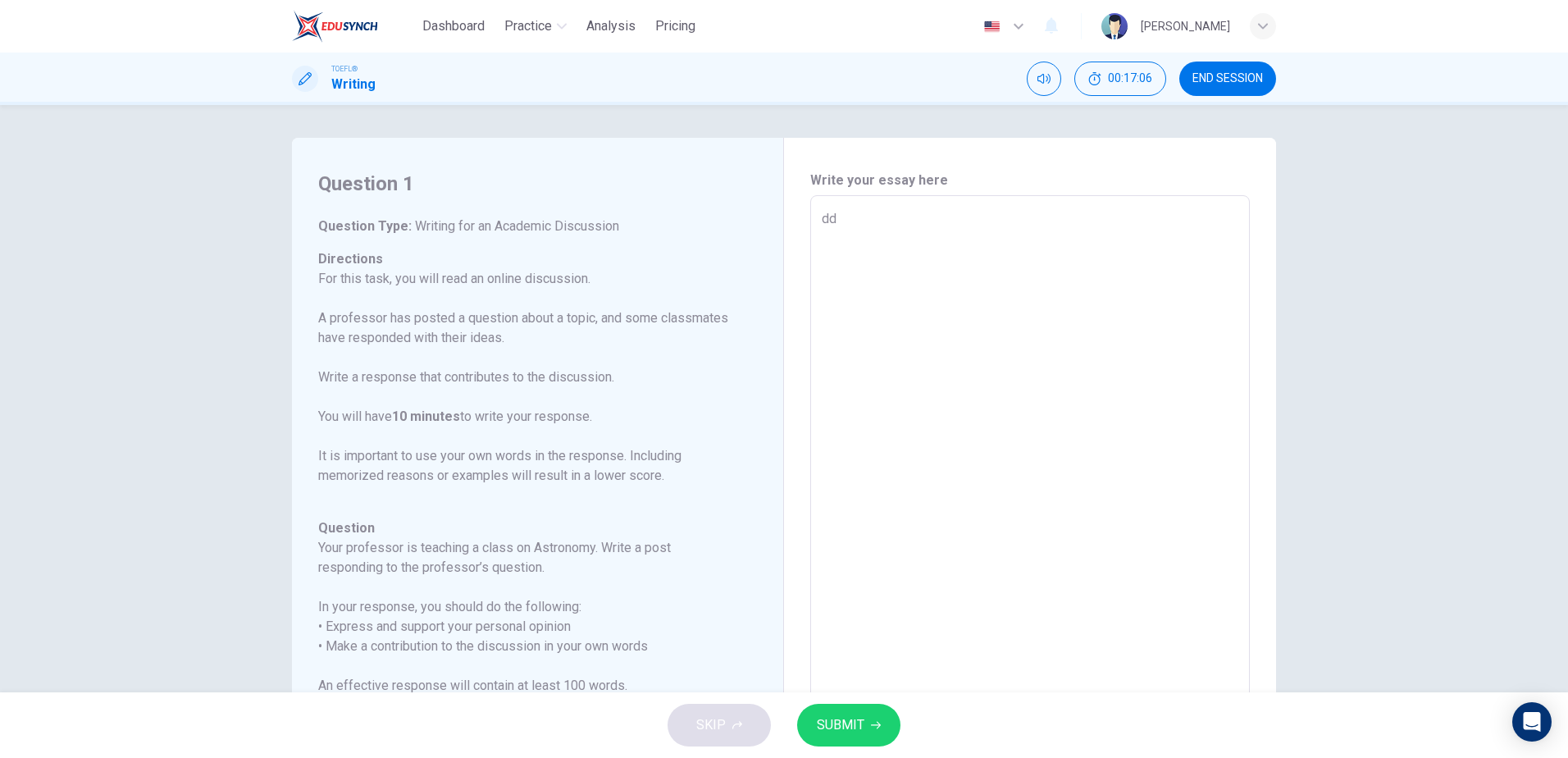
type textarea "x"
type textarea "ddd"
type textarea "x"
type textarea "dddd"
type textarea "x"
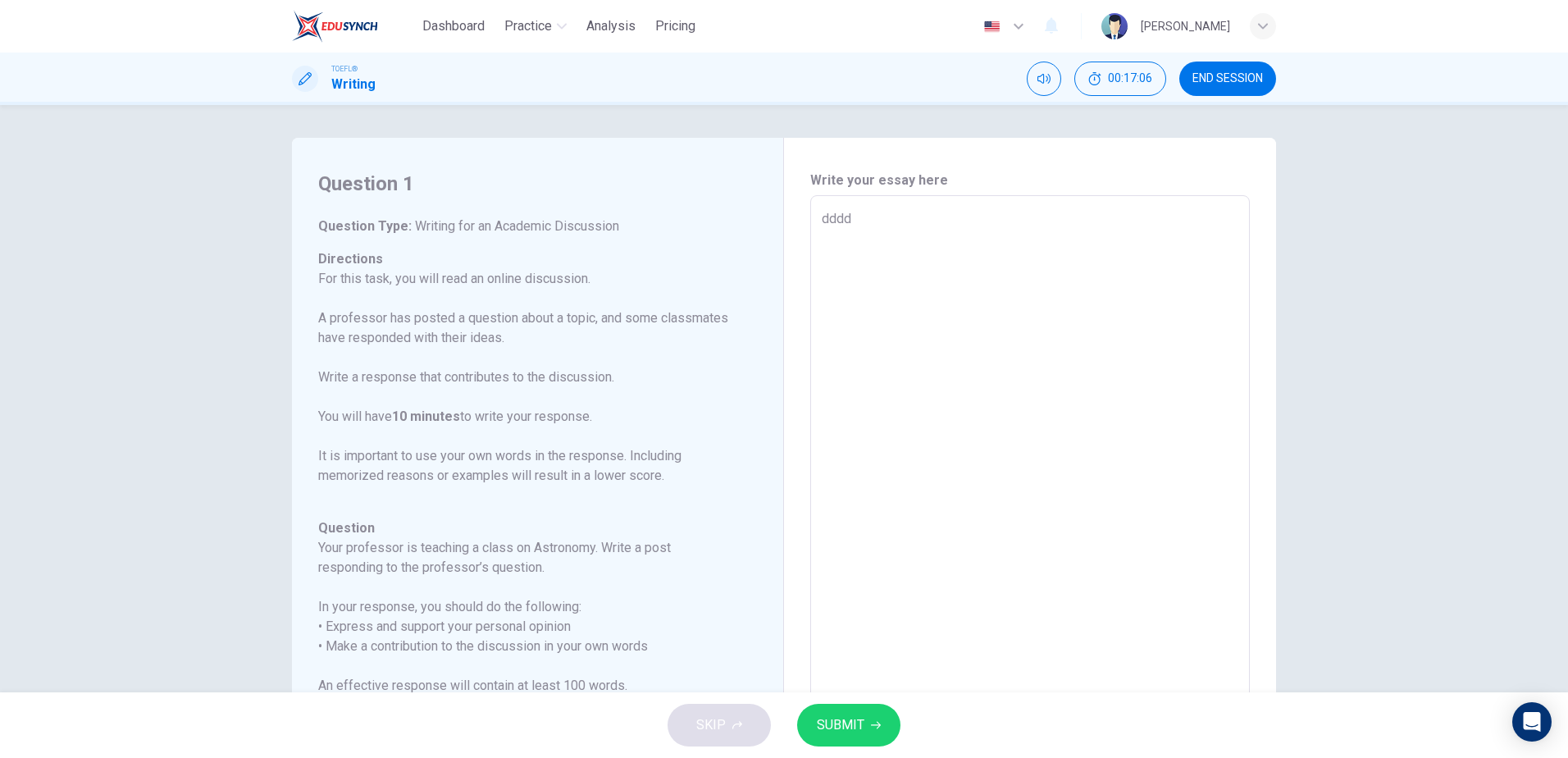
type textarea "ddddd"
type textarea "x"
type textarea "ddddd"
click at [844, 726] on span "SUBMIT" at bounding box center [840, 725] width 48 height 23
type textarea "x"
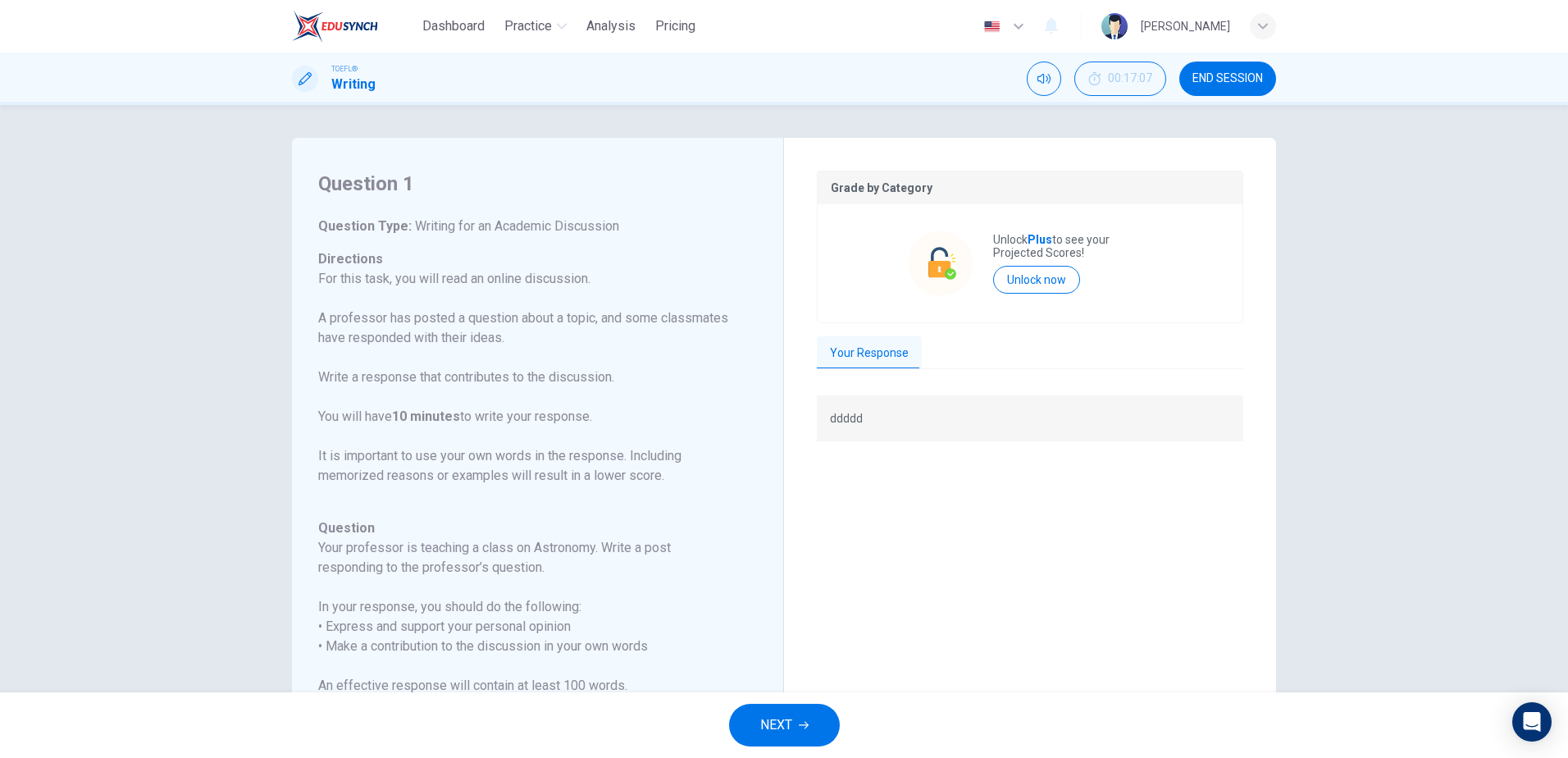
click at [942, 343] on div "Your Response" at bounding box center [1029, 353] width 426 height 35
click at [777, 722] on span "NEXT" at bounding box center [776, 725] width 32 height 23
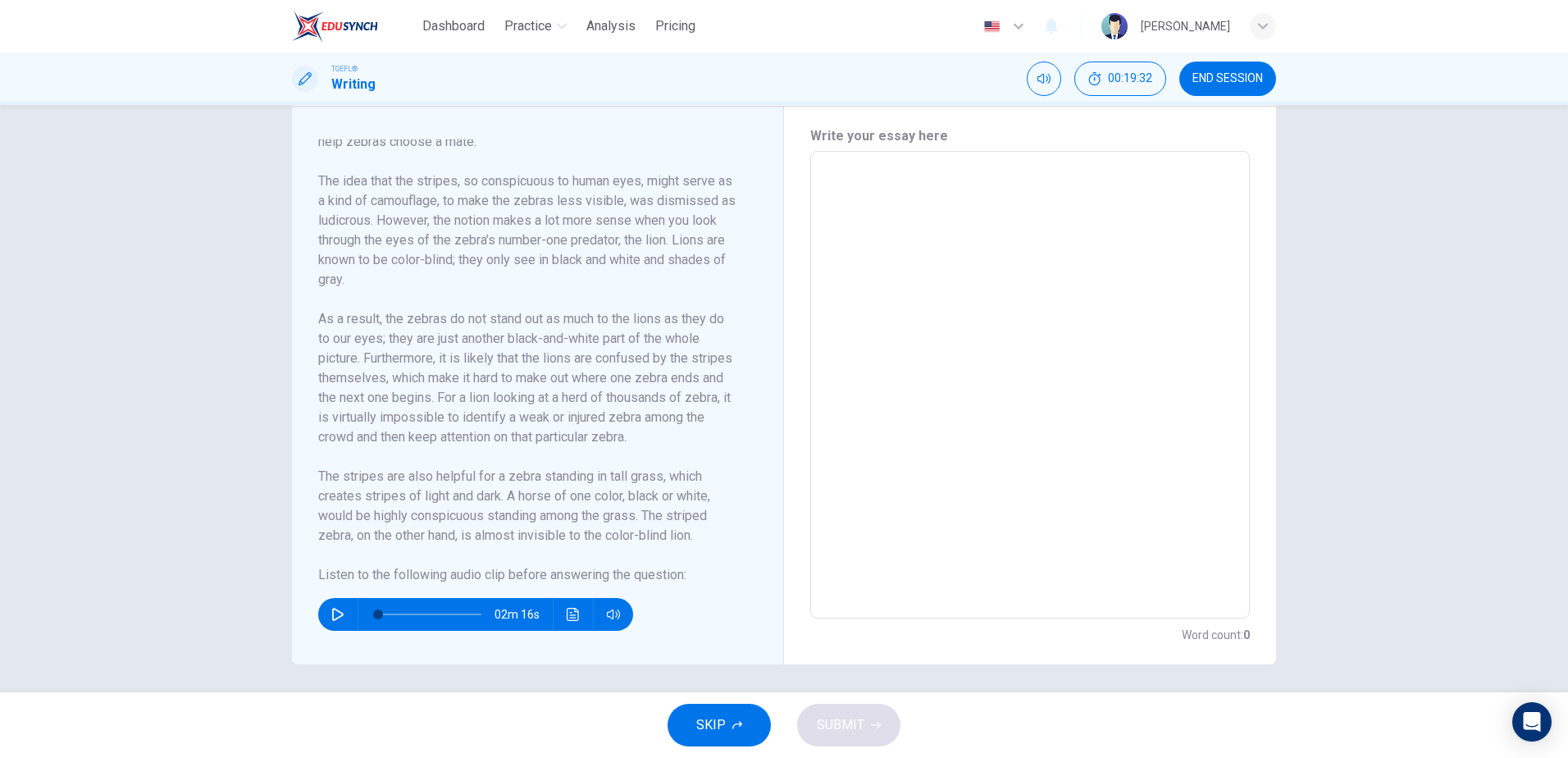
scroll to position [352, 0]
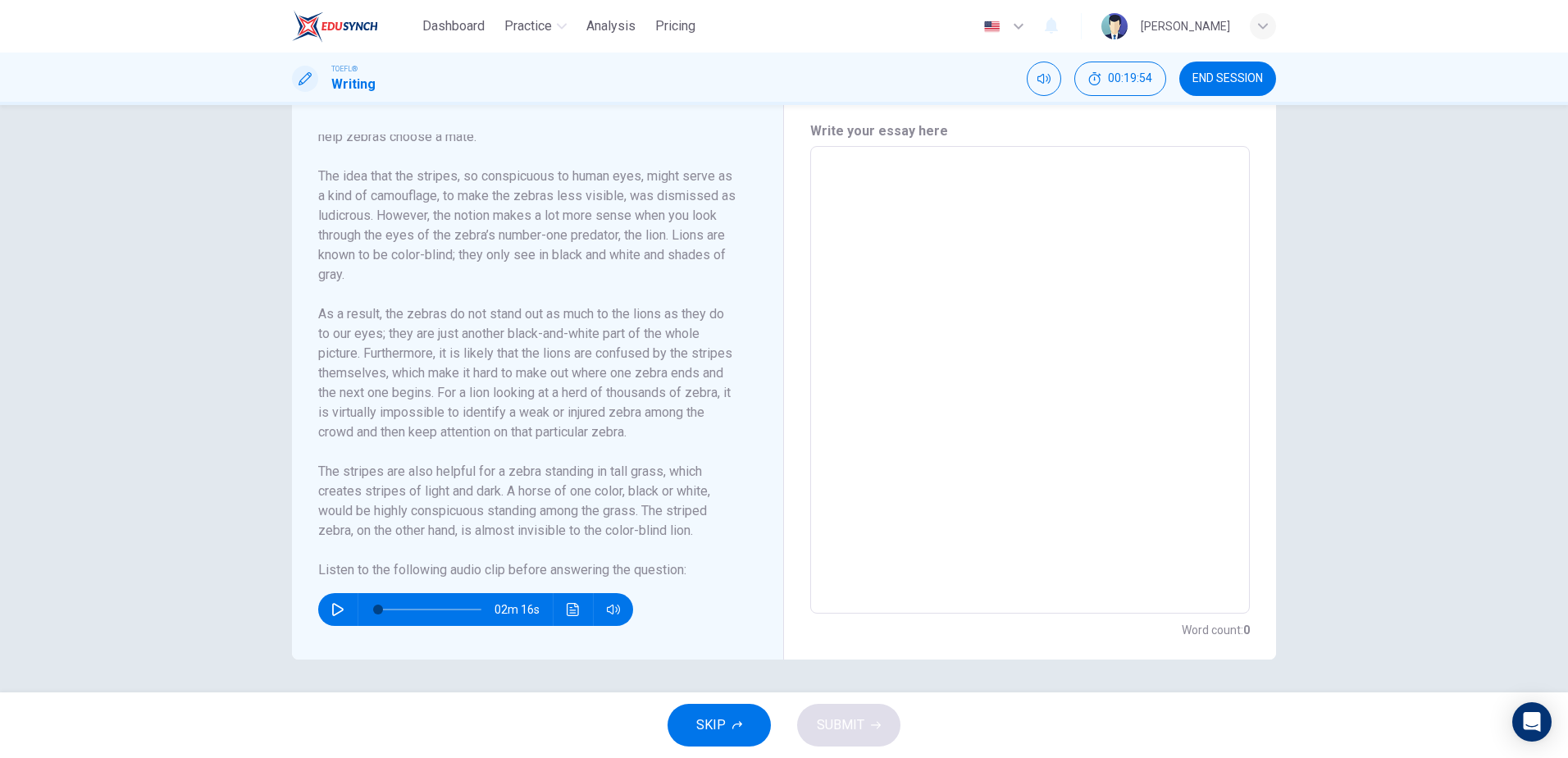
click at [333, 608] on icon "button" at bounding box center [338, 609] width 13 height 13
type input "11"
type input "0"
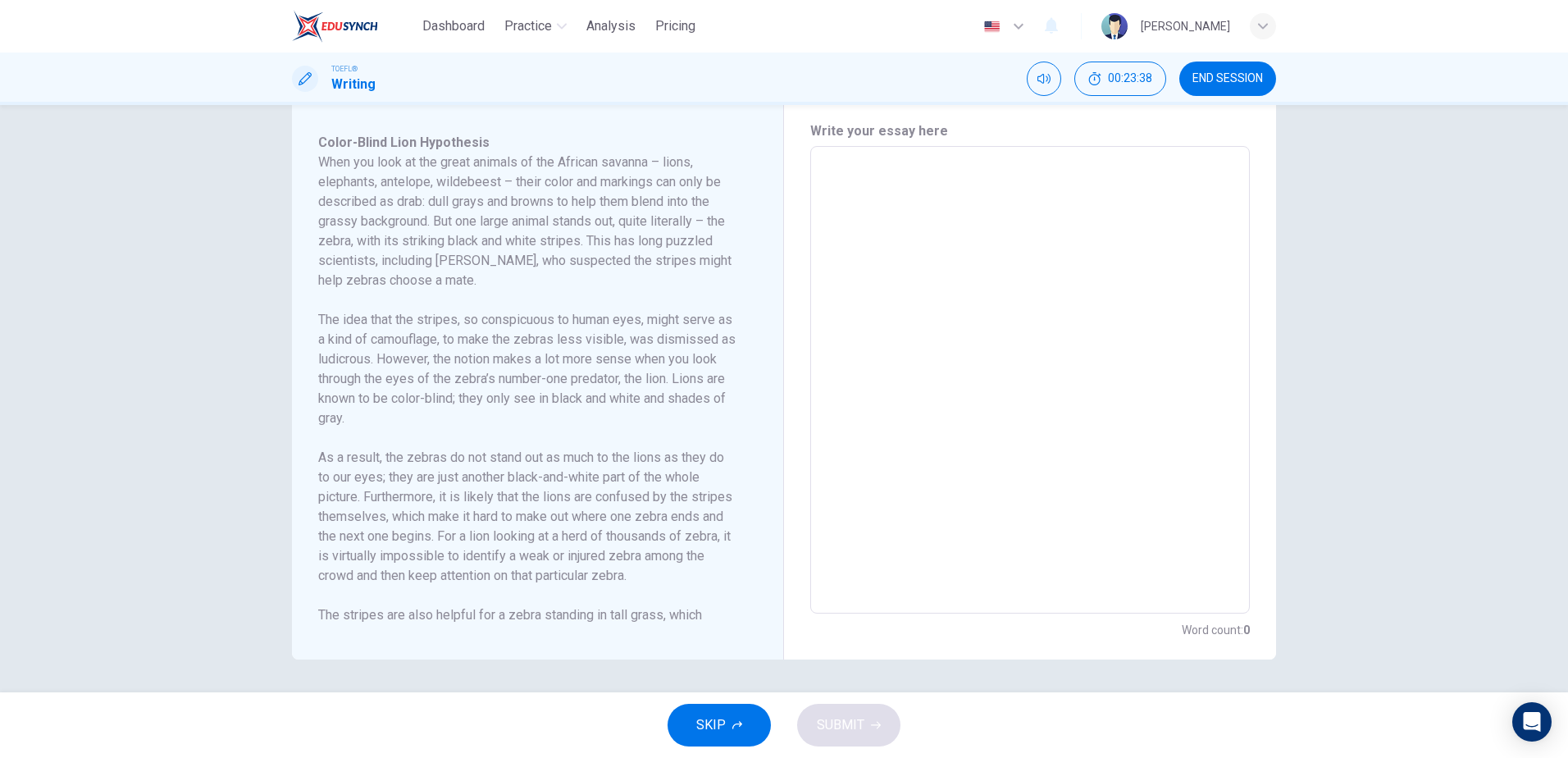
scroll to position [0, 0]
click at [1400, 168] on div "Question 2 Question Type : Integrated Writing Task Directions : For this task, …" at bounding box center [784, 398] width 1568 height 587
